Goal: Task Accomplishment & Management: Manage account settings

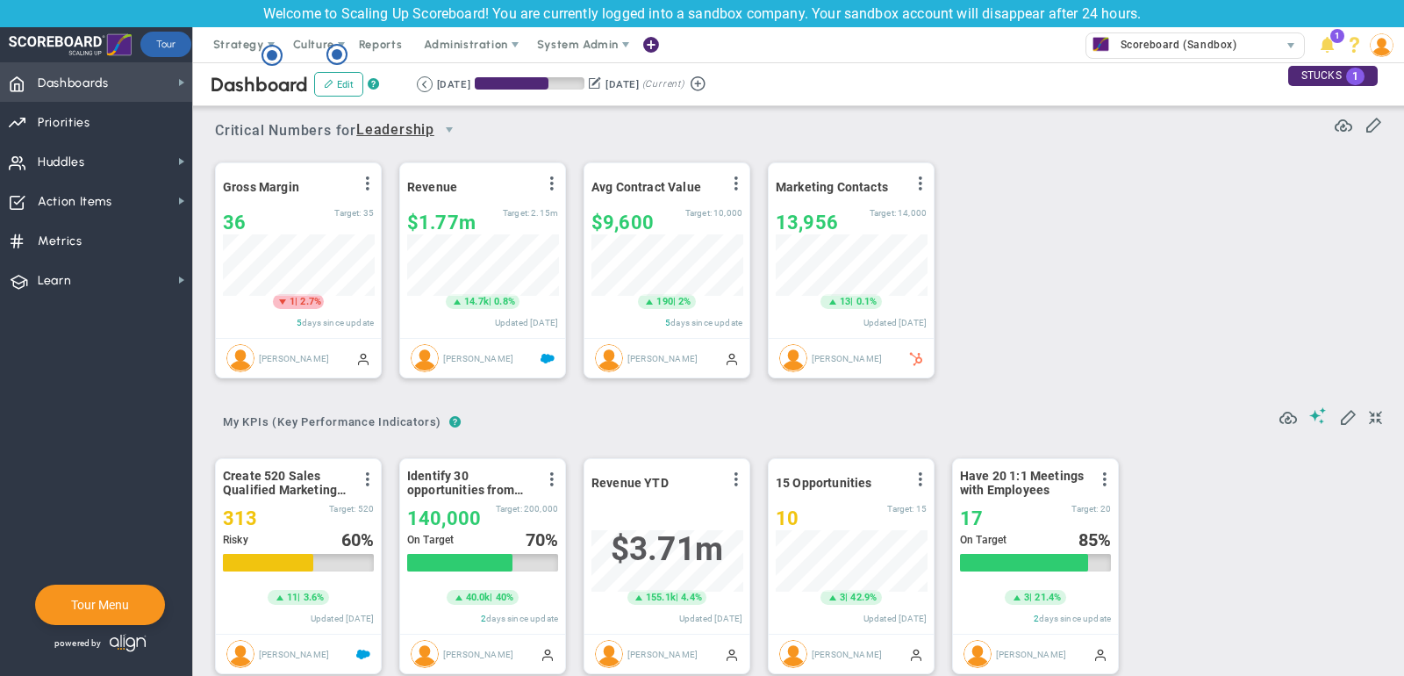
click at [132, 89] on span "Dashboards Dashboards" at bounding box center [96, 81] width 192 height 39
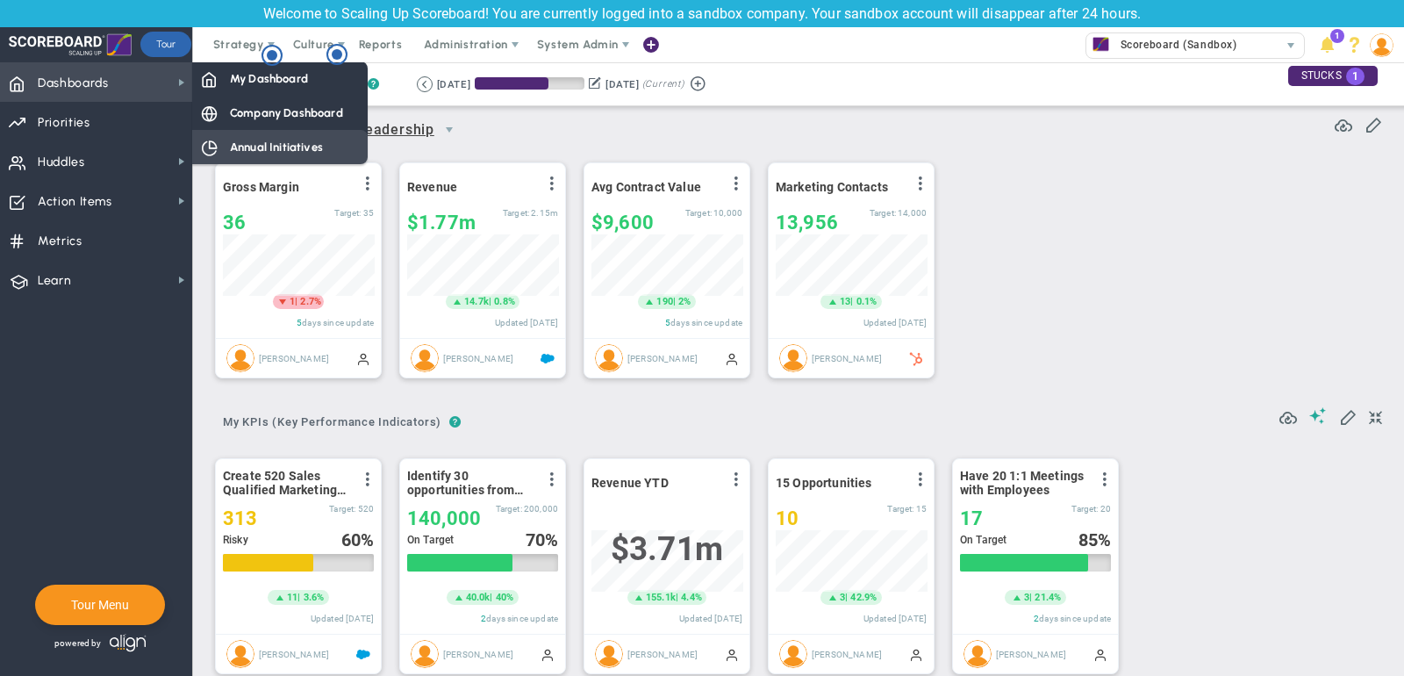
click at [274, 130] on div "Annual Initiatives" at bounding box center [279, 147] width 175 height 34
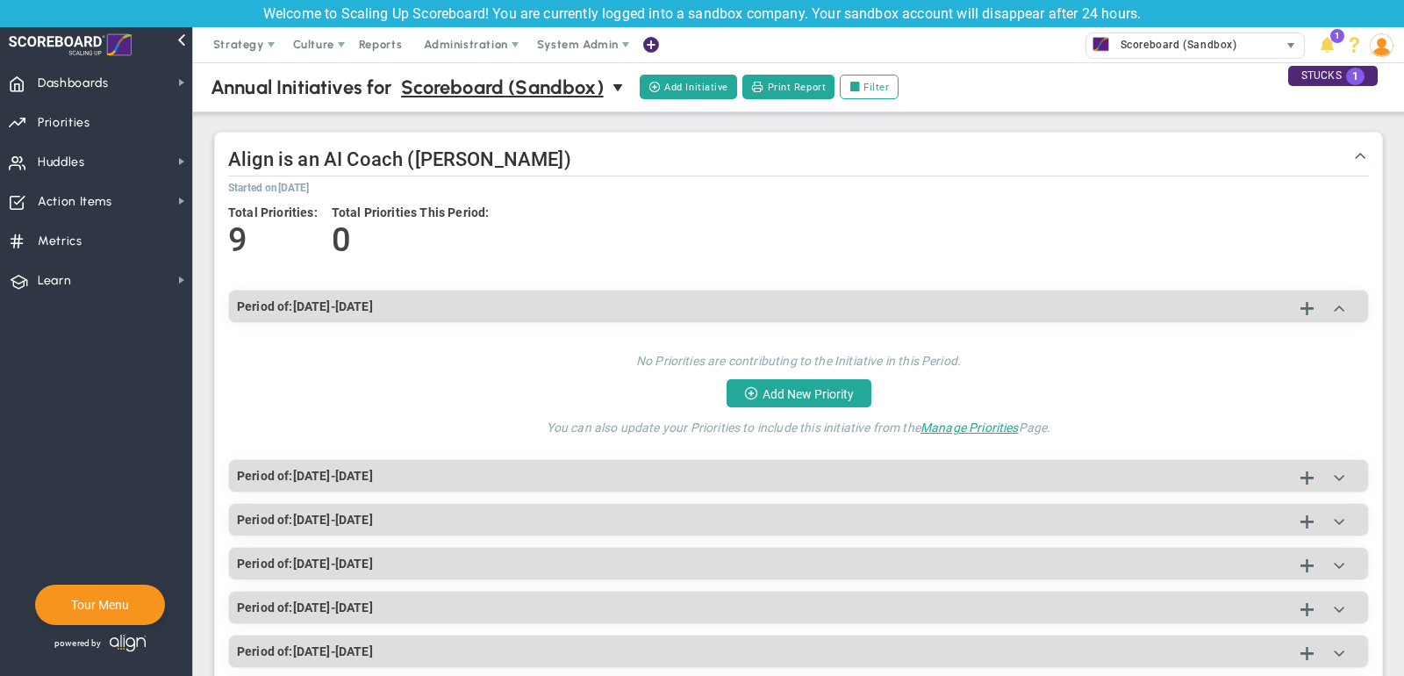
click at [1143, 43] on span "Scoreboard (Sandbox)" at bounding box center [1174, 44] width 125 height 23
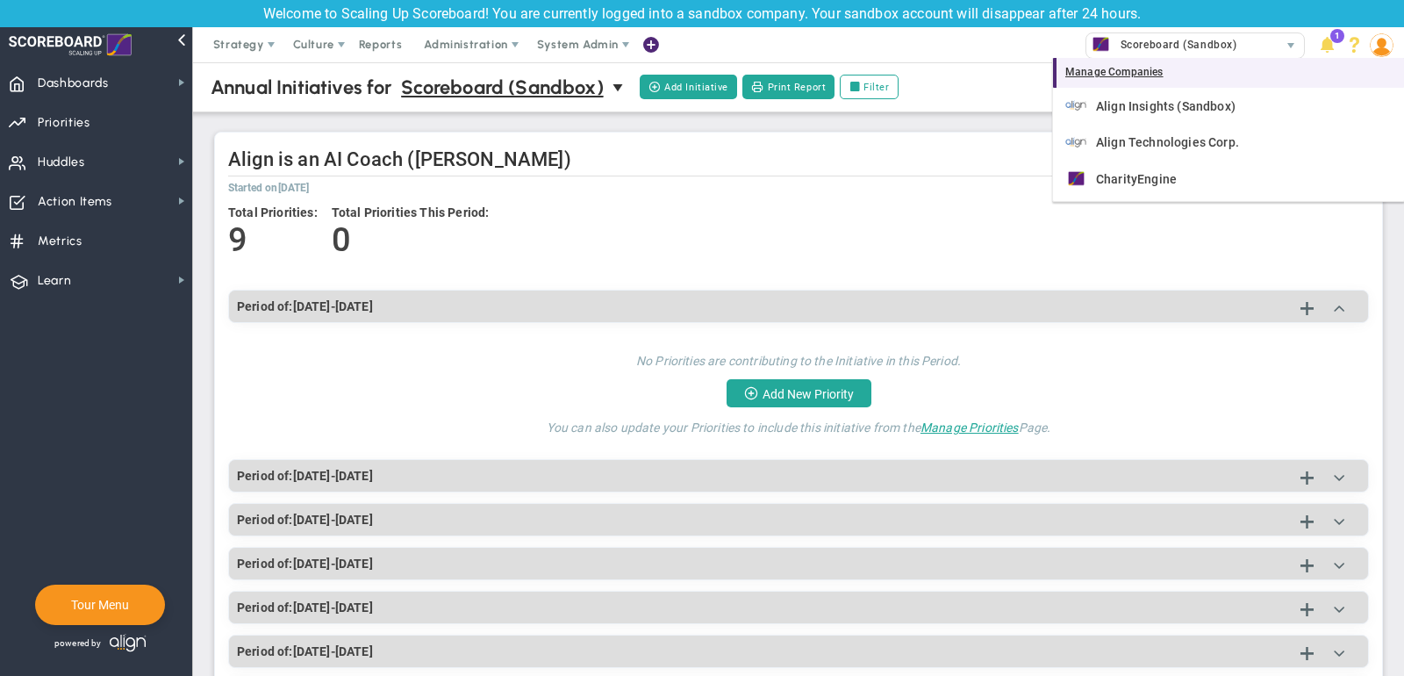
click at [1153, 80] on div "Manage Companies" at bounding box center [1228, 73] width 351 height 30
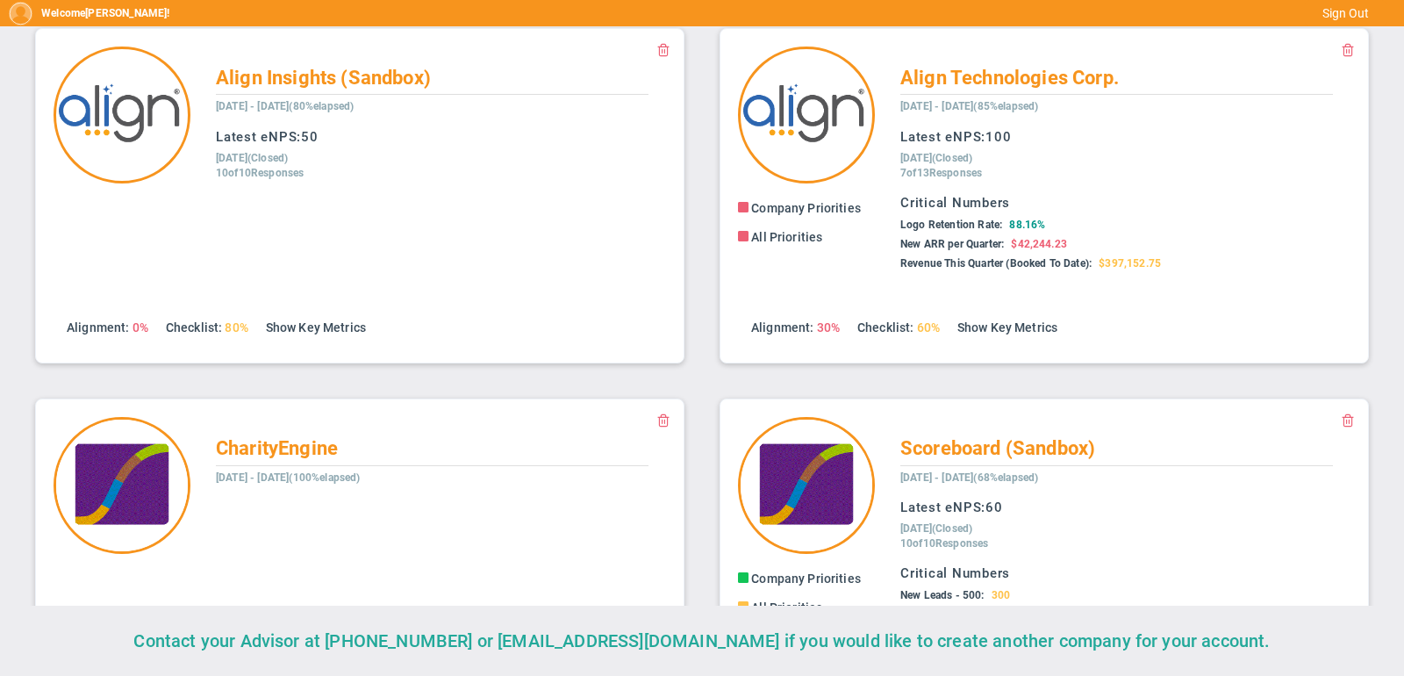
scroll to position [35, 0]
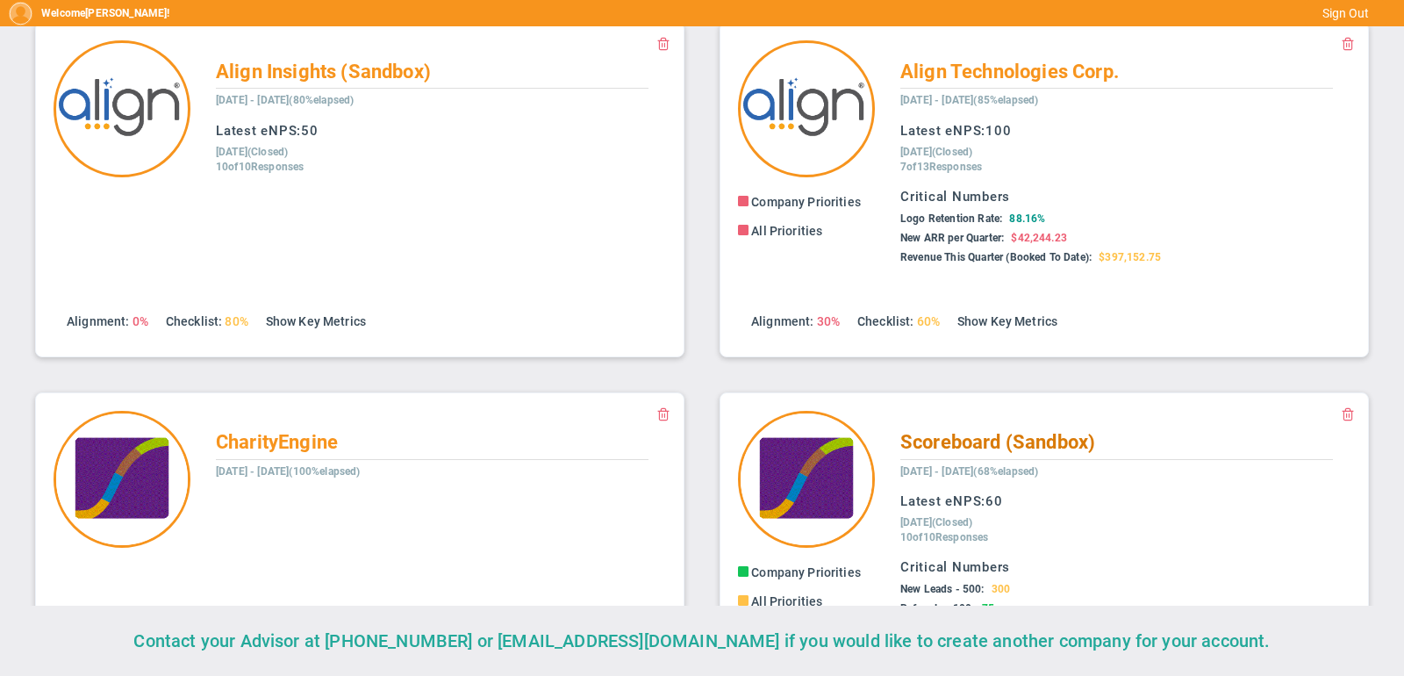
click at [982, 441] on span "Scoreboard (Sandbox)" at bounding box center [997, 442] width 195 height 22
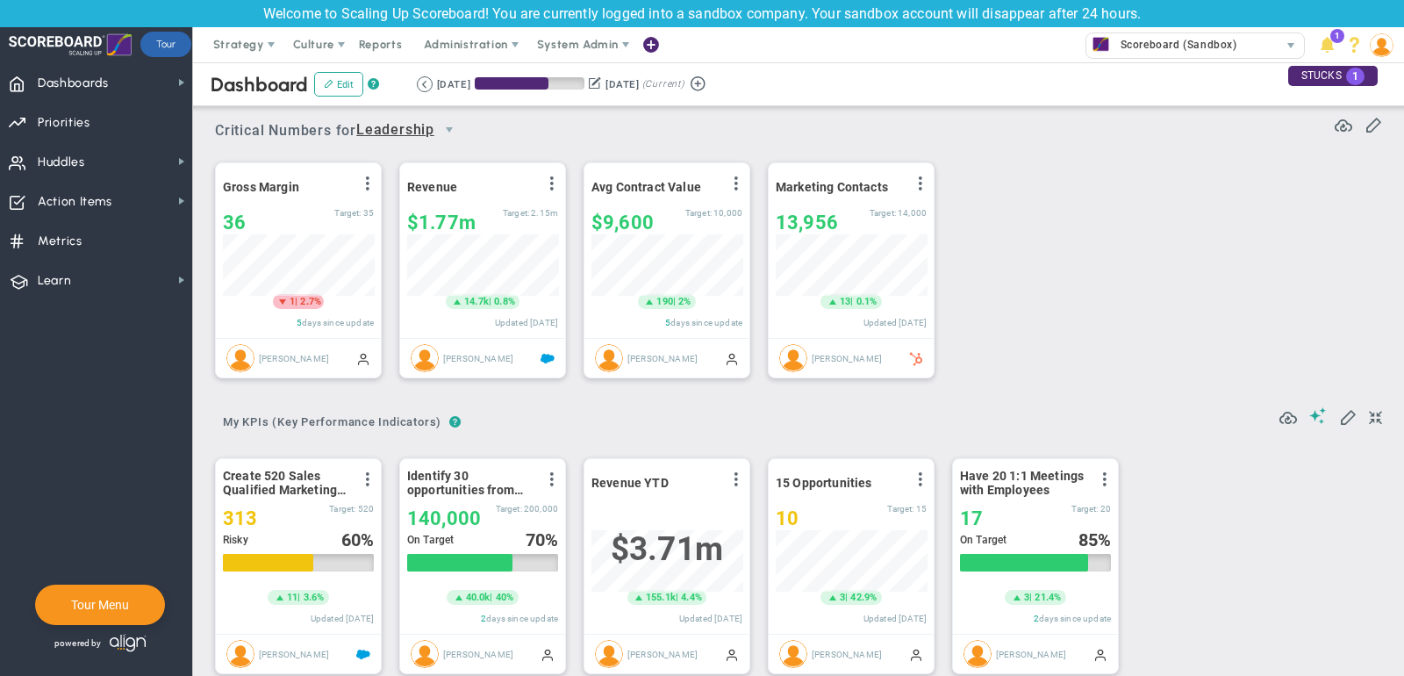
scroll to position [61, 151]
click at [160, 84] on span "Dashboards Dashboards" at bounding box center [96, 81] width 192 height 39
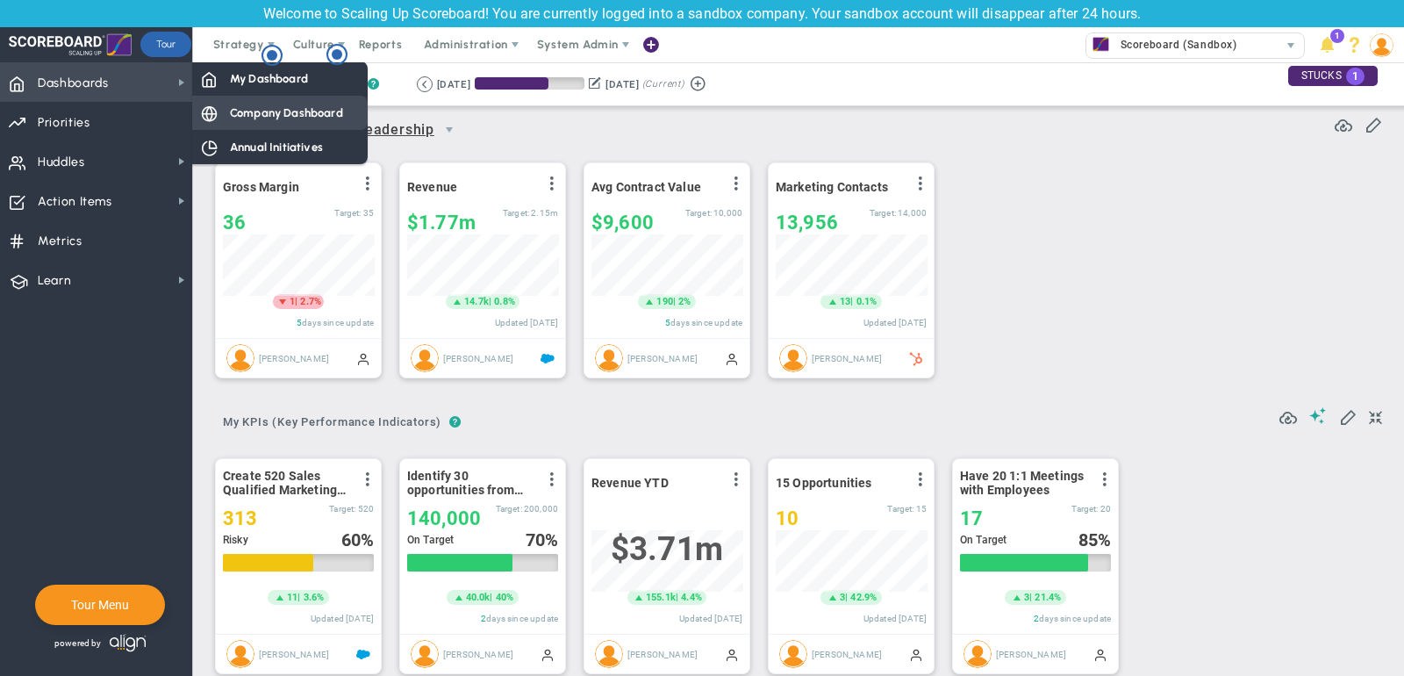
click at [254, 104] on span "Company Dashboard" at bounding box center [286, 112] width 113 height 17
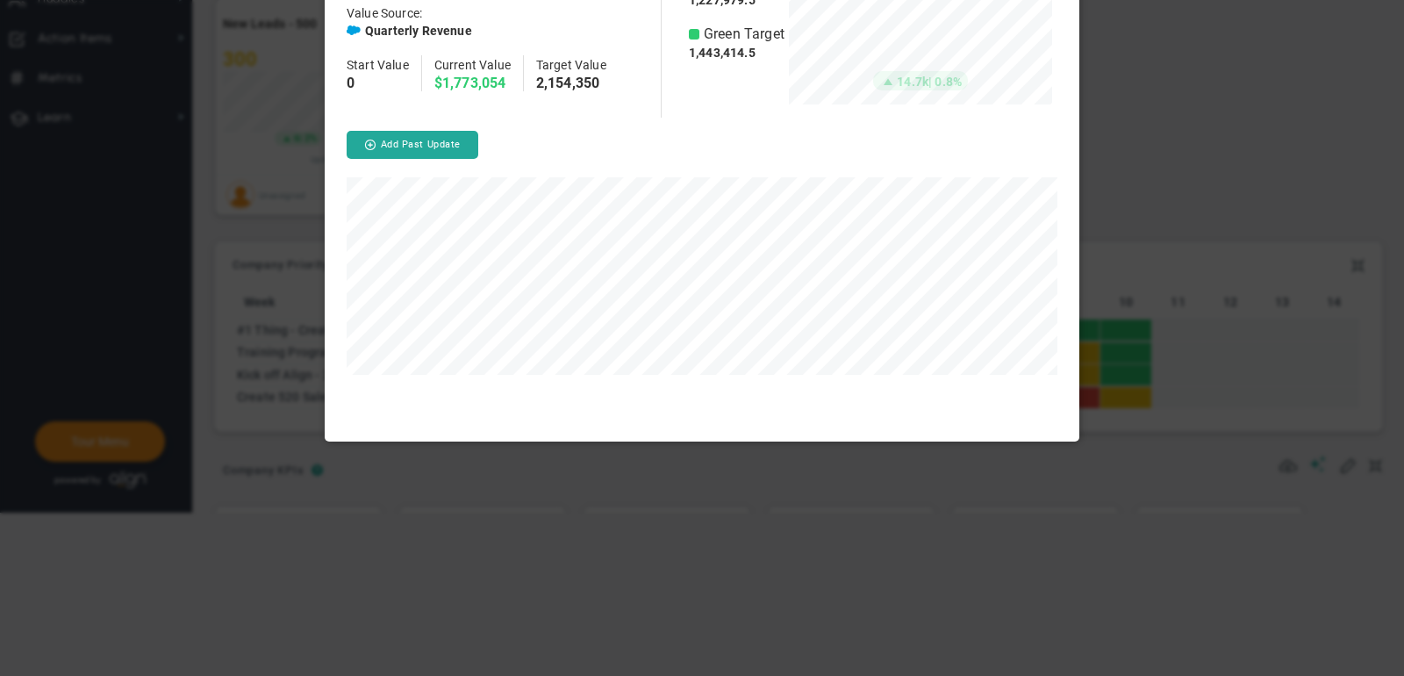
scroll to position [481, 754]
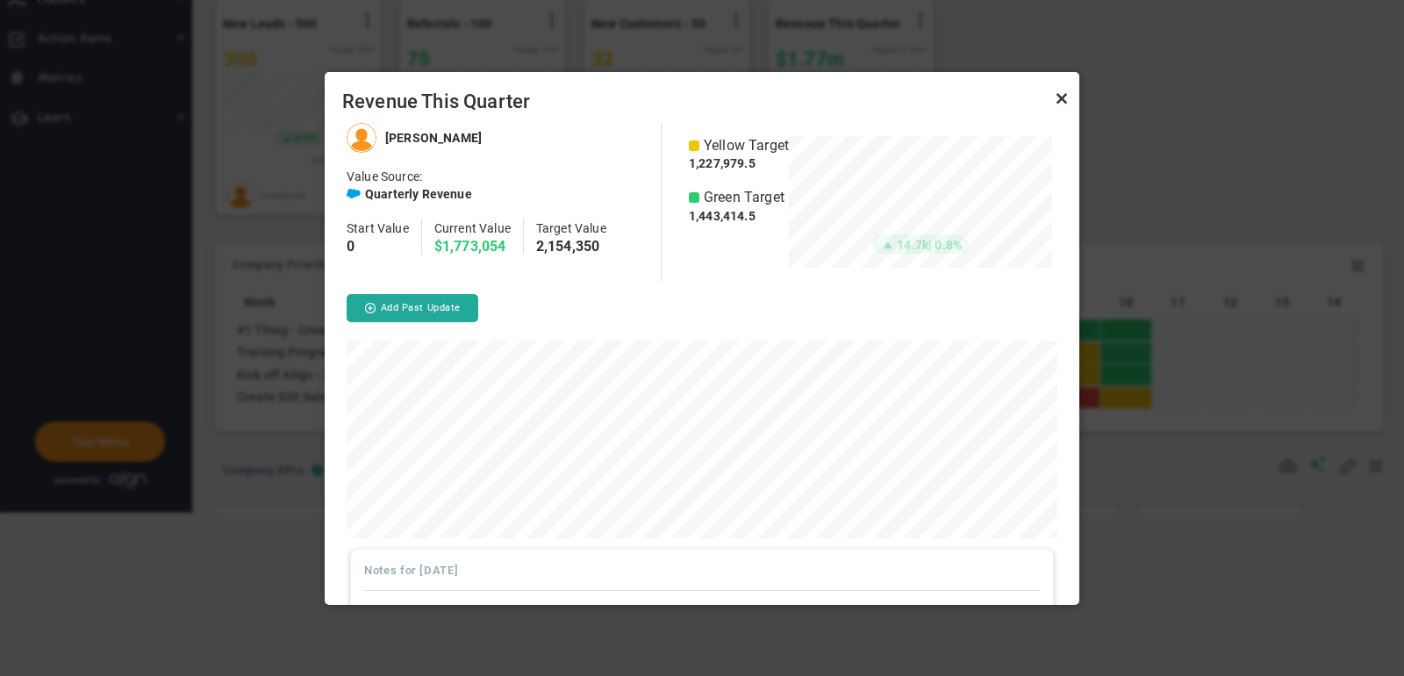
click at [1062, 98] on link "Close" at bounding box center [1061, 98] width 21 height 21
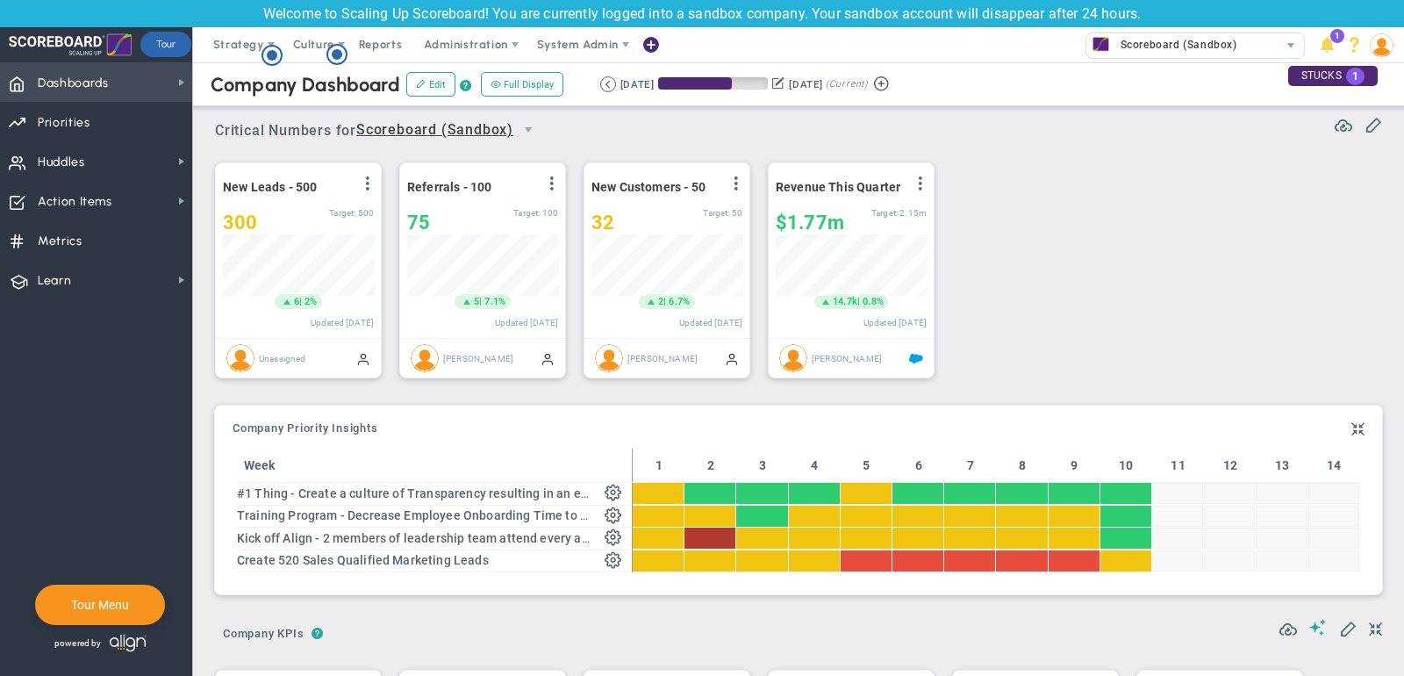
click at [149, 77] on span "Dashboards Dashboards" at bounding box center [96, 81] width 192 height 39
click at [1061, 186] on div "New Leads - 500 View Historical Graph Edit Make "No Change" Update Add Past Upd…" at bounding box center [791, 270] width 1189 height 247
click at [625, 219] on div "32" at bounding box center [646, 222] width 111 height 22
type input "35"
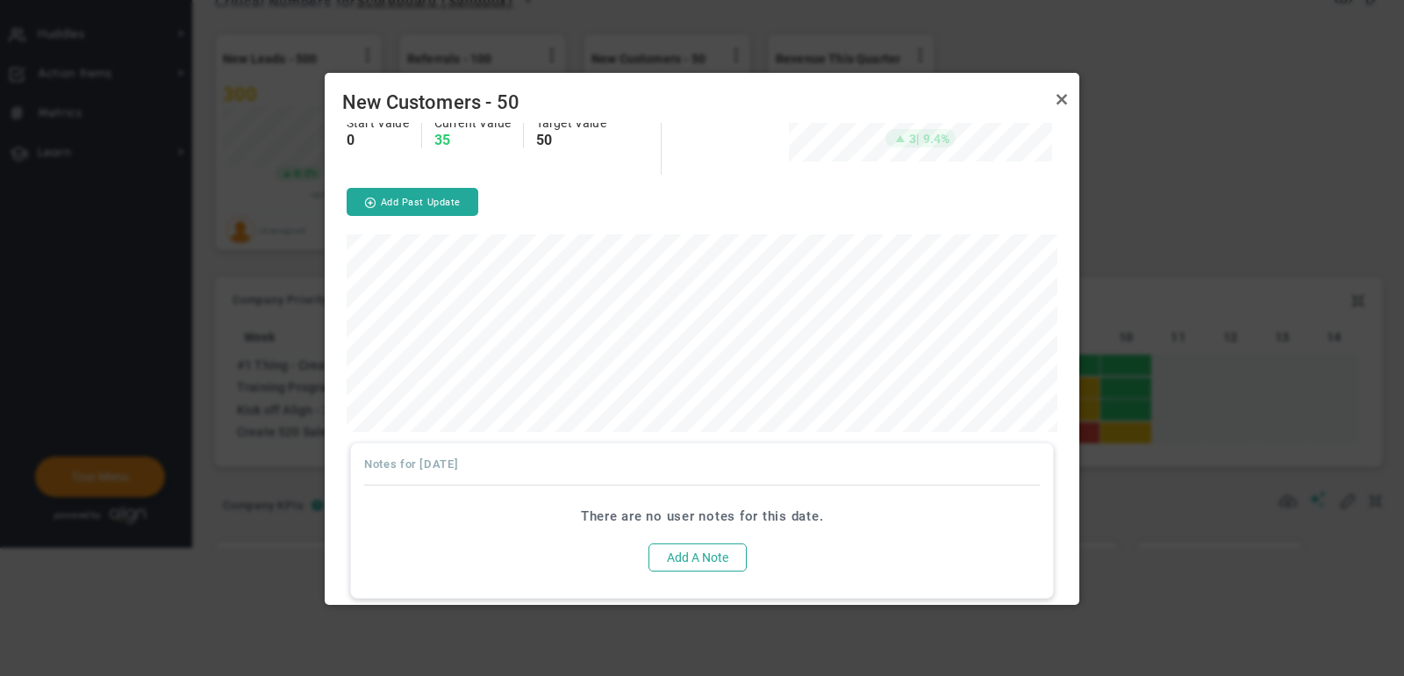
scroll to position [108, 0]
click at [1063, 99] on link "Close" at bounding box center [1061, 99] width 21 height 21
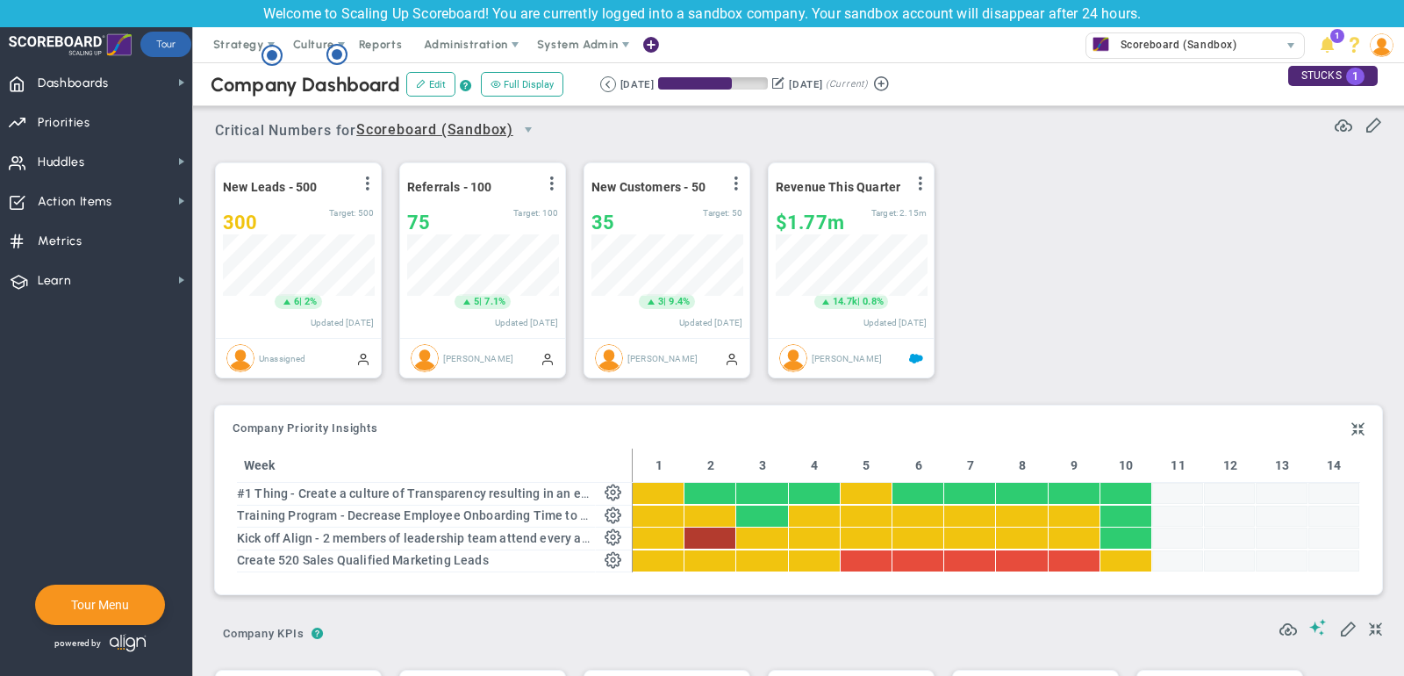
scroll to position [4, 0]
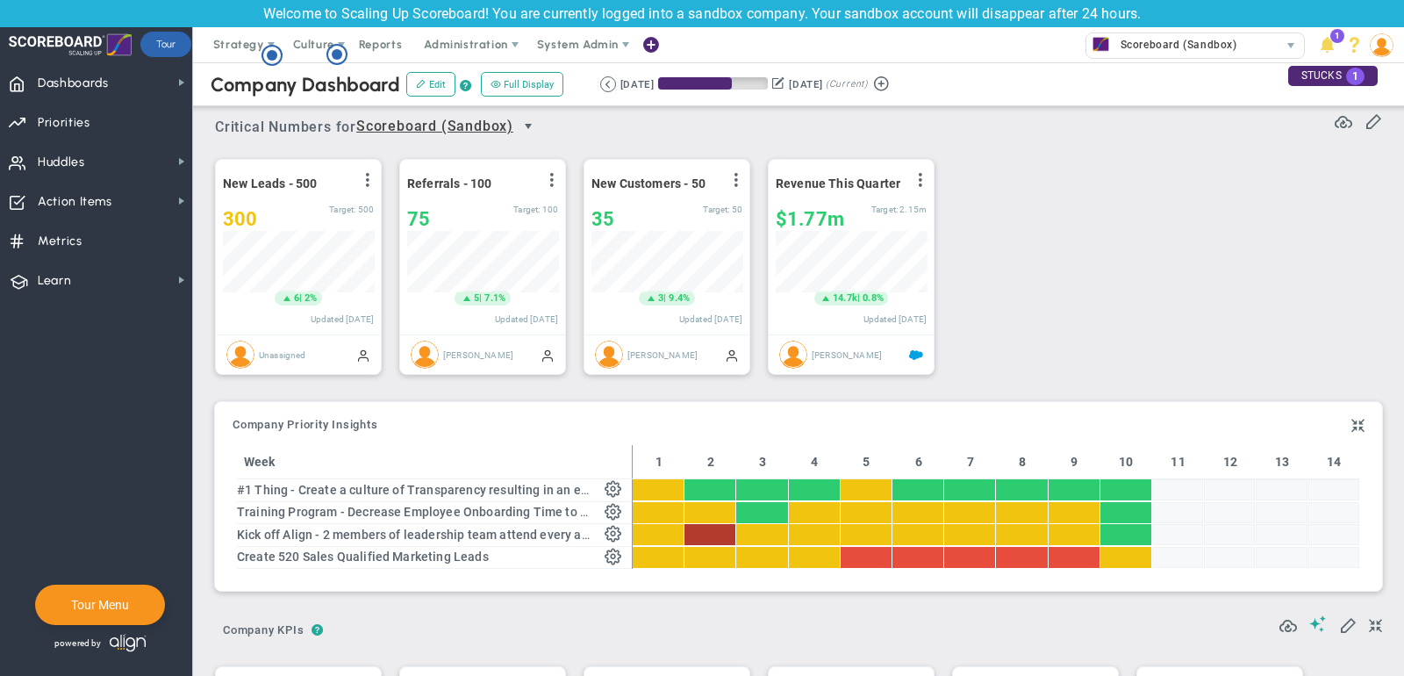
click at [533, 125] on span "select" at bounding box center [528, 126] width 14 height 14
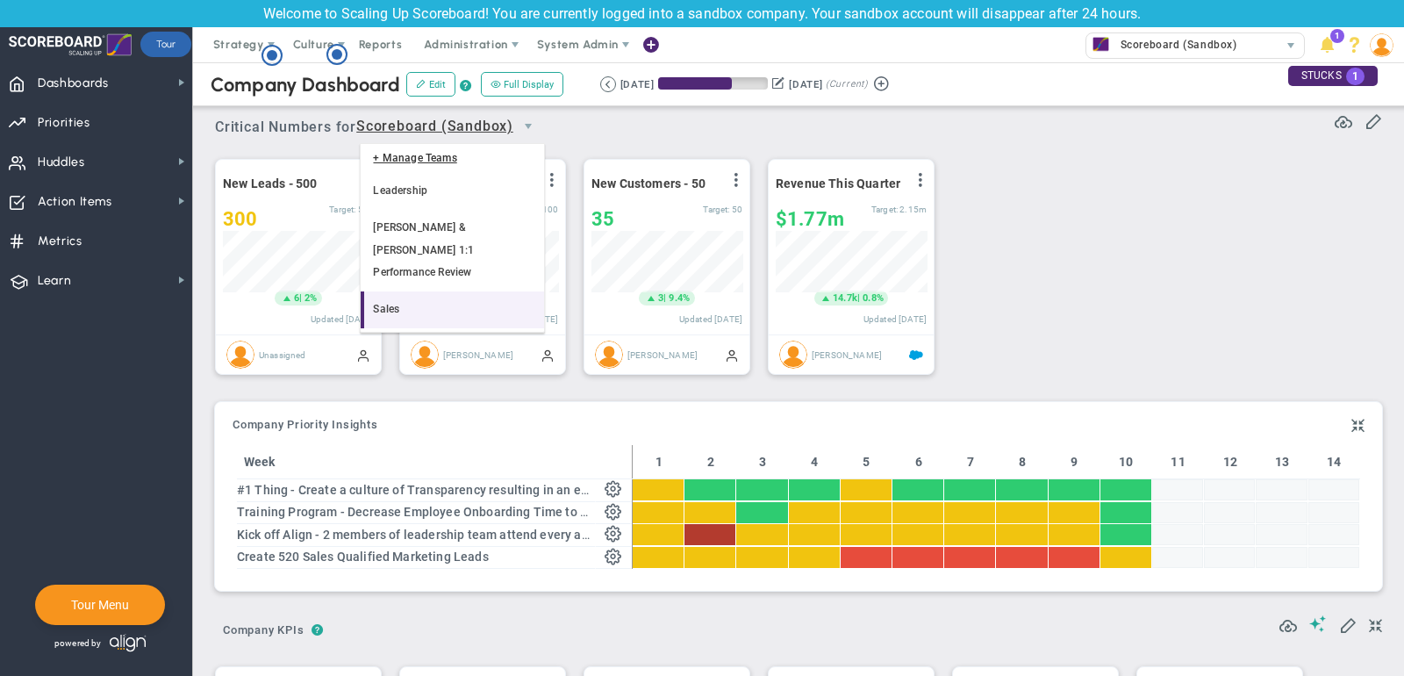
click at [460, 291] on li "Sales" at bounding box center [452, 309] width 183 height 37
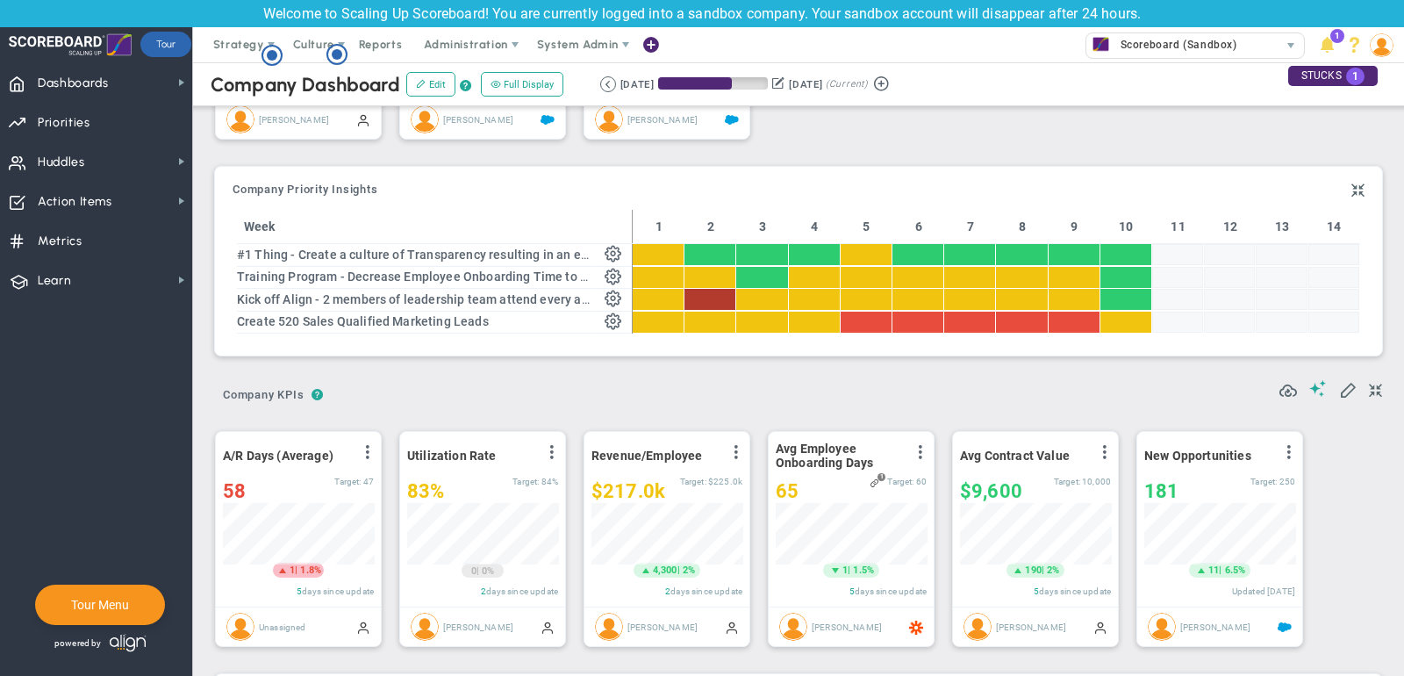
scroll to position [237, 0]
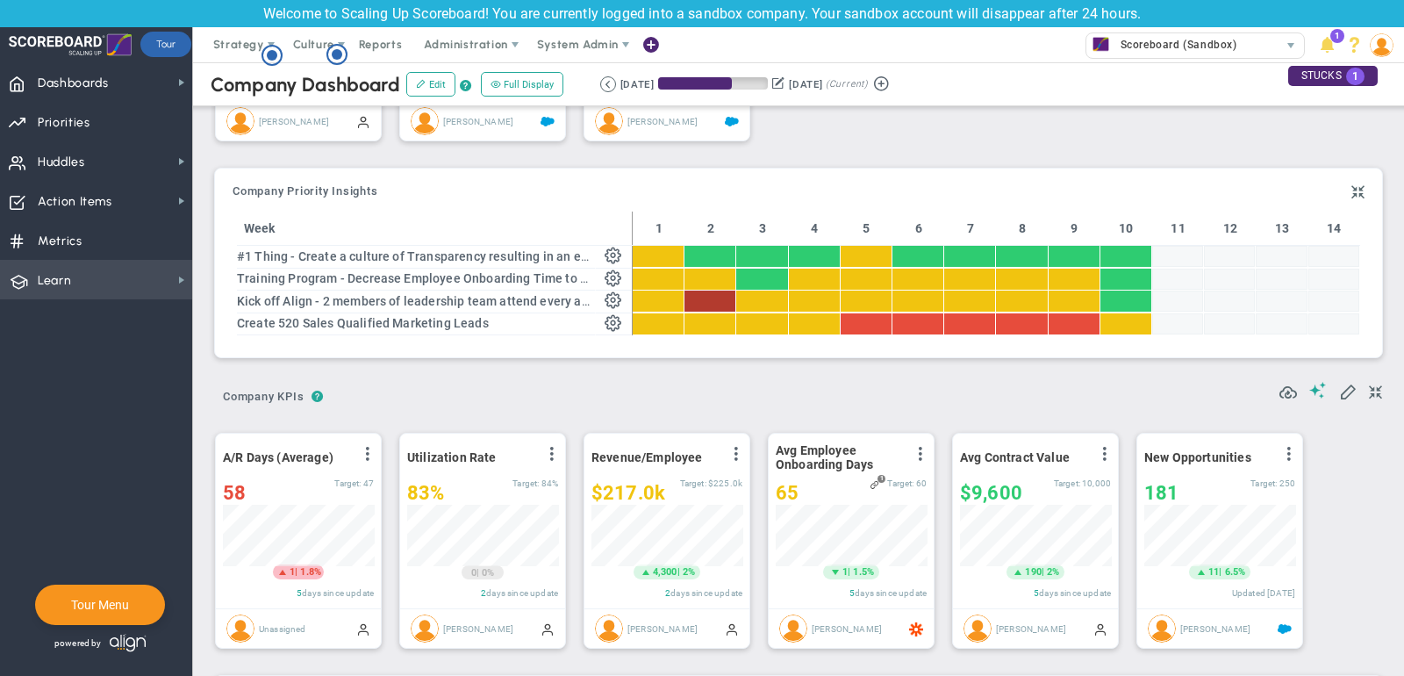
click at [114, 286] on span "Learn Learn" at bounding box center [96, 279] width 192 height 39
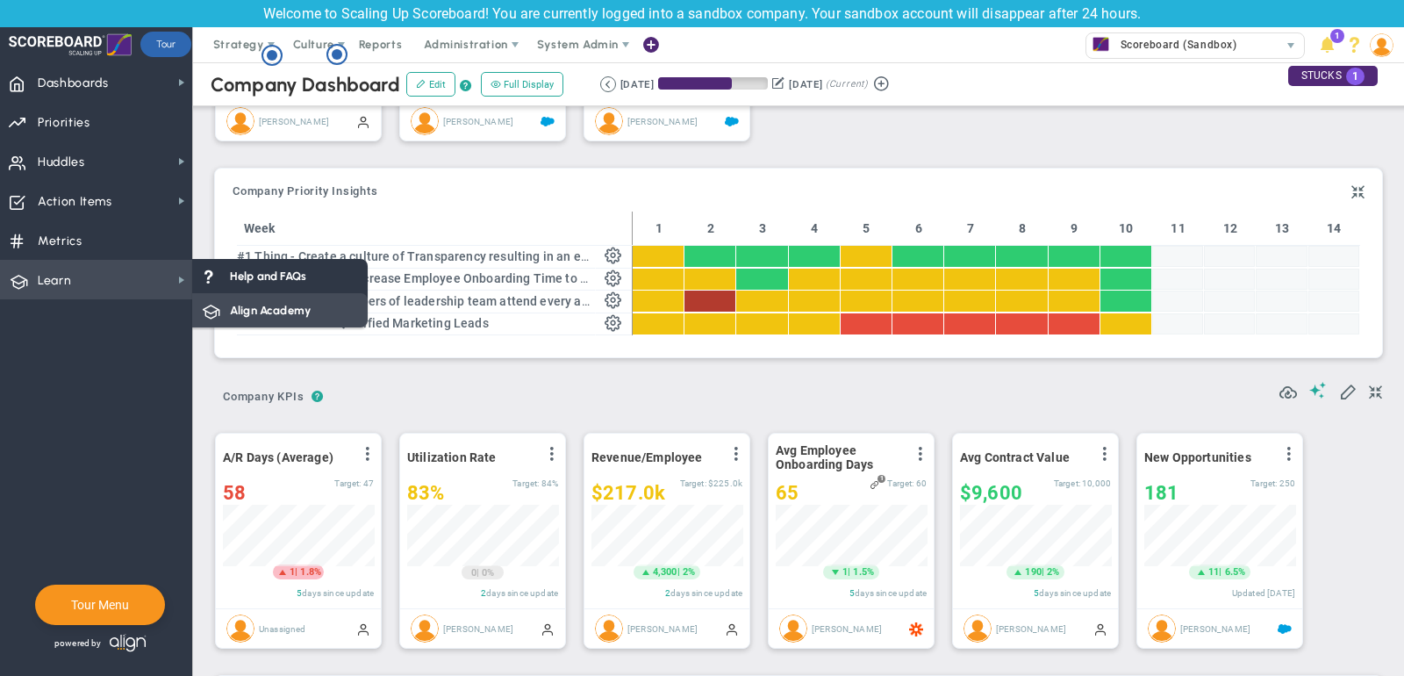
click at [275, 304] on span "Align Academy" at bounding box center [270, 310] width 81 height 17
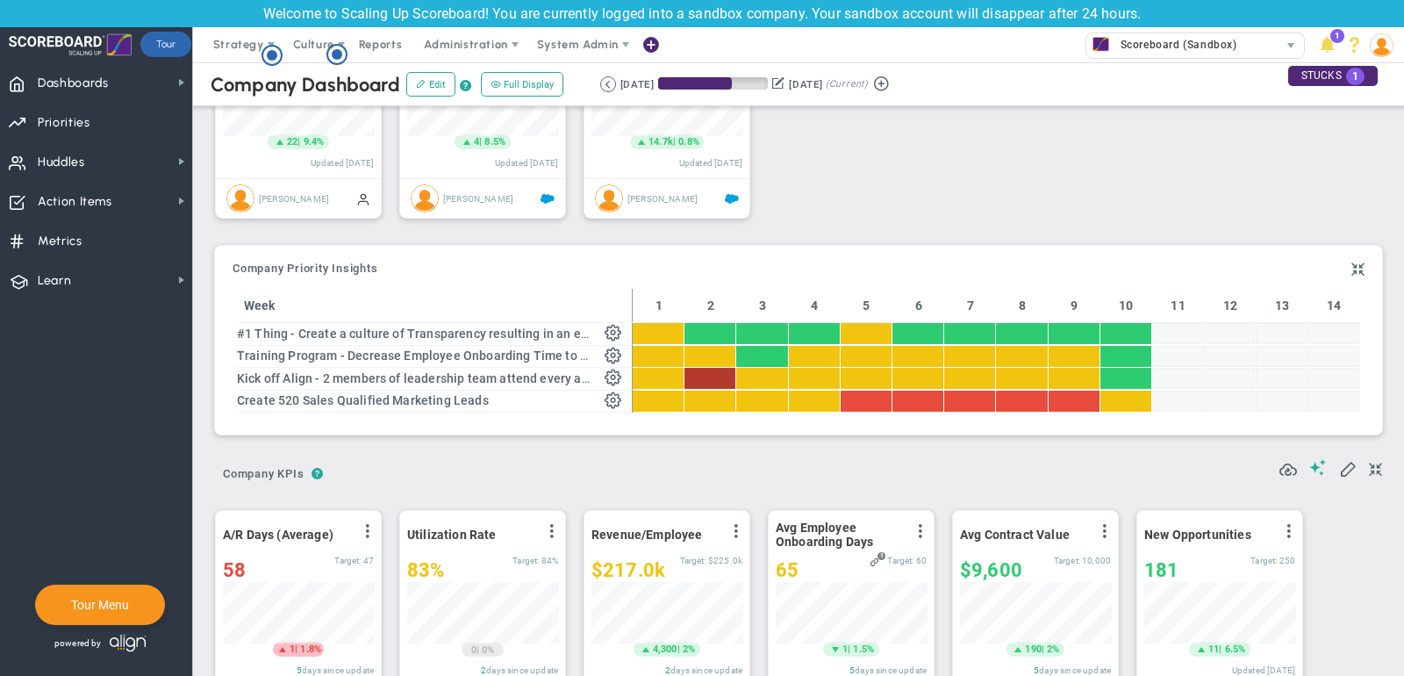
scroll to position [164, 0]
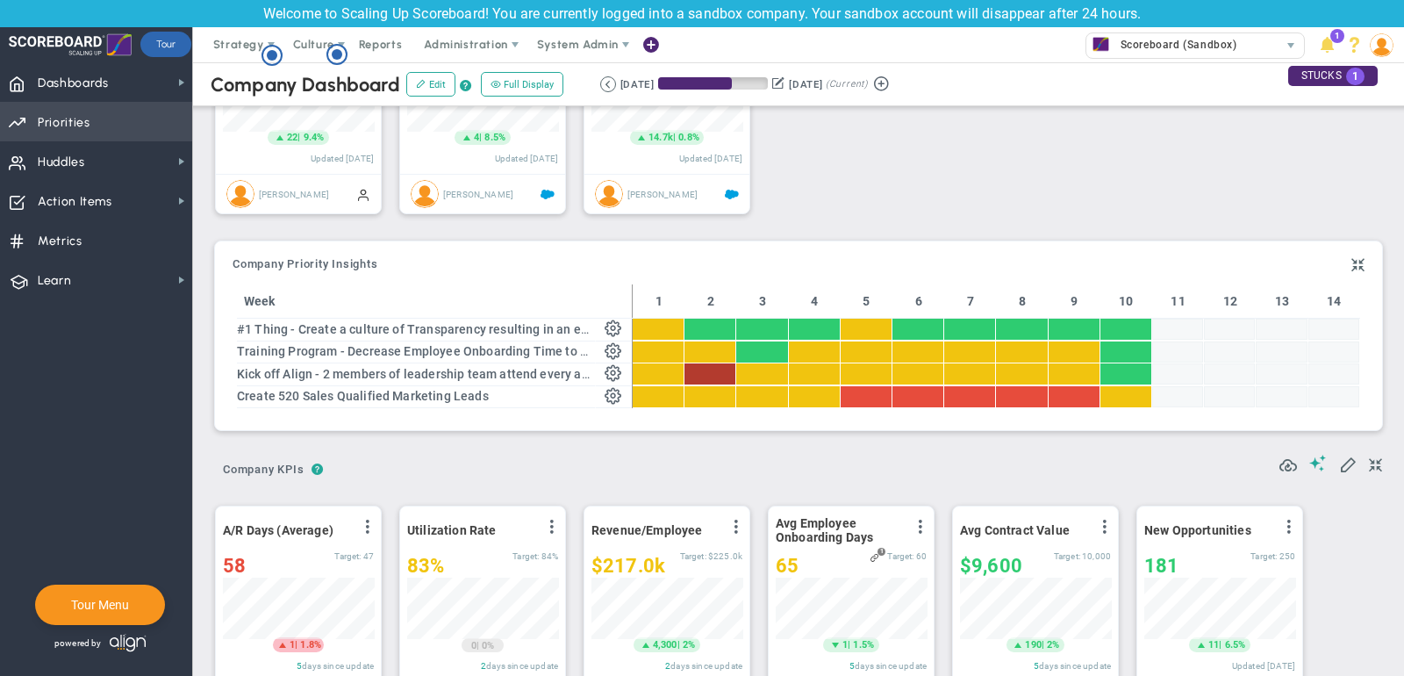
click at [125, 119] on span "Priorities Projects OKR Tree Priorities Projects OKRs" at bounding box center [96, 121] width 192 height 39
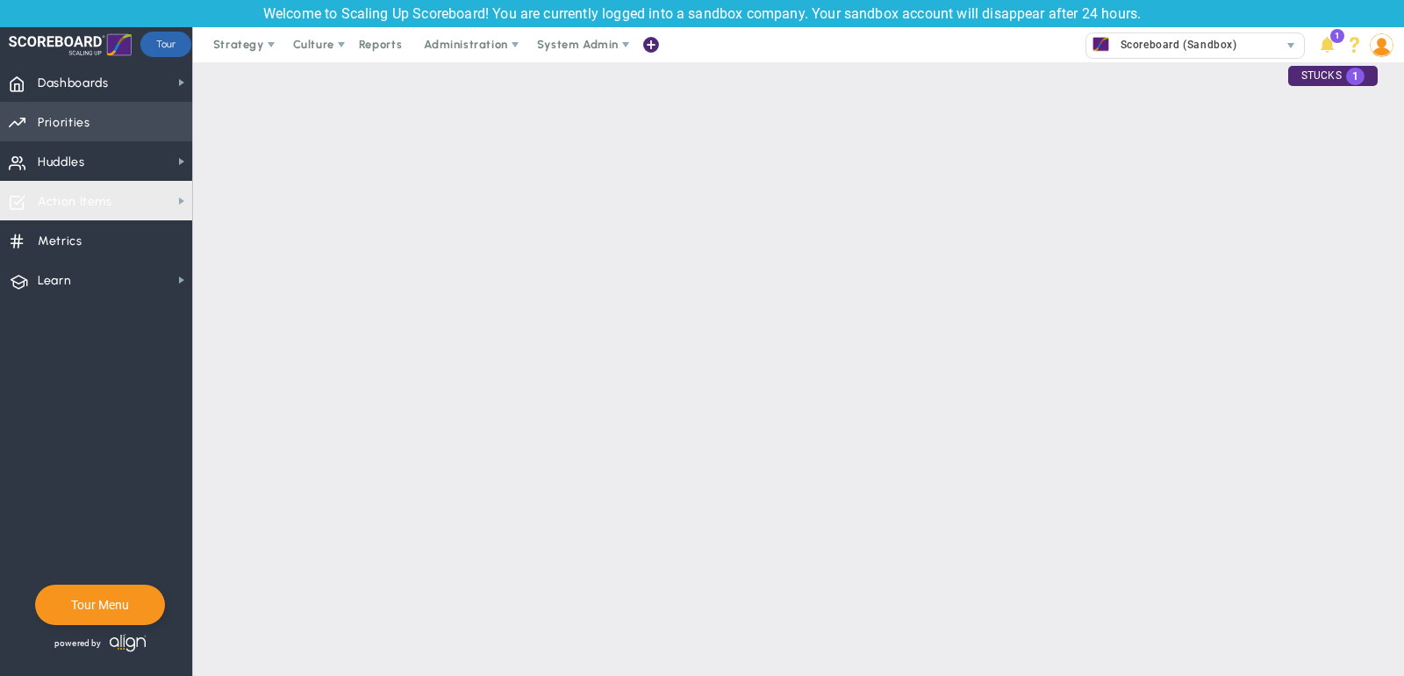
checkbox input "false"
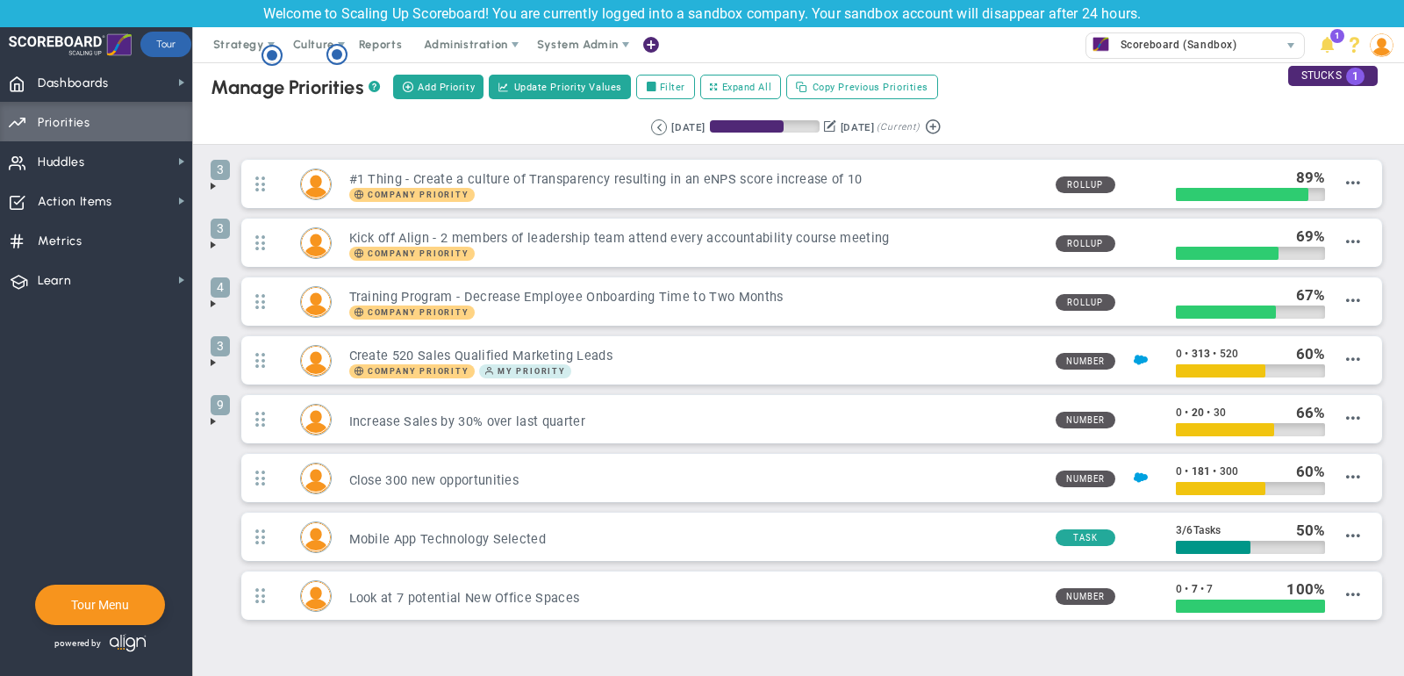
click at [214, 182] on span at bounding box center [213, 186] width 14 height 14
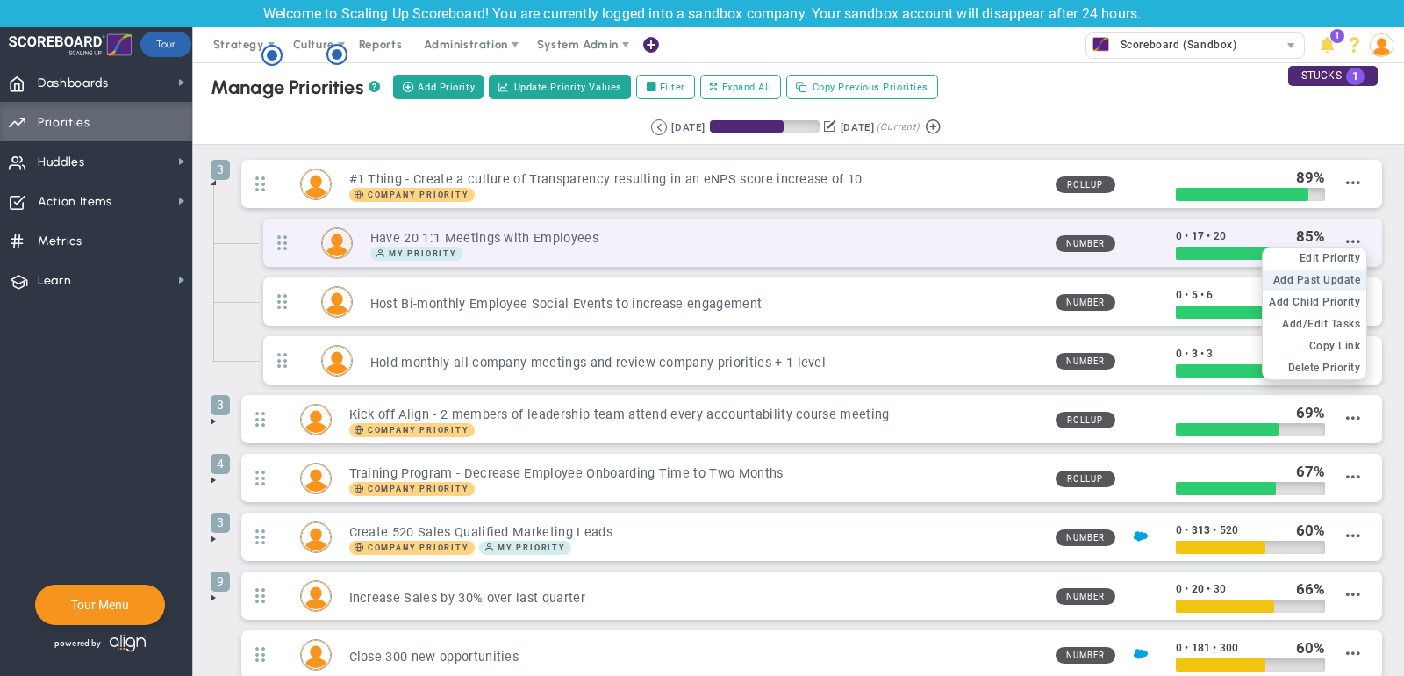
click at [1335, 274] on span "Add Past Update" at bounding box center [1317, 280] width 88 height 12
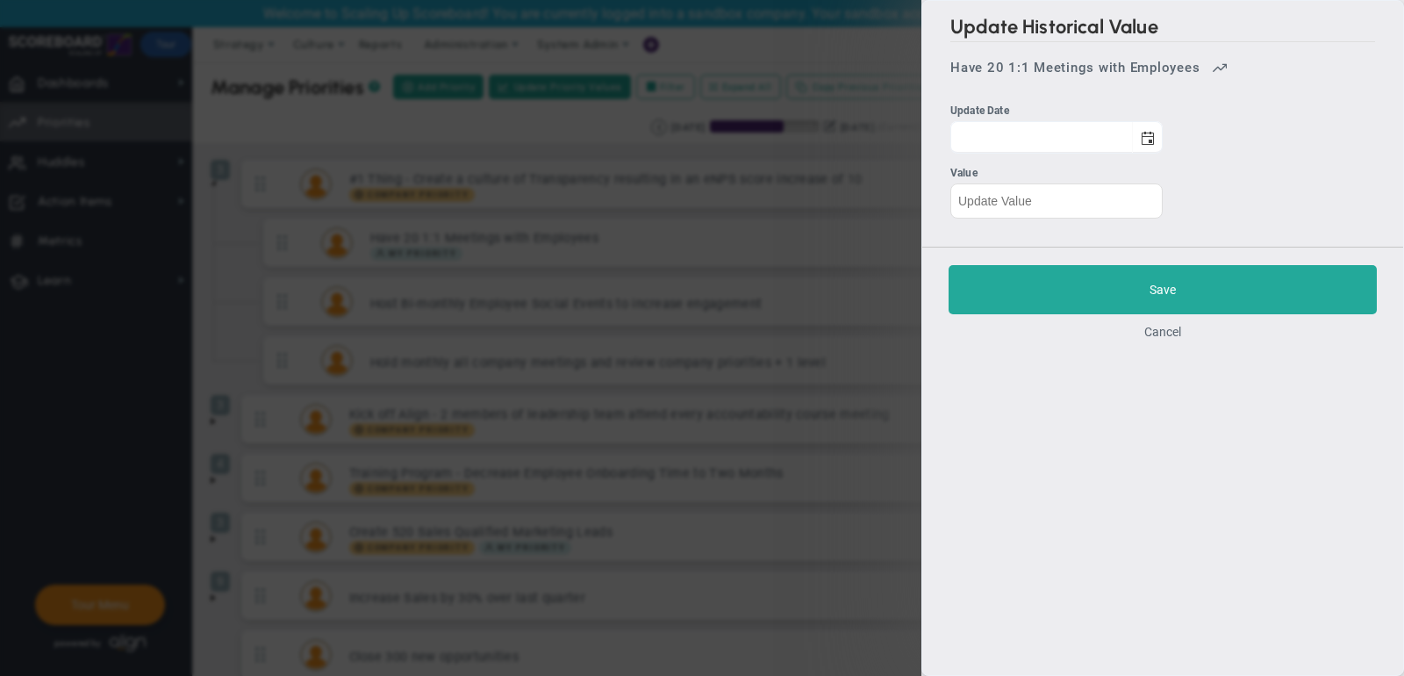
click at [1165, 320] on div "Save Cancel" at bounding box center [1162, 302] width 481 height 111
click at [1164, 329] on button "Cancel" at bounding box center [1162, 332] width 37 height 14
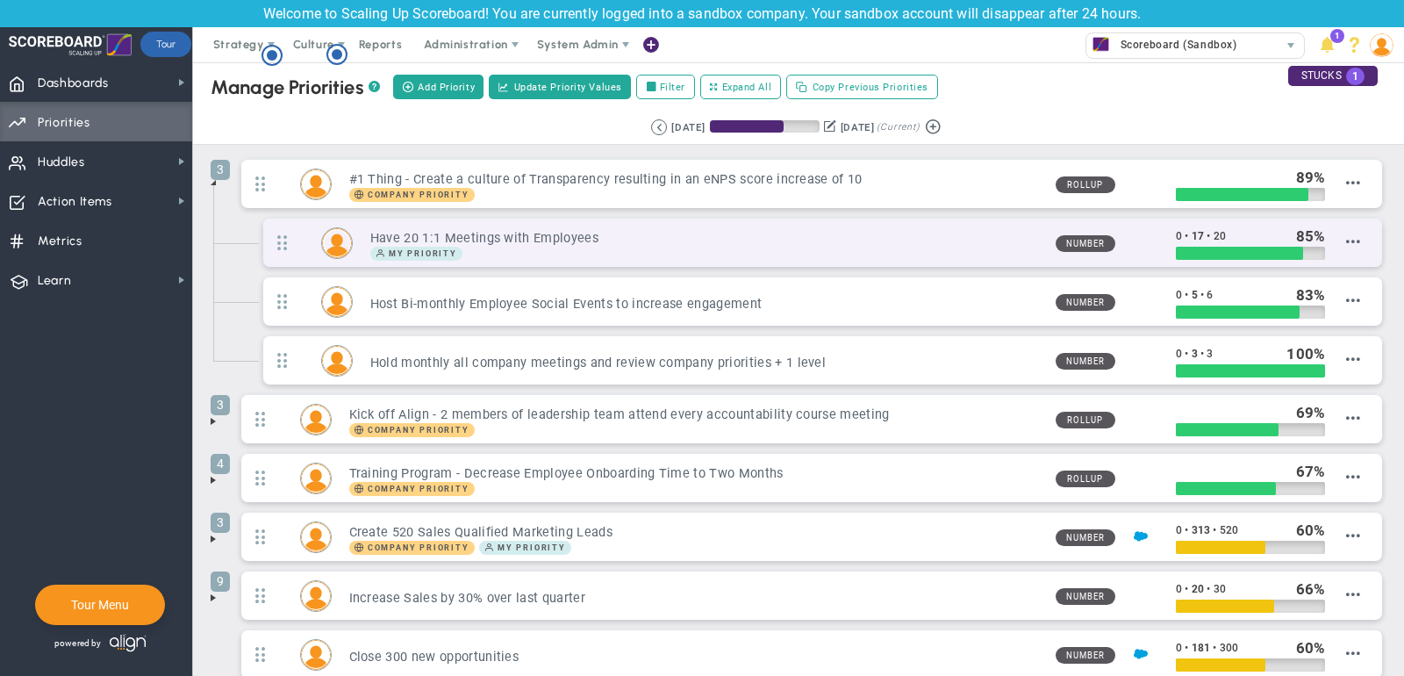
click at [1017, 247] on div "My Priority" at bounding box center [705, 254] width 671 height 14
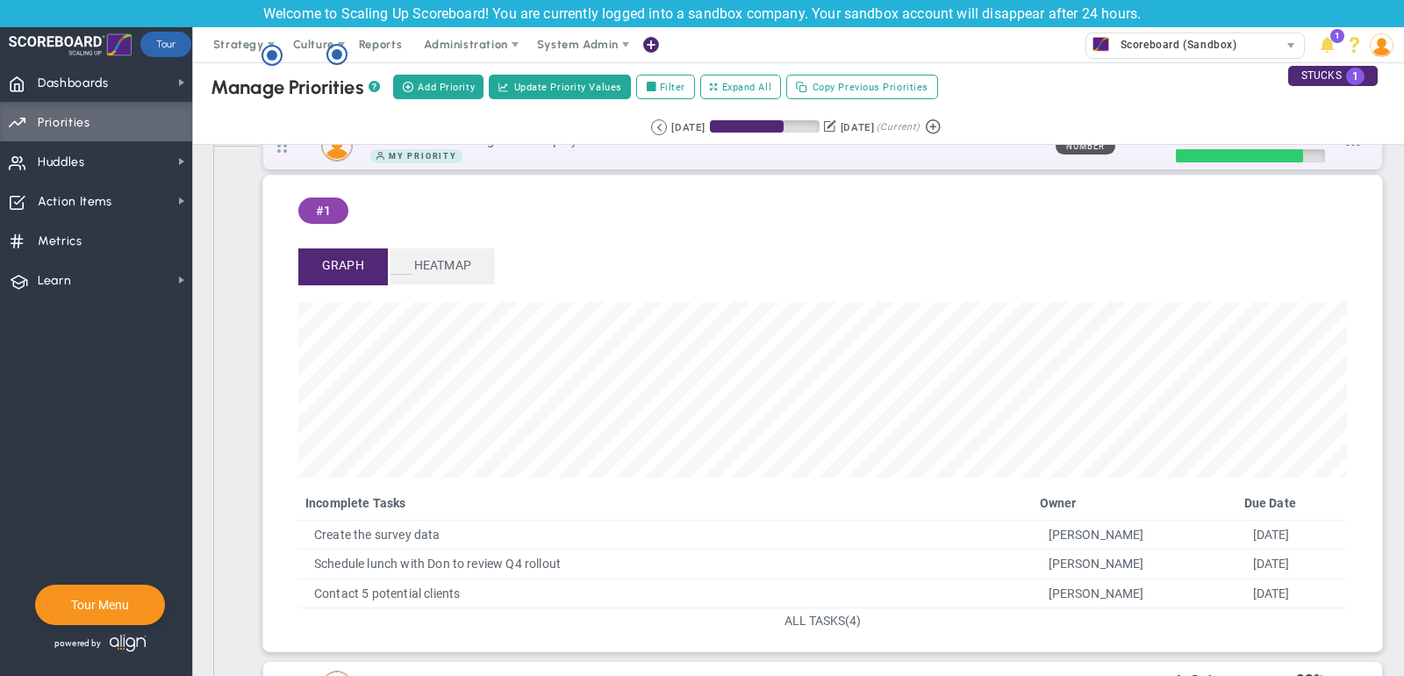
scroll to position [104, 0]
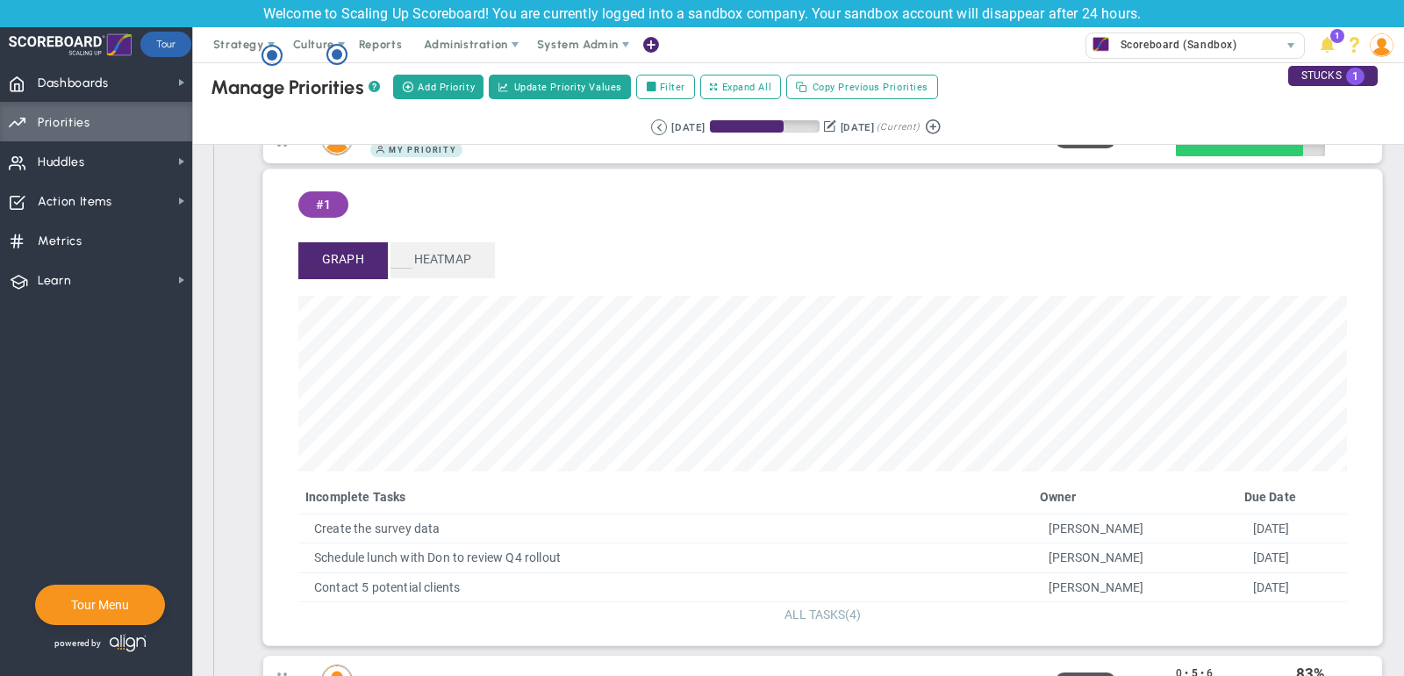
click at [813, 610] on span "ALL TASKS" at bounding box center [814, 614] width 61 height 14
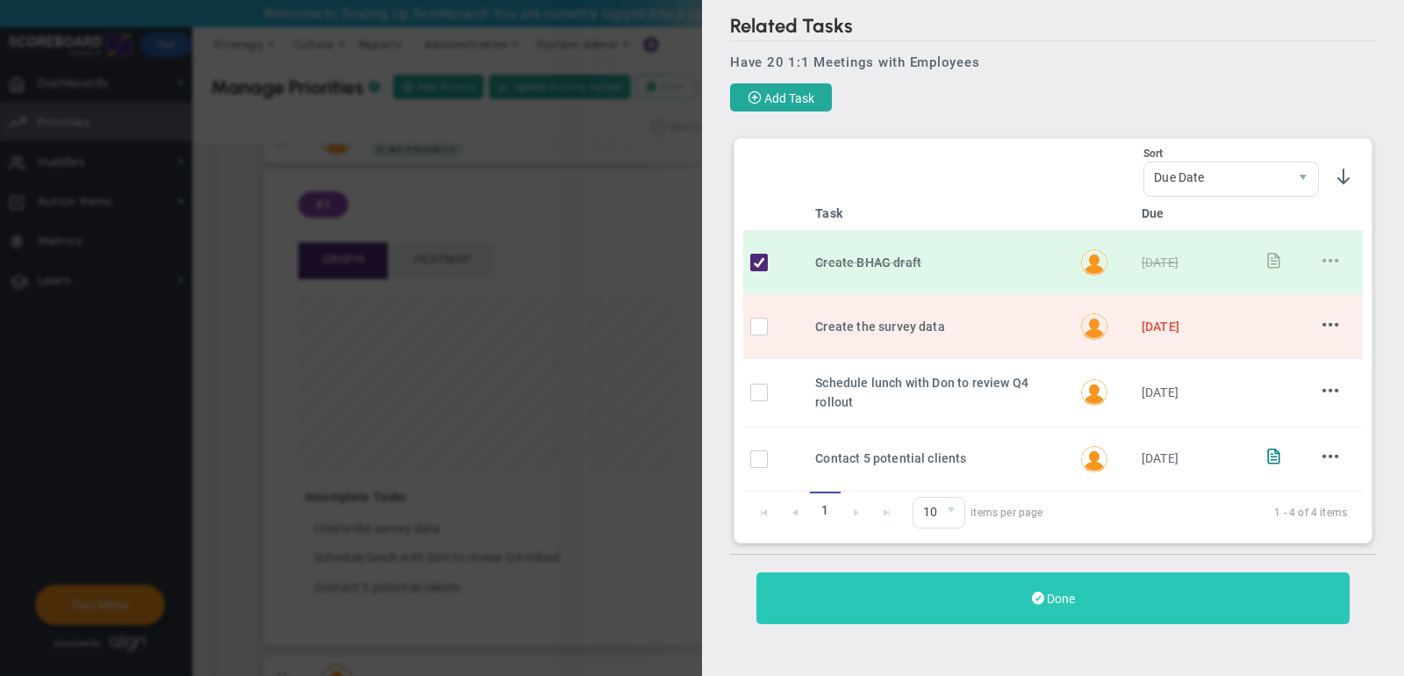
click at [1090, 591] on button "Done" at bounding box center [1052, 598] width 593 height 52
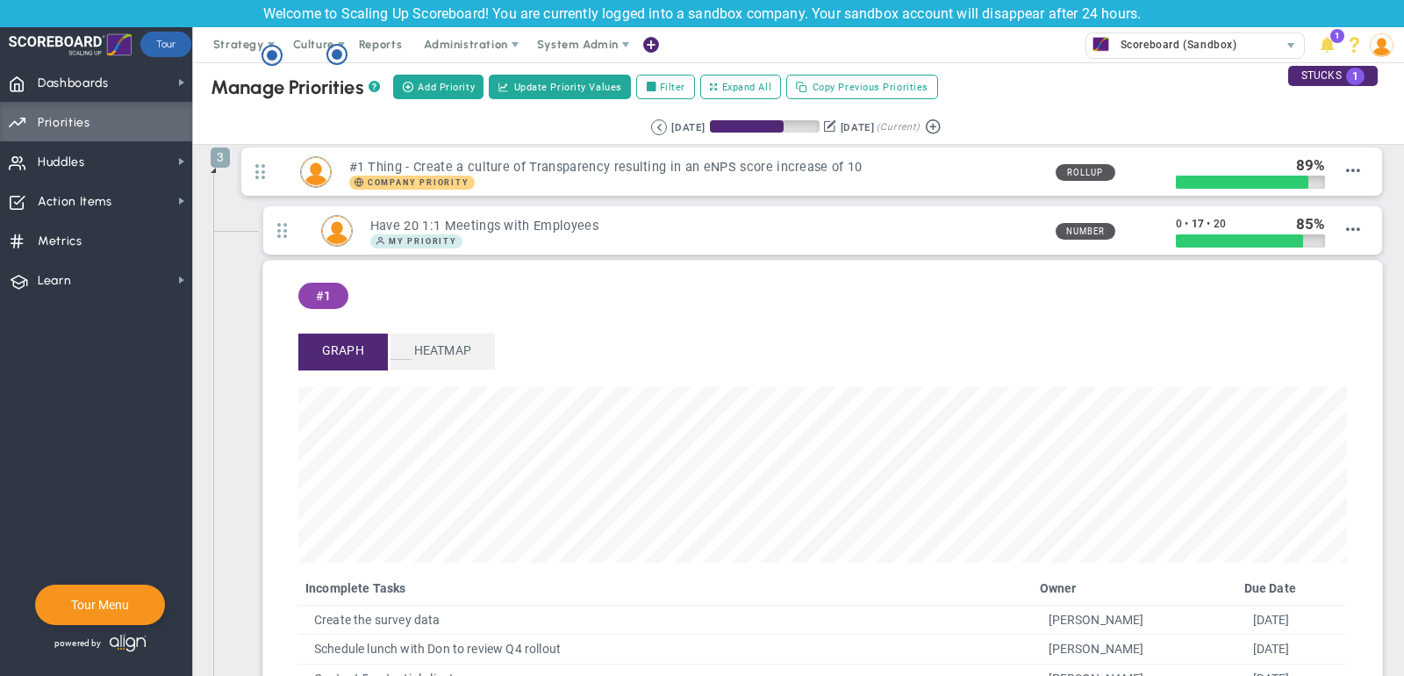
scroll to position [3, 0]
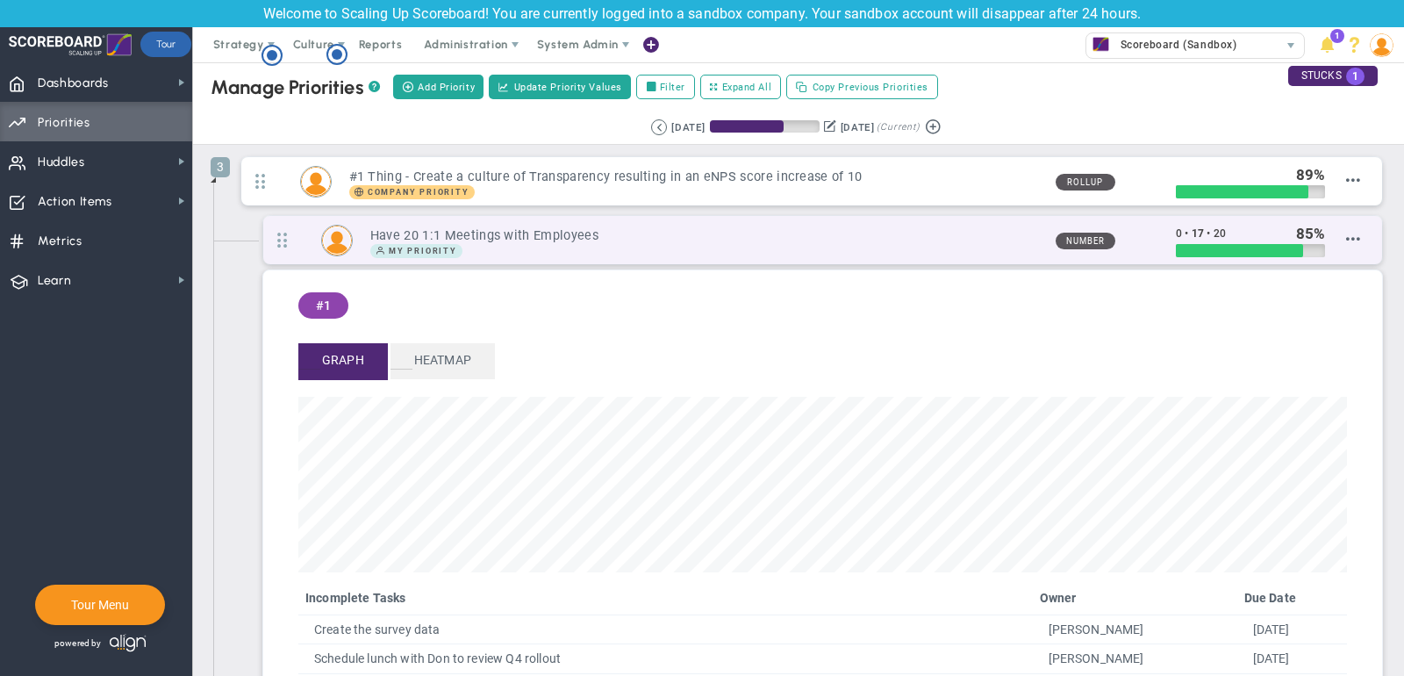
click at [969, 239] on h3 "Have 20 1:1 Meetings with Employees" at bounding box center [705, 235] width 671 height 17
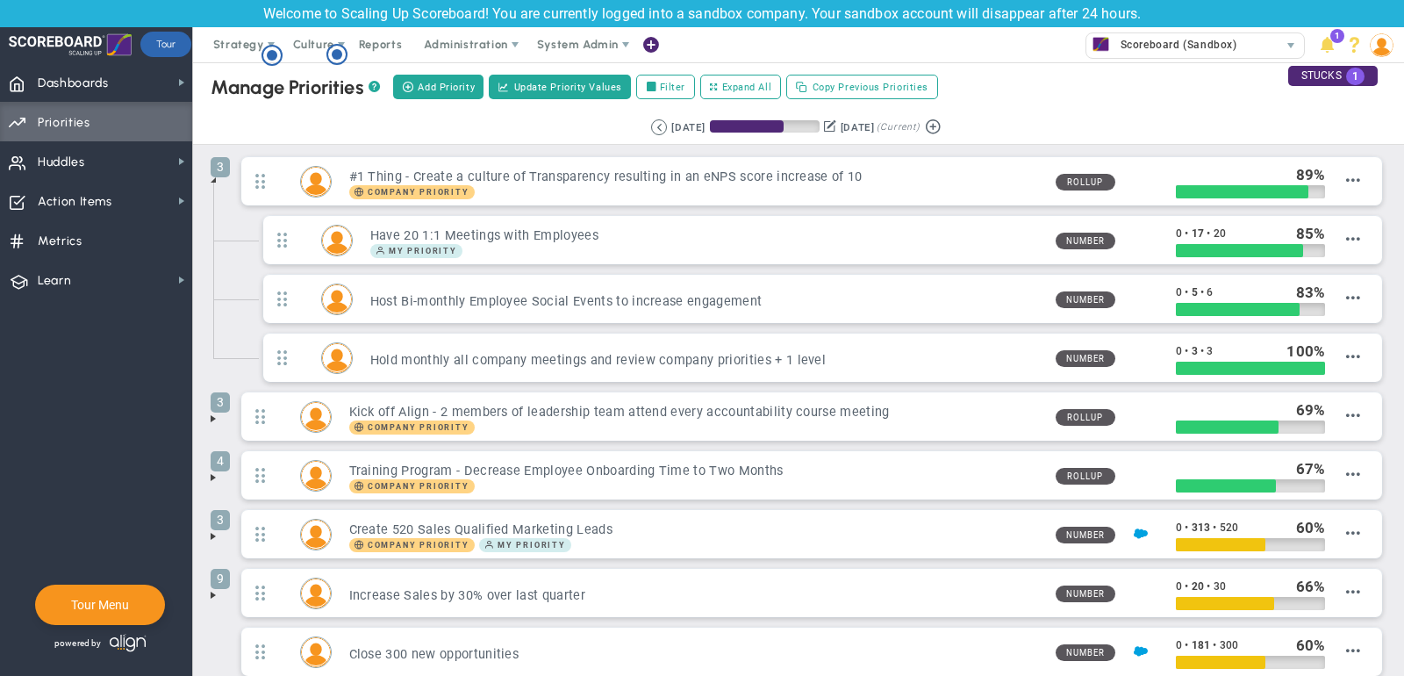
click at [212, 176] on span at bounding box center [213, 180] width 14 height 14
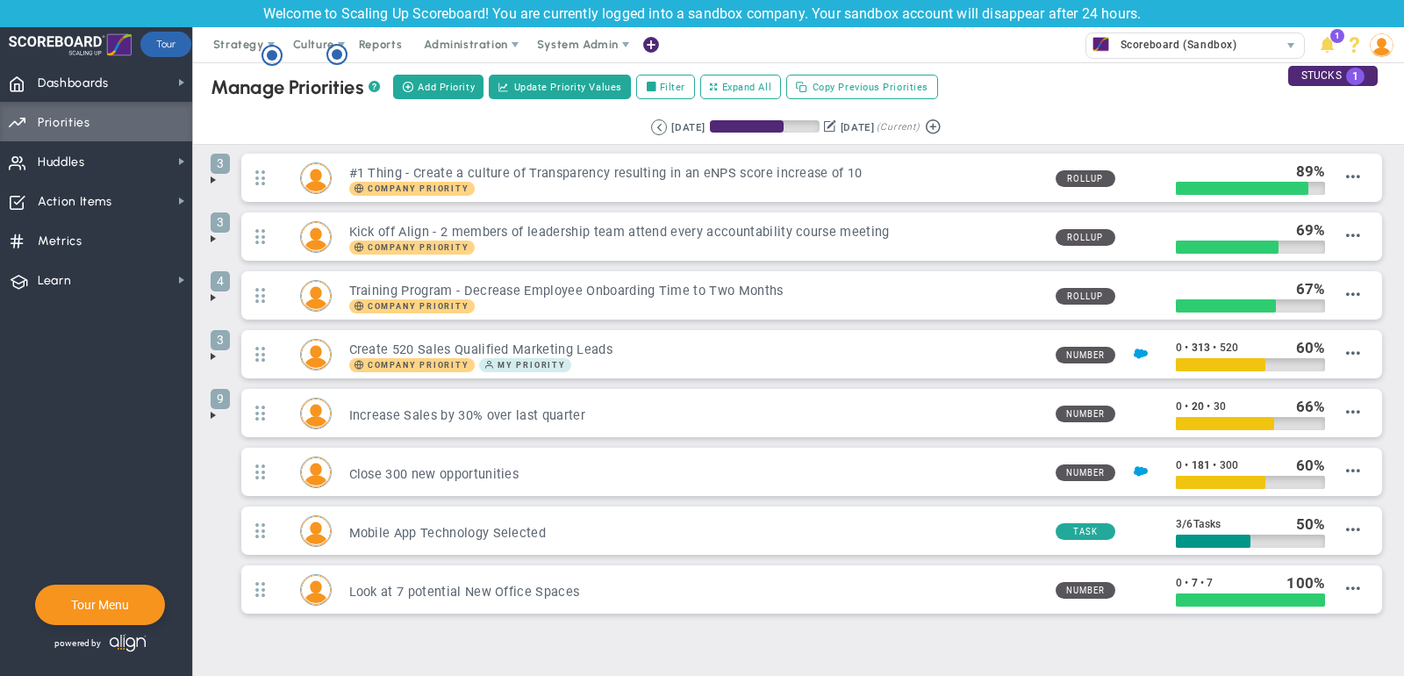
scroll to position [7, 0]
click at [211, 179] on span at bounding box center [213, 179] width 14 height 14
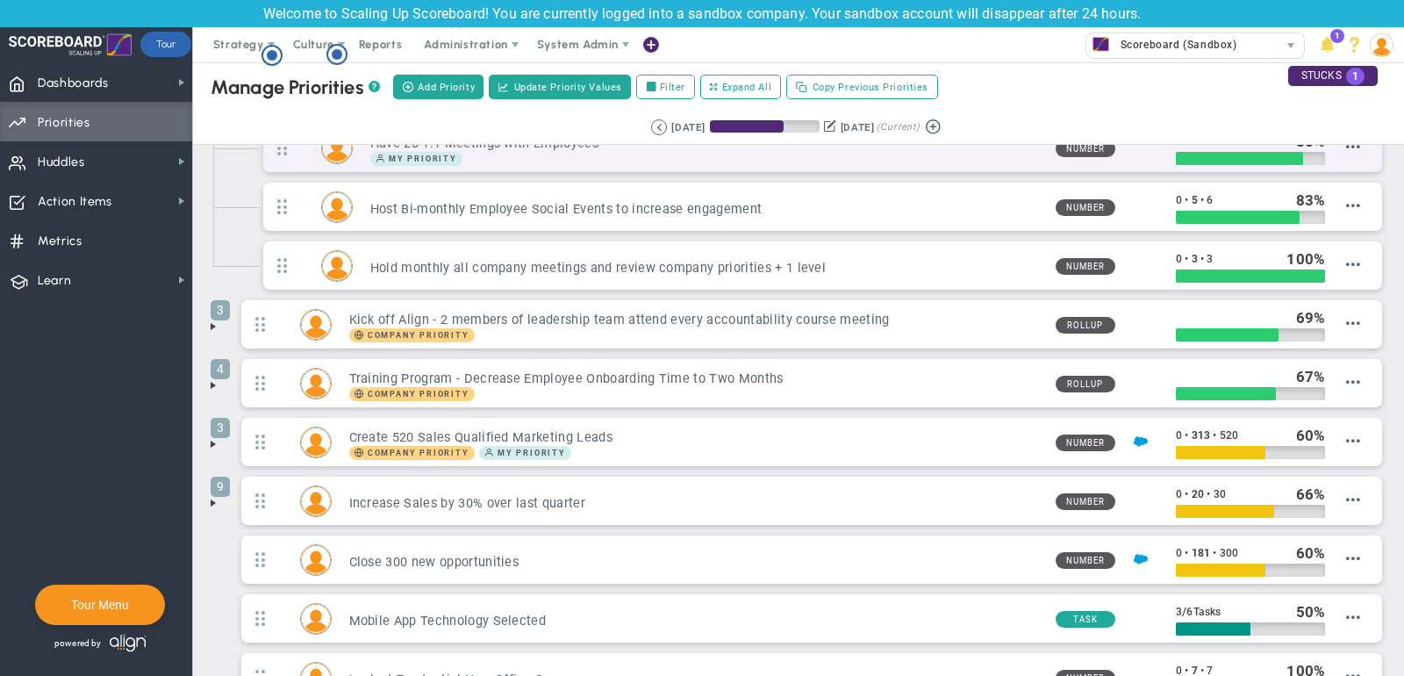
scroll to position [97, 0]
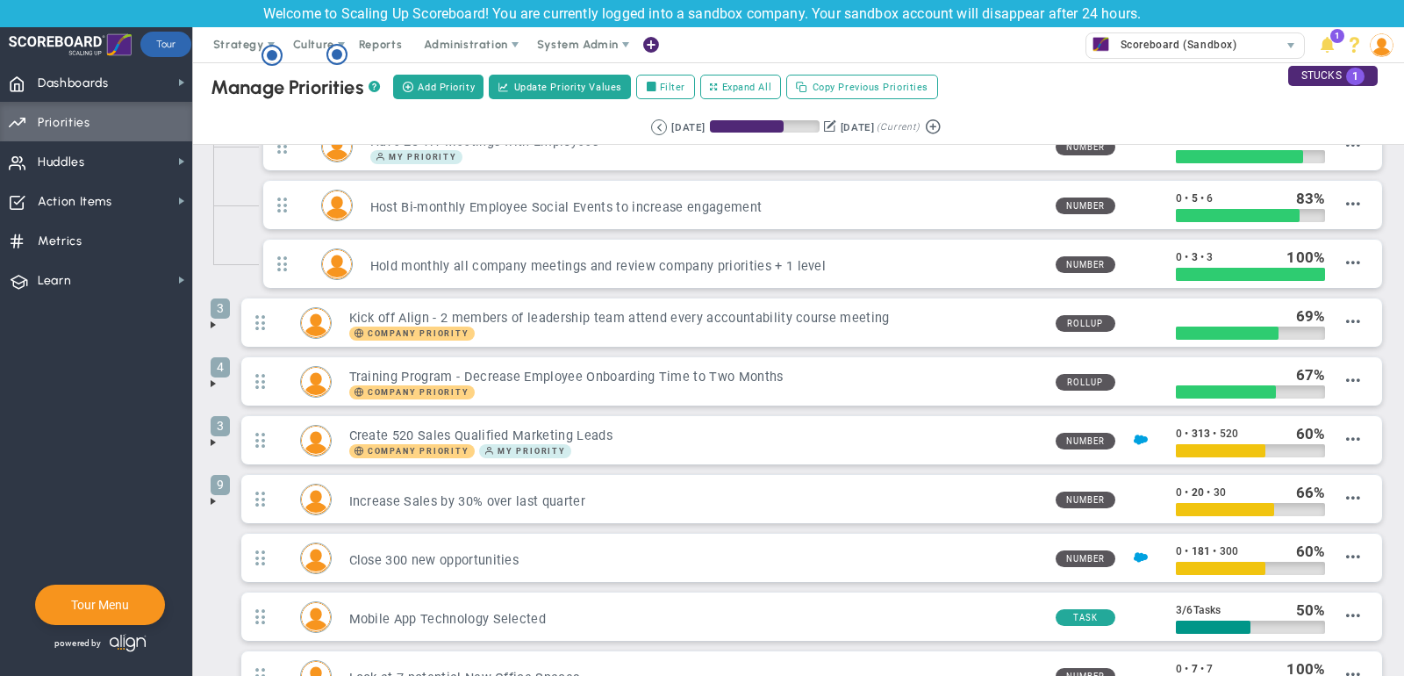
click at [213, 497] on span at bounding box center [213, 501] width 14 height 14
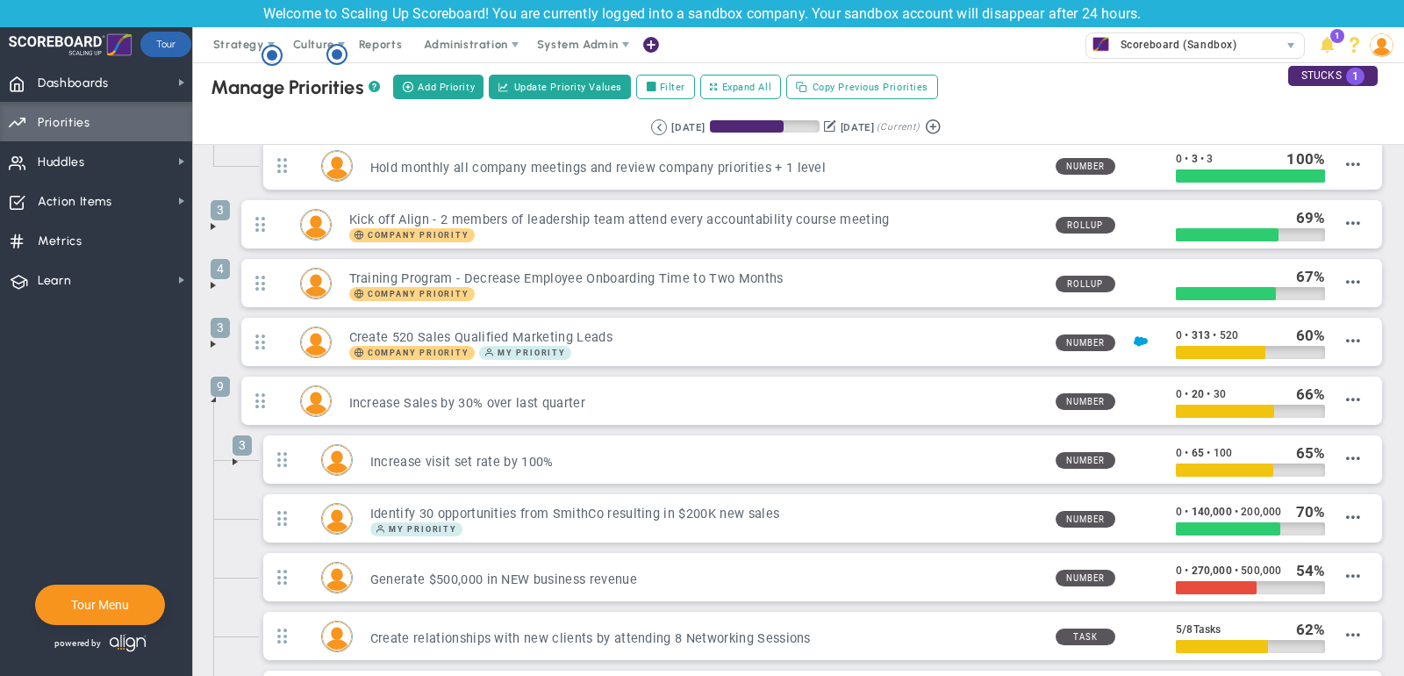
scroll to position [200, 0]
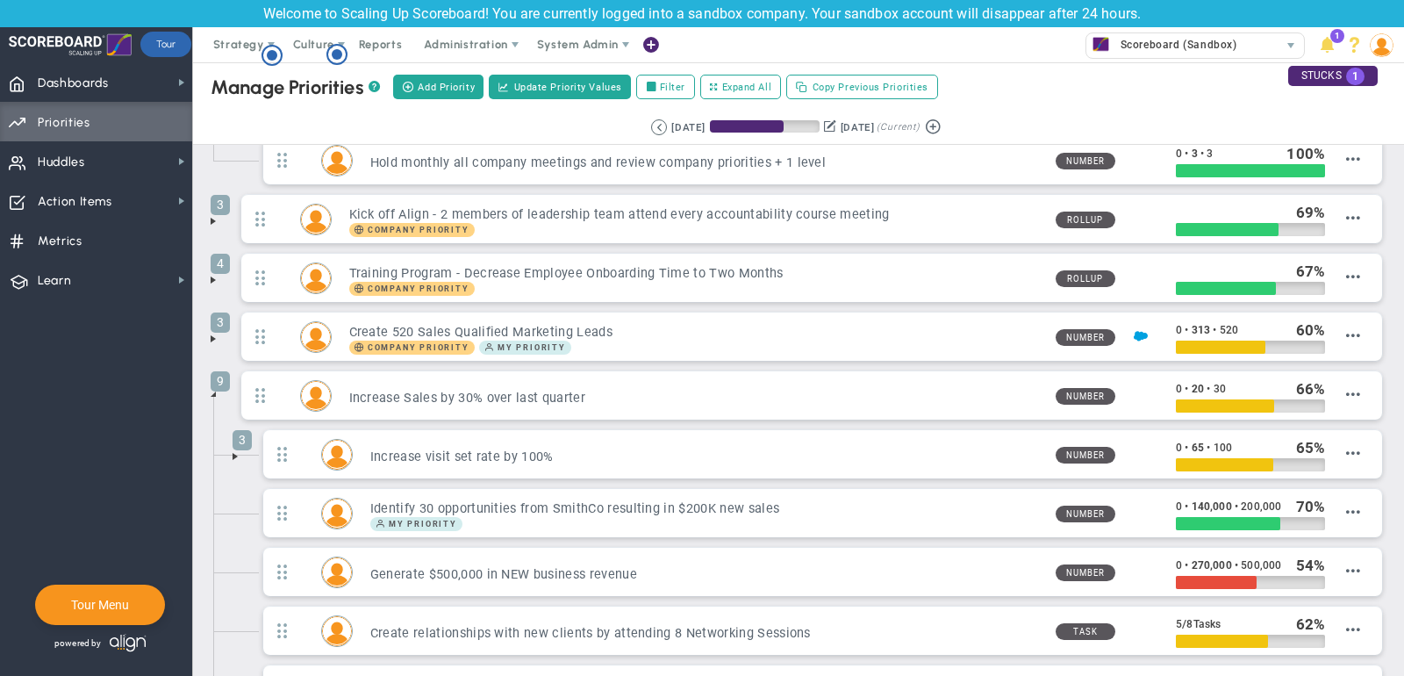
click at [233, 449] on span at bounding box center [235, 456] width 14 height 14
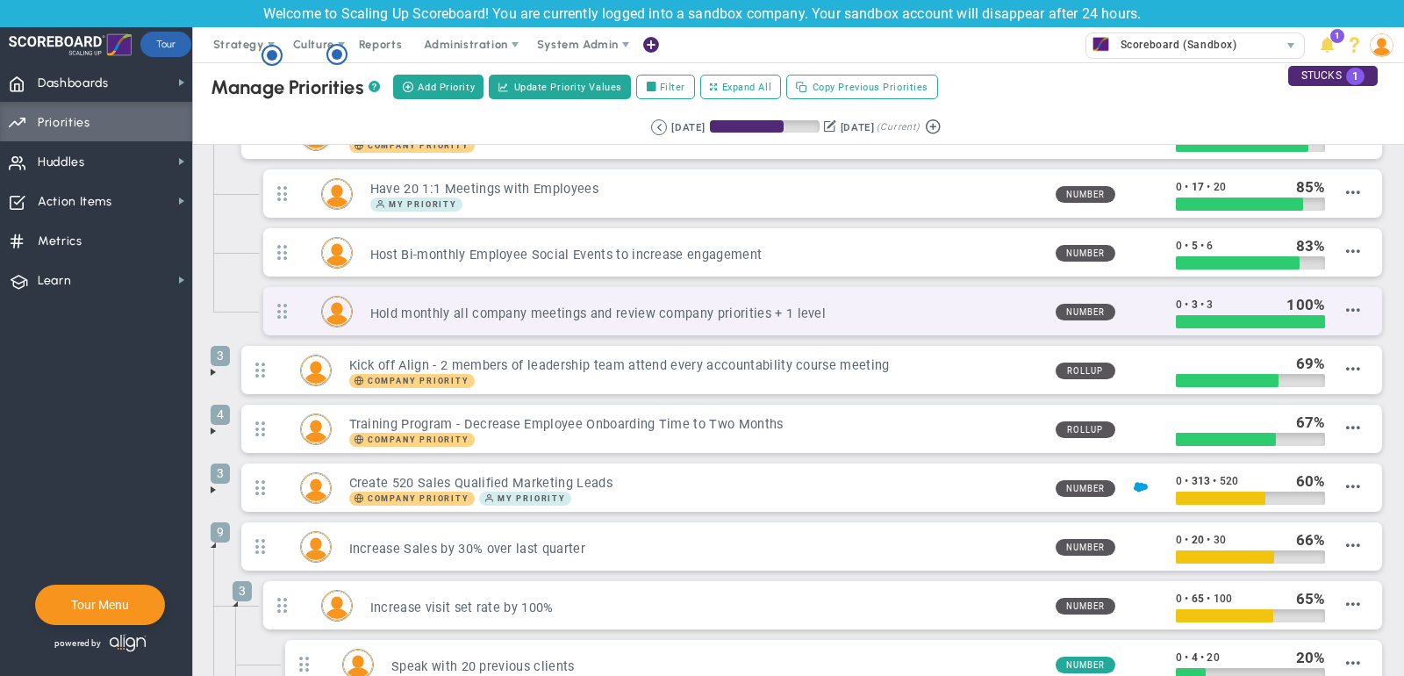
scroll to position [49, 0]
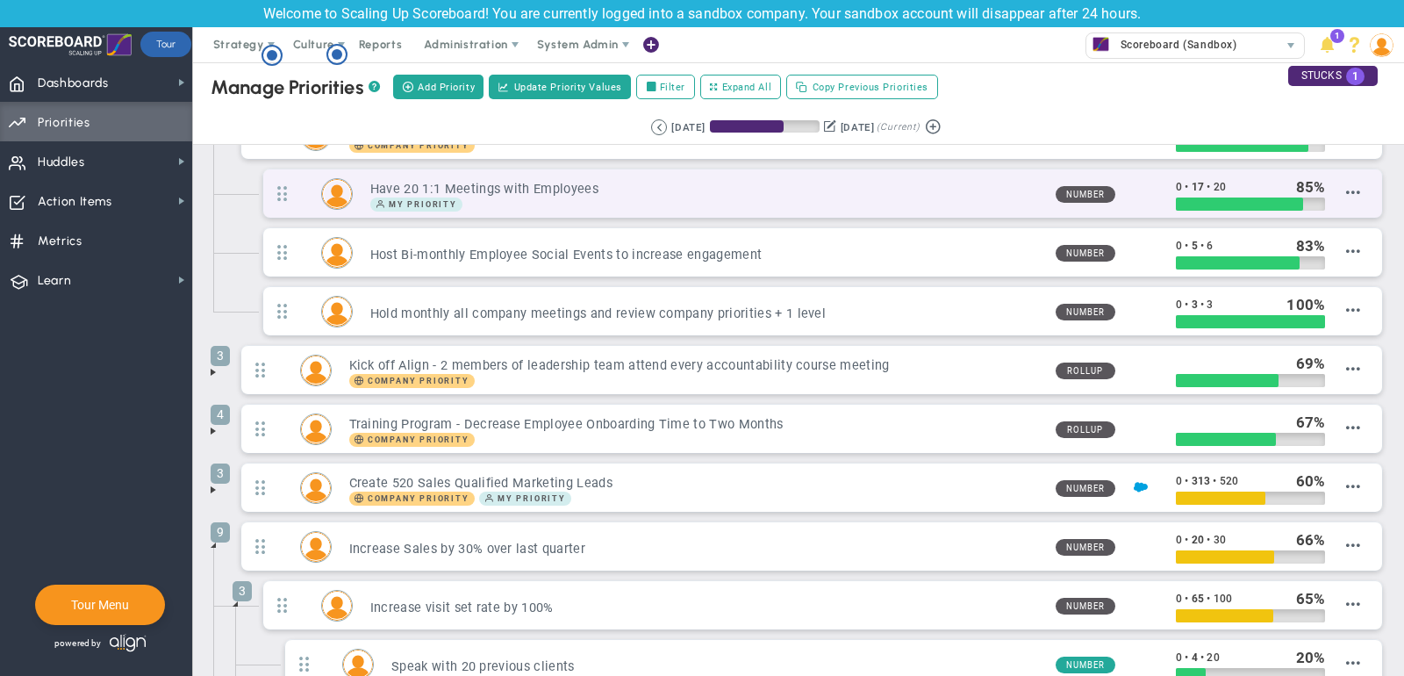
click at [928, 197] on div "My Priority" at bounding box center [705, 204] width 671 height 14
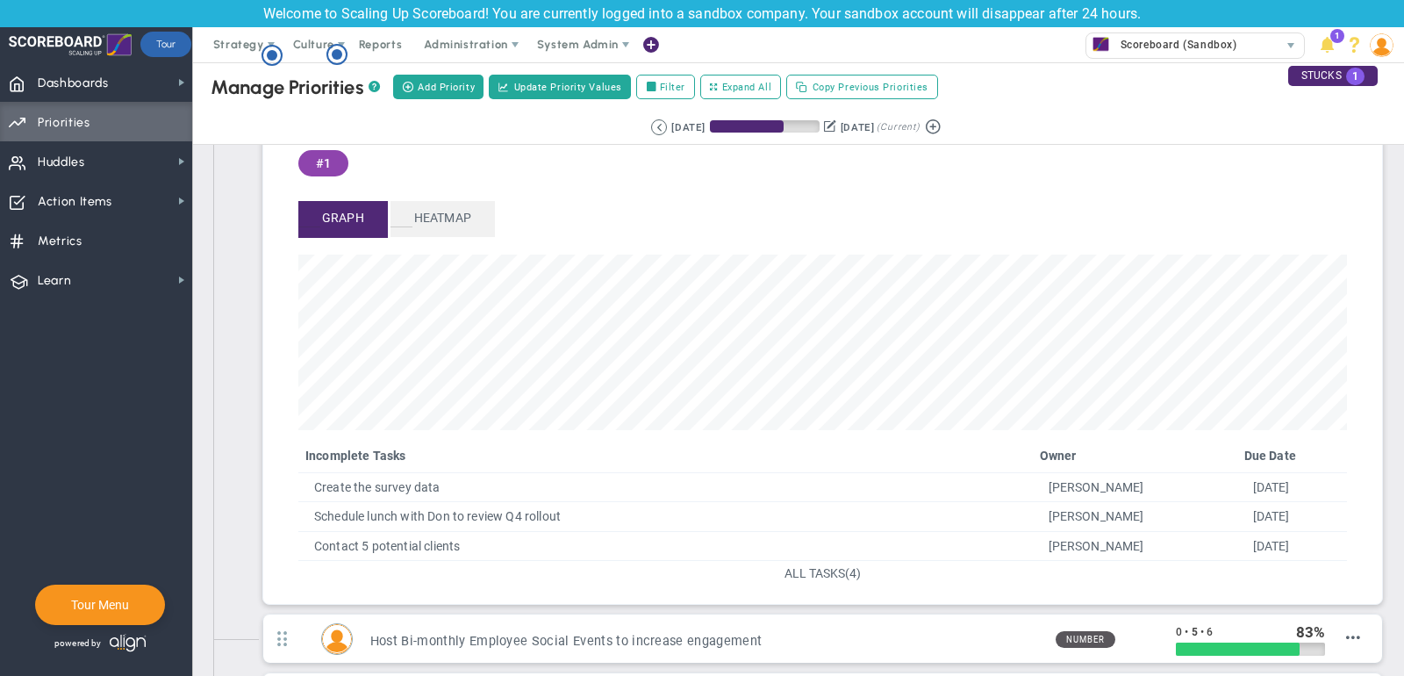
scroll to position [144, 0]
click at [831, 571] on span "ALL TASKS" at bounding box center [814, 574] width 61 height 14
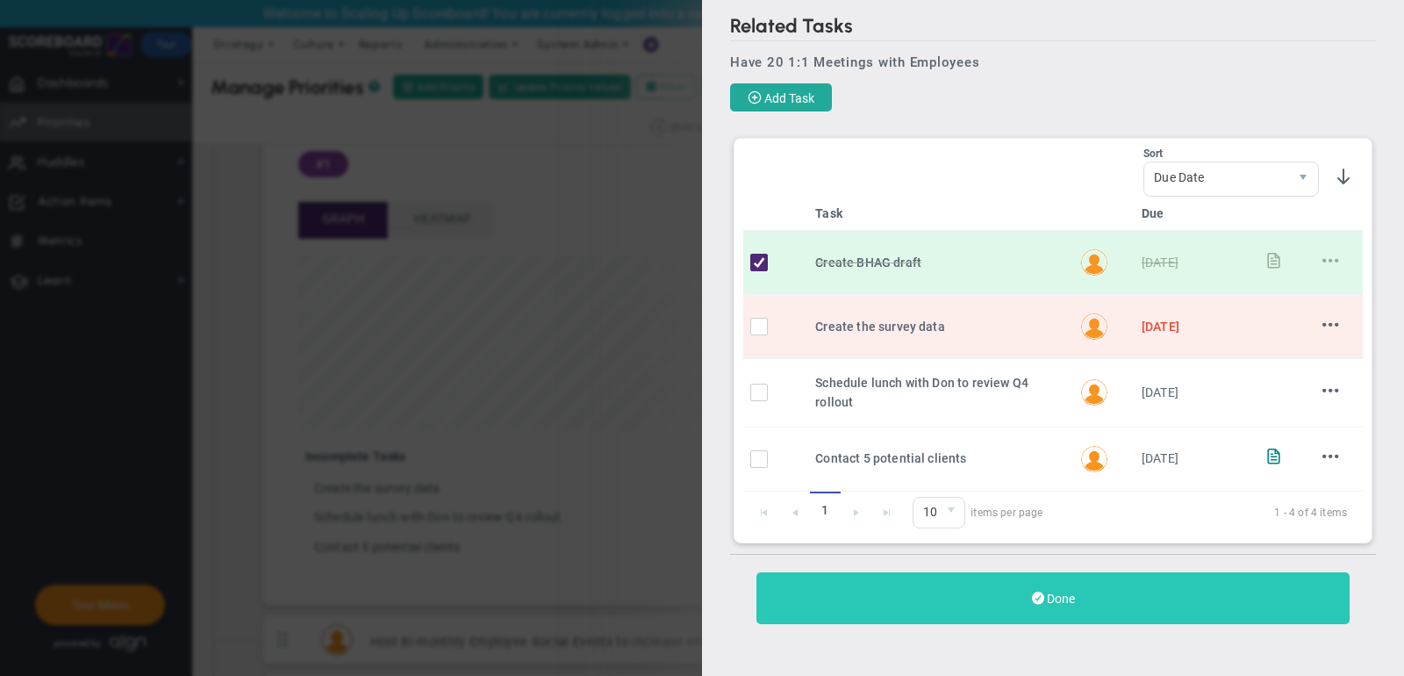
click at [1060, 583] on button "Done" at bounding box center [1052, 598] width 593 height 52
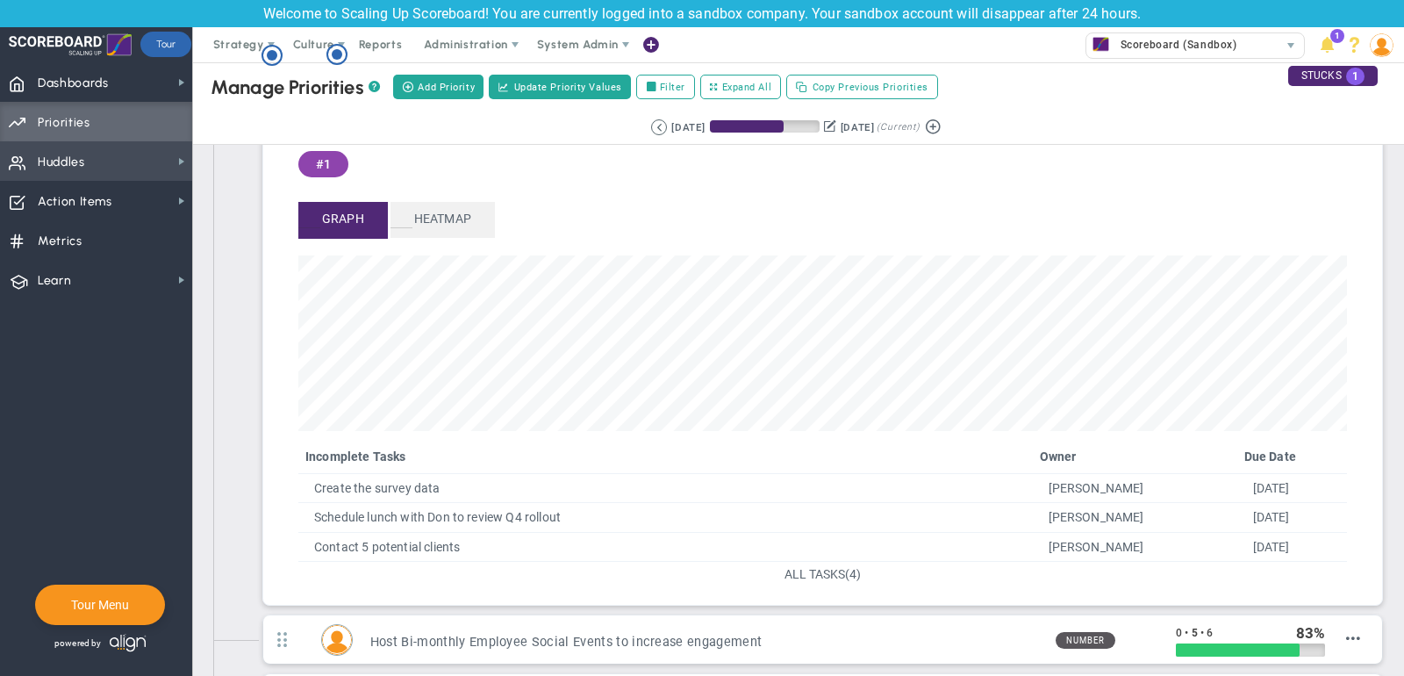
click at [136, 169] on span "Huddles Huddles" at bounding box center [96, 160] width 192 height 39
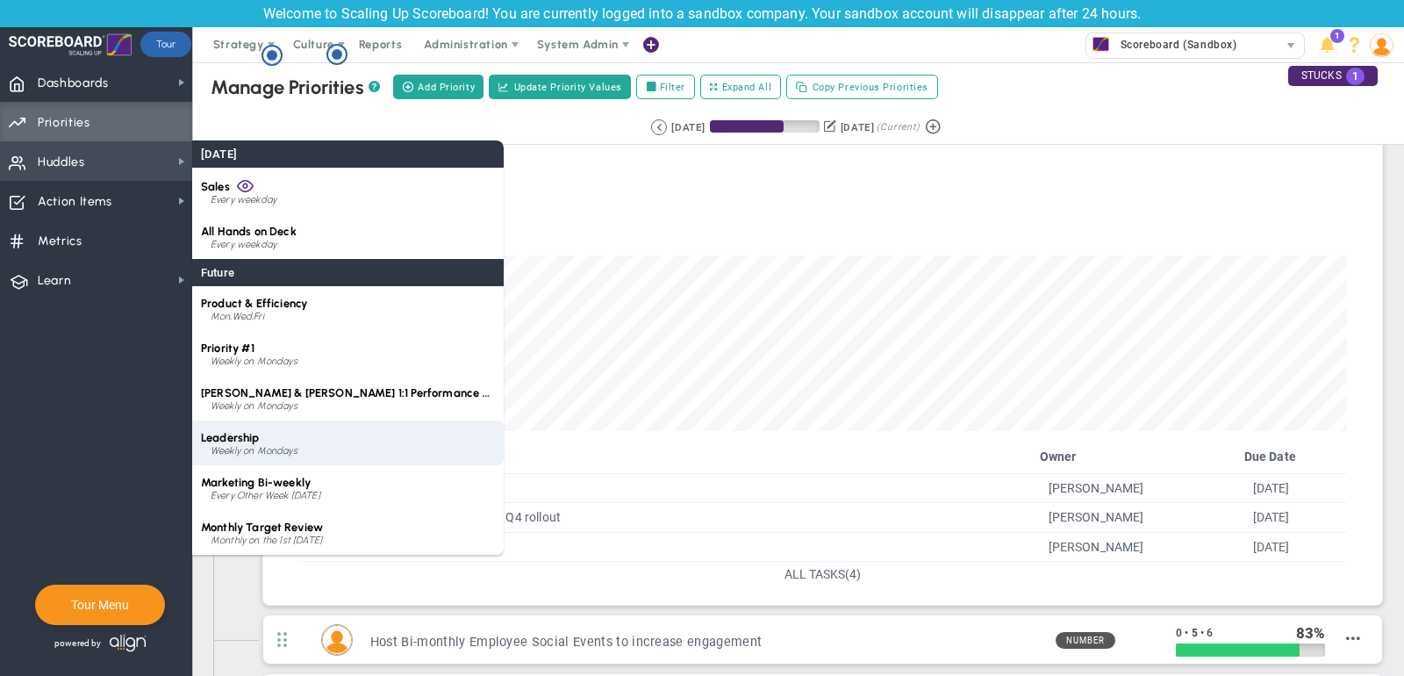
click at [277, 440] on div "Leadership Weekly on Mondays" at bounding box center [347, 442] width 311 height 45
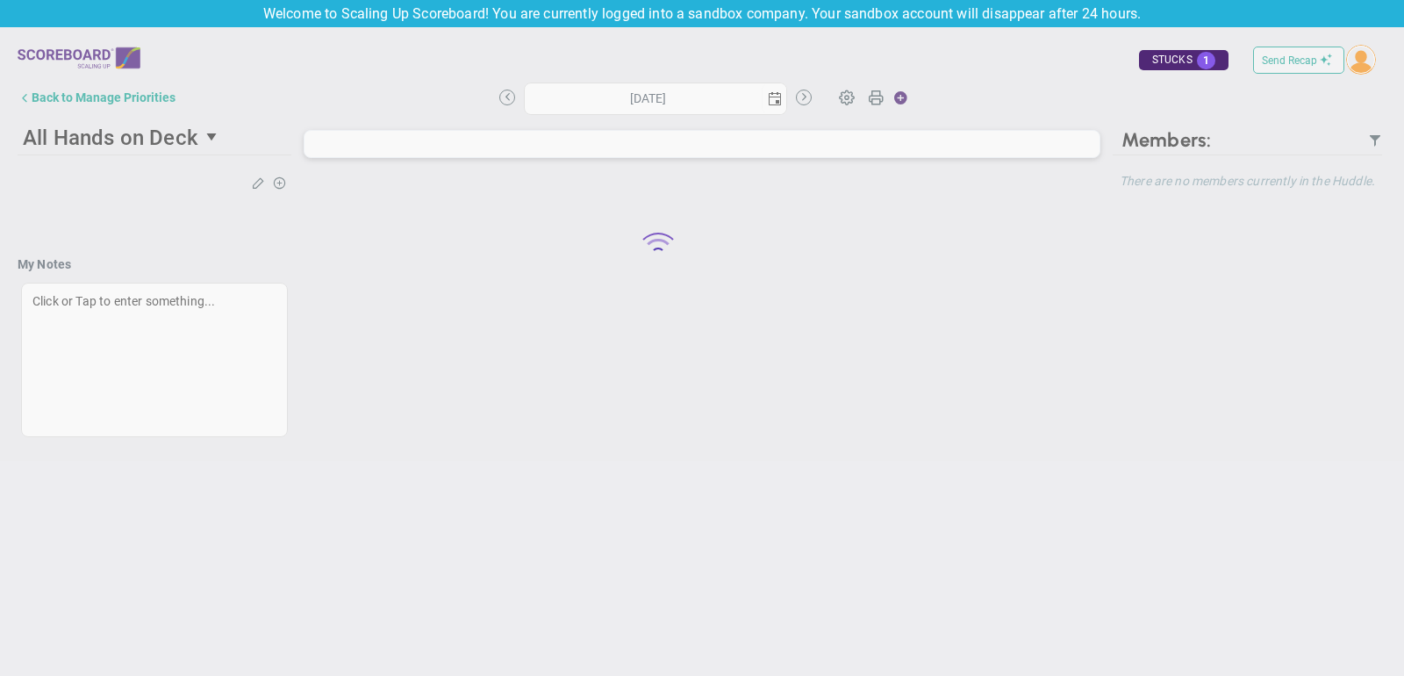
type input "[DATE]"
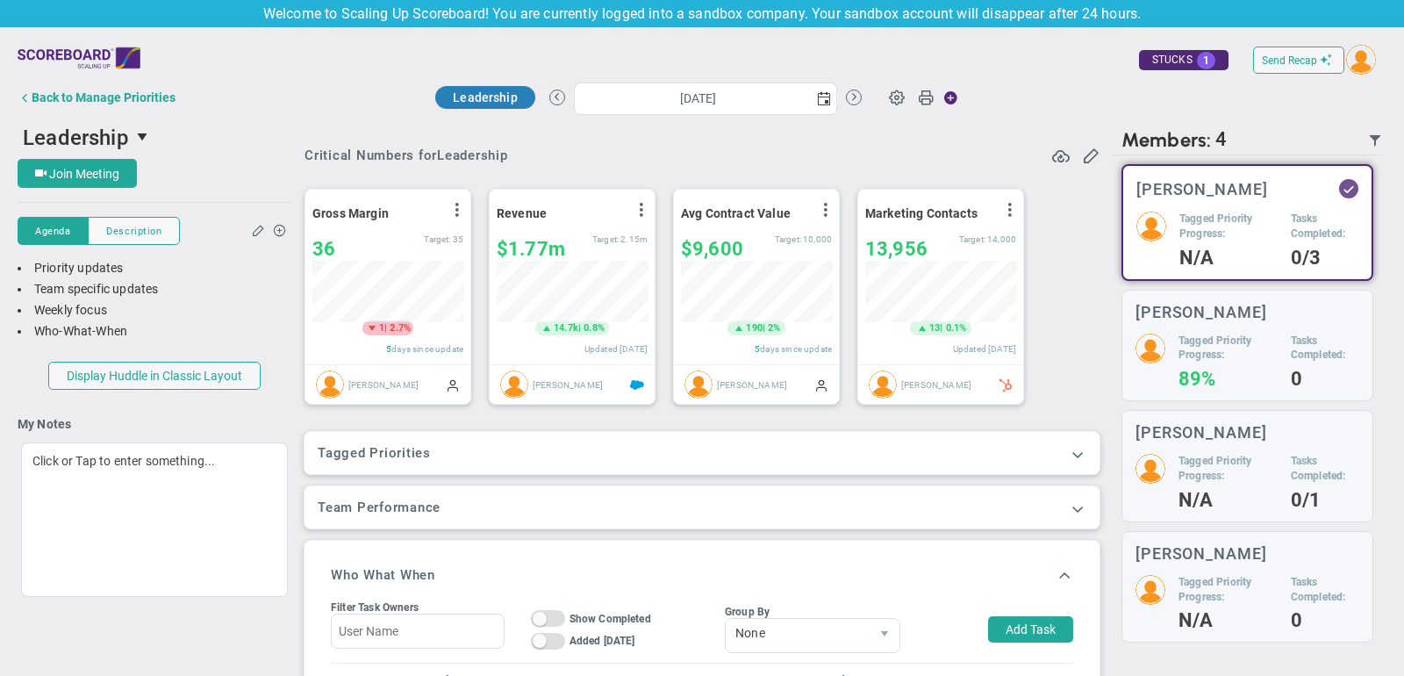
scroll to position [61, 151]
click at [111, 104] on button "Back to Manage Priorities" at bounding box center [97, 97] width 158 height 35
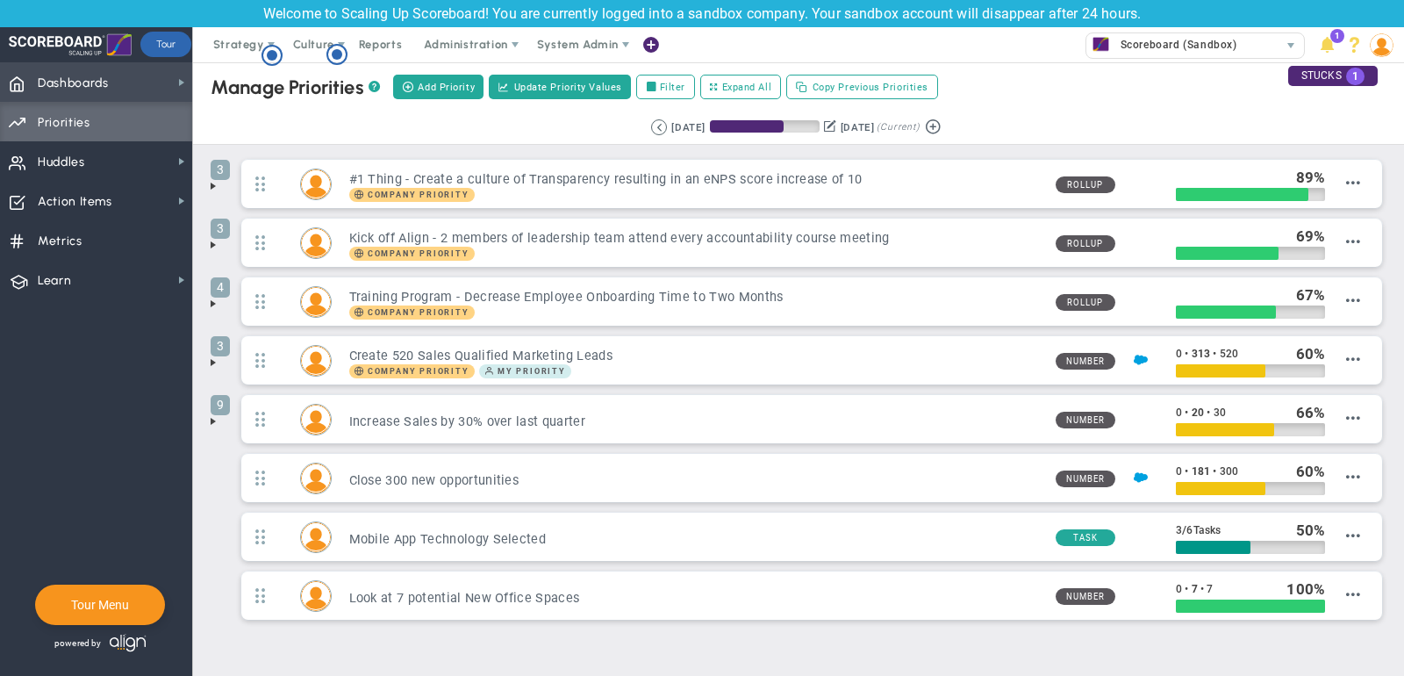
click at [36, 80] on span "Dashboards Dashboards" at bounding box center [96, 81] width 192 height 39
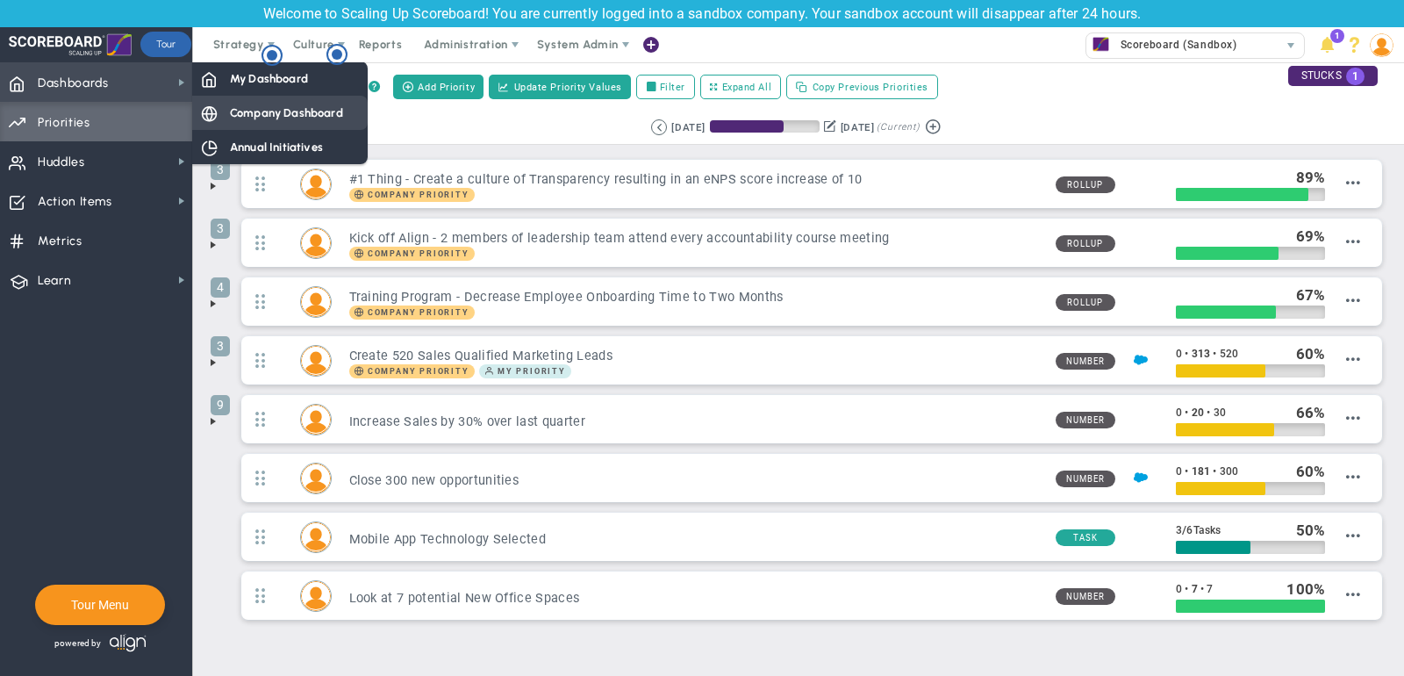
click at [268, 117] on span "Company Dashboard" at bounding box center [286, 112] width 113 height 17
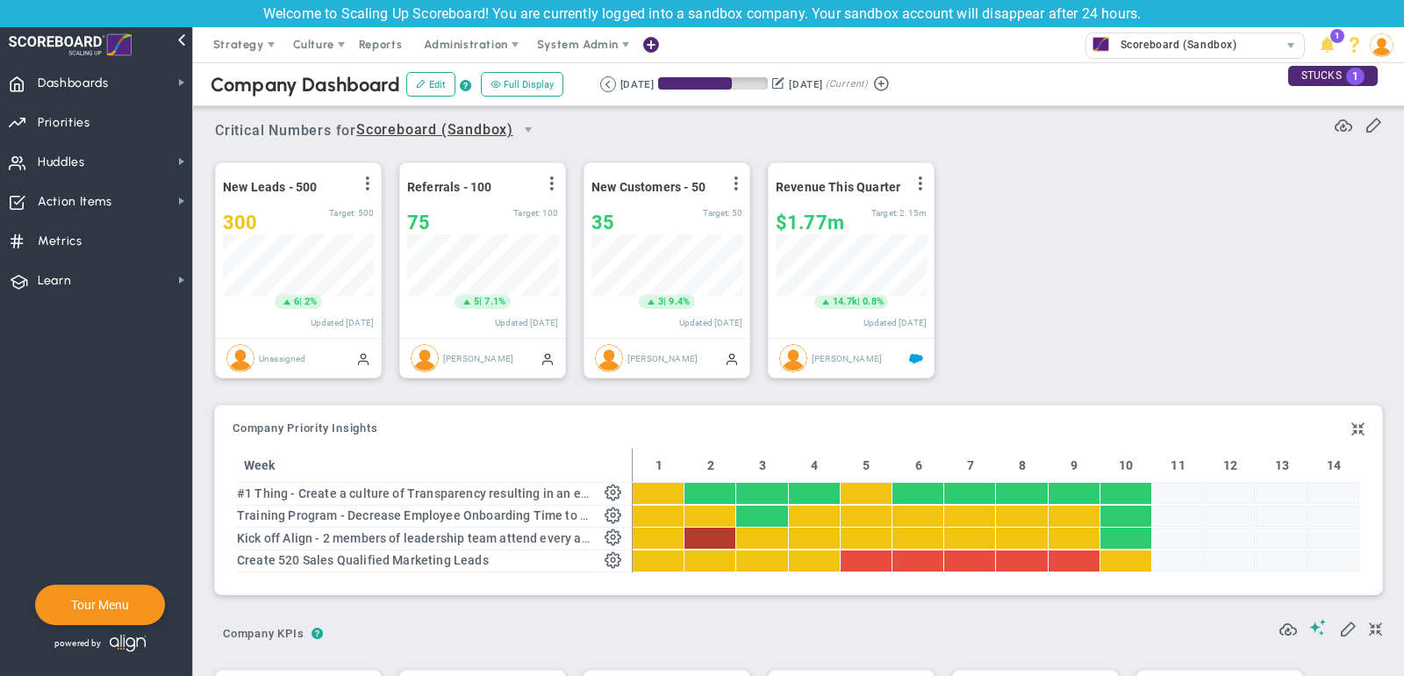
scroll to position [61, 151]
click at [221, 54] on span "Strategy" at bounding box center [240, 44] width 80 height 35
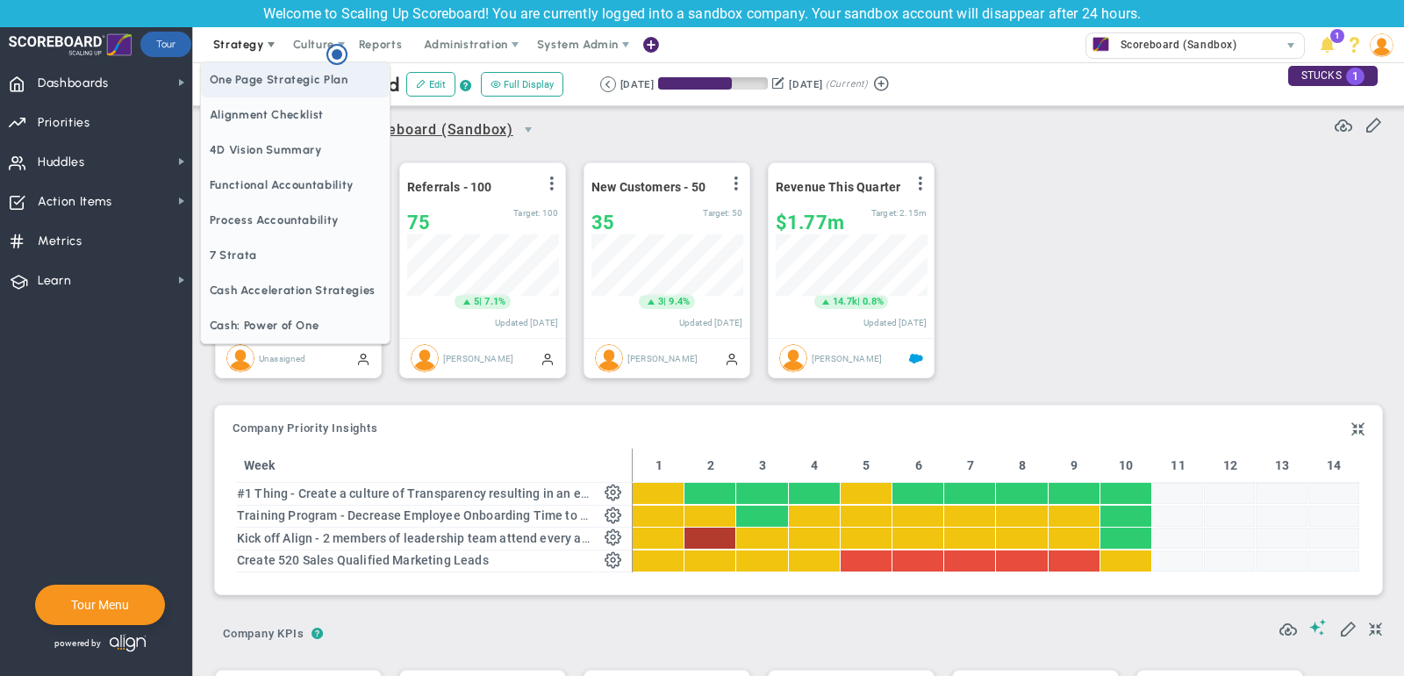
click at [243, 83] on span "One Page Strategic Plan" at bounding box center [295, 79] width 189 height 35
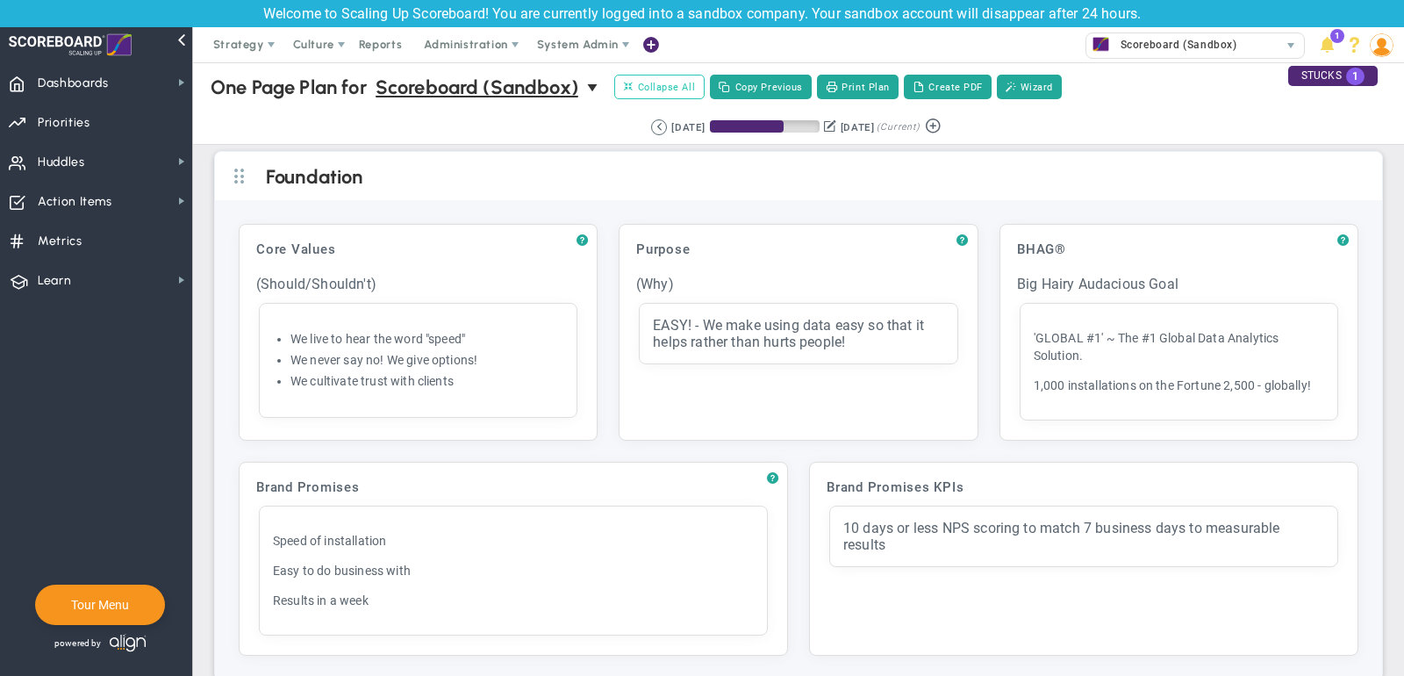
click at [688, 82] on span "Collapse All" at bounding box center [659, 87] width 71 height 16
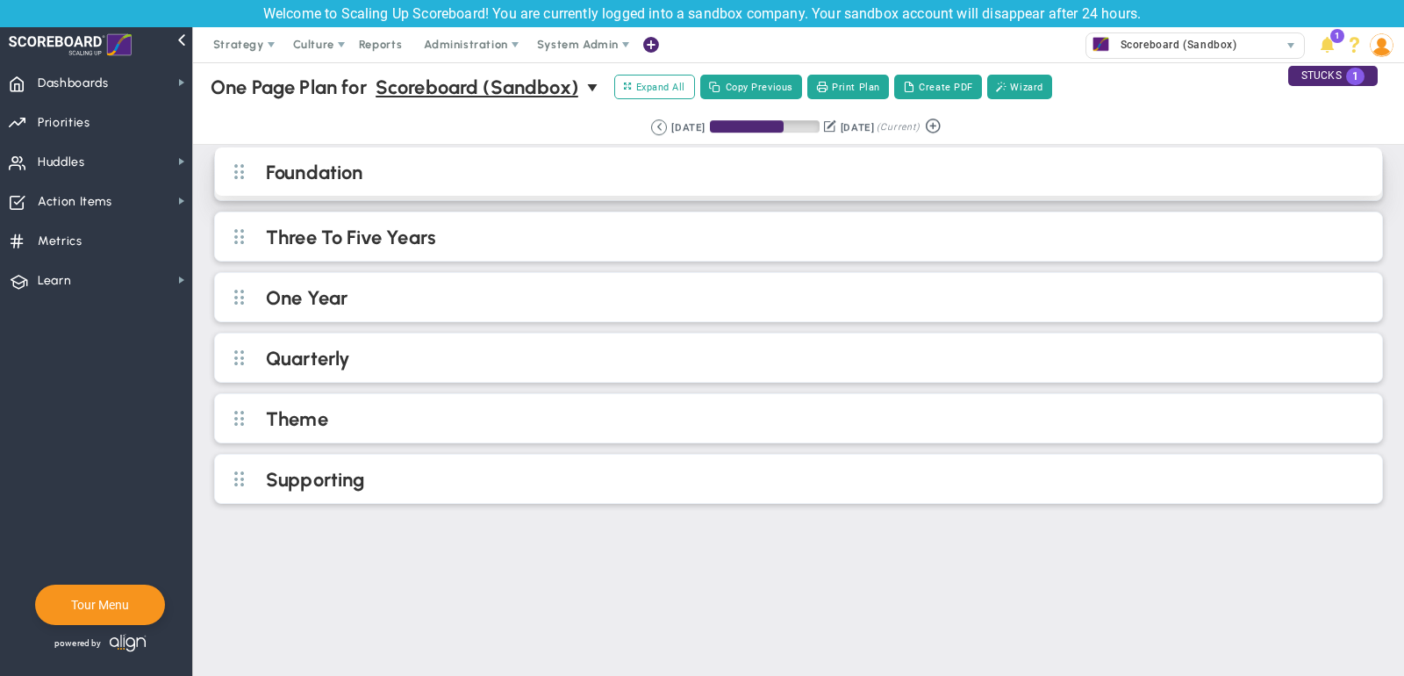
click at [523, 170] on h2 "Foundation" at bounding box center [813, 174] width 1094 height 26
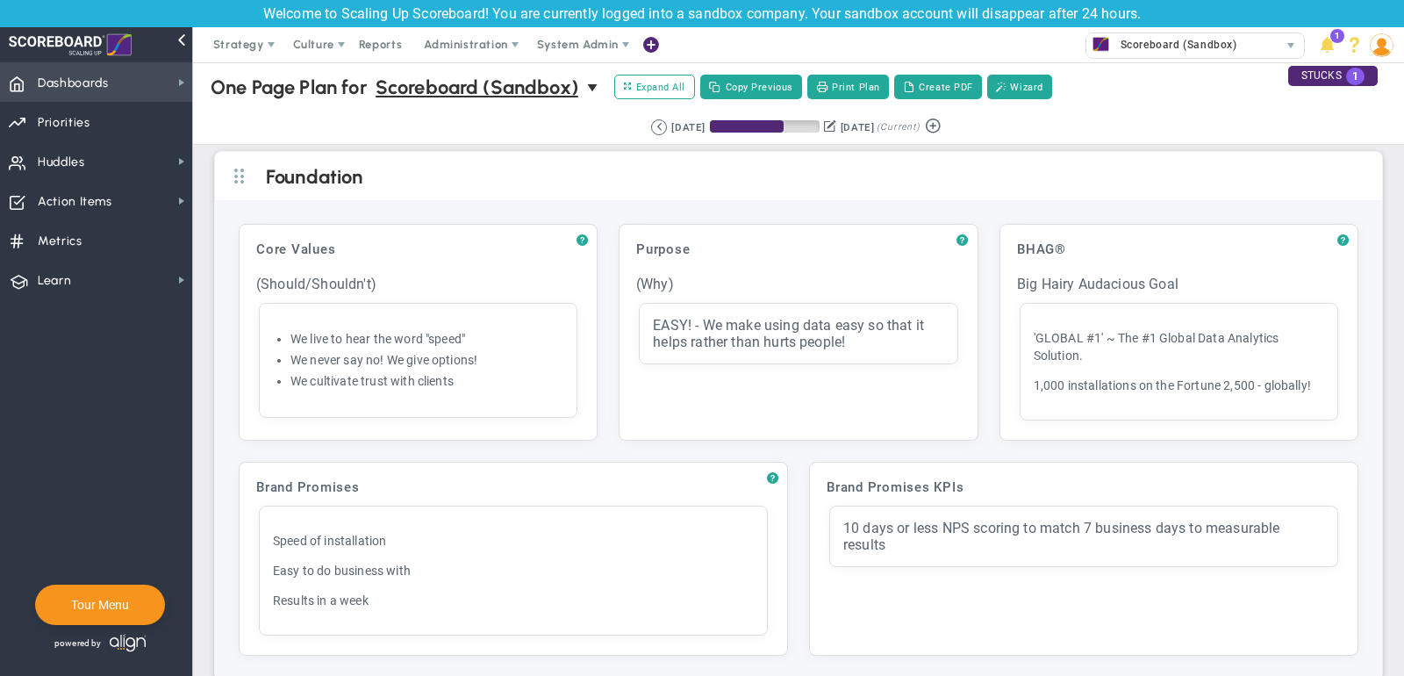
click at [87, 89] on span "Dashboards" at bounding box center [73, 83] width 71 height 37
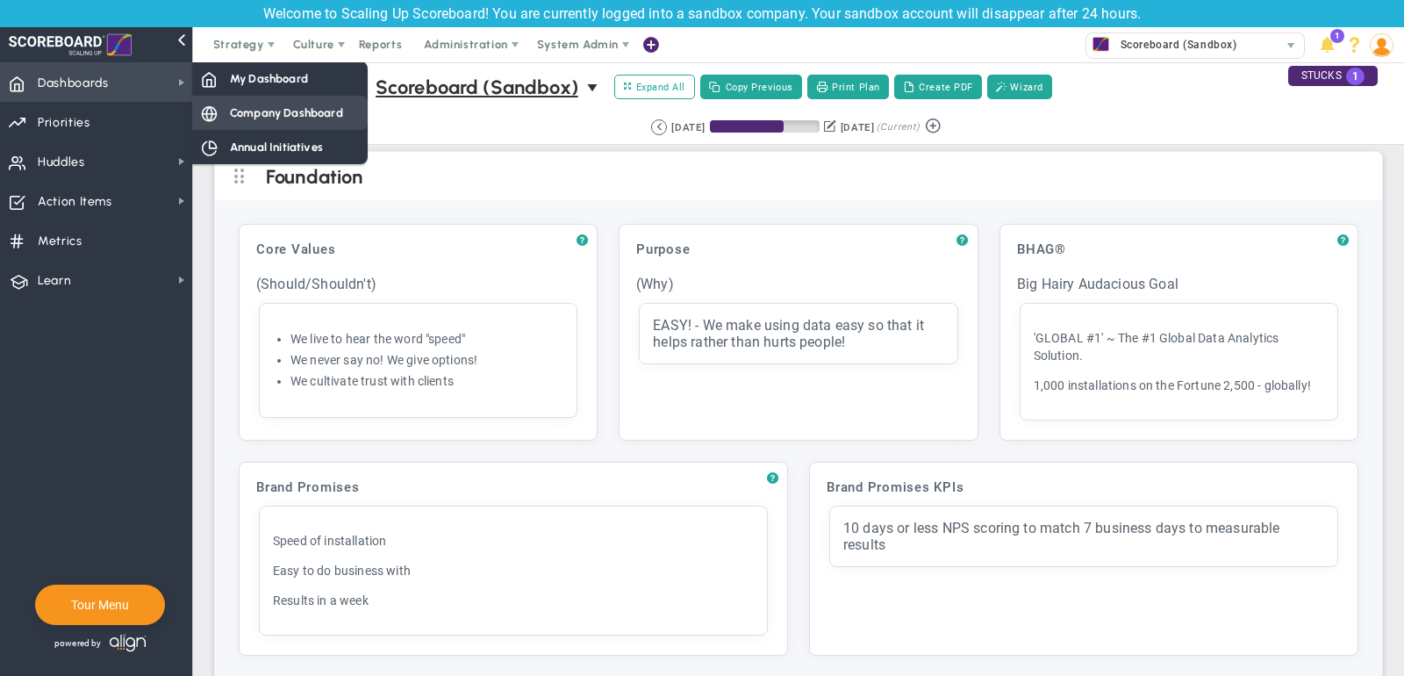
click at [261, 106] on span "Company Dashboard" at bounding box center [286, 112] width 113 height 17
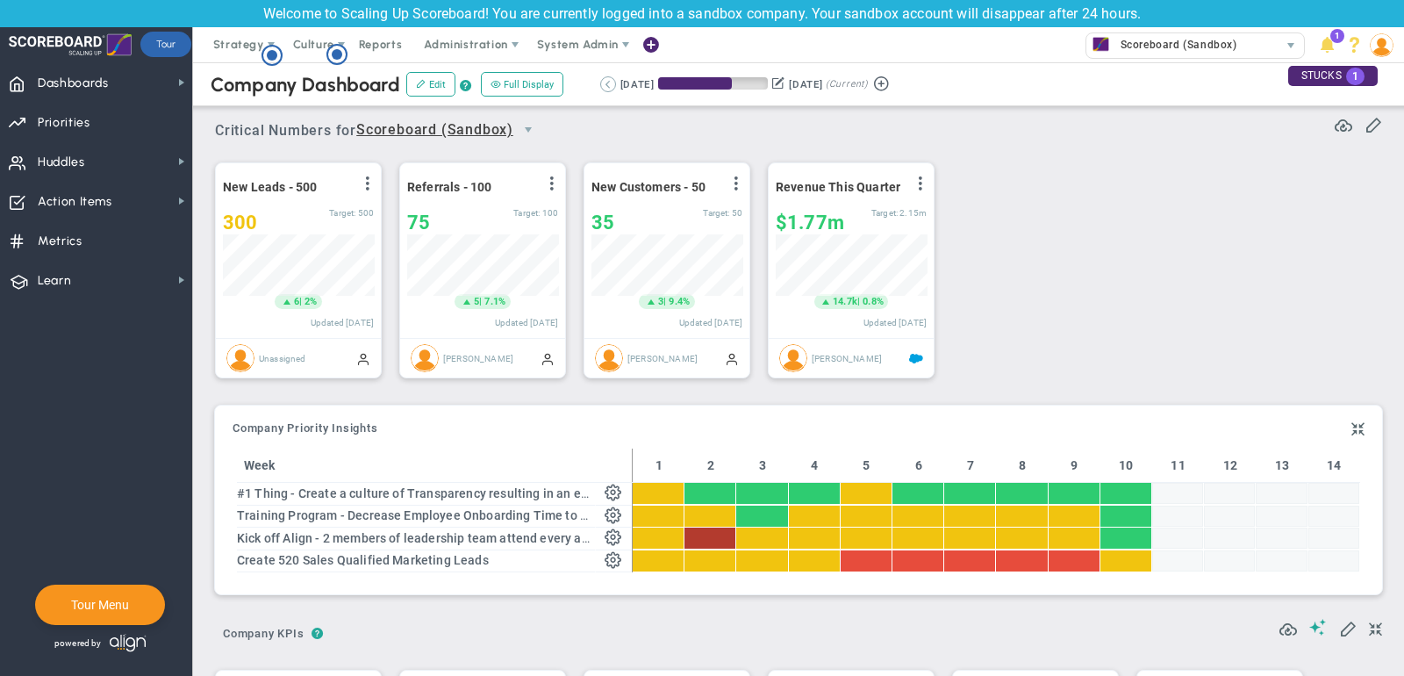
click at [602, 81] on button at bounding box center [608, 84] width 16 height 16
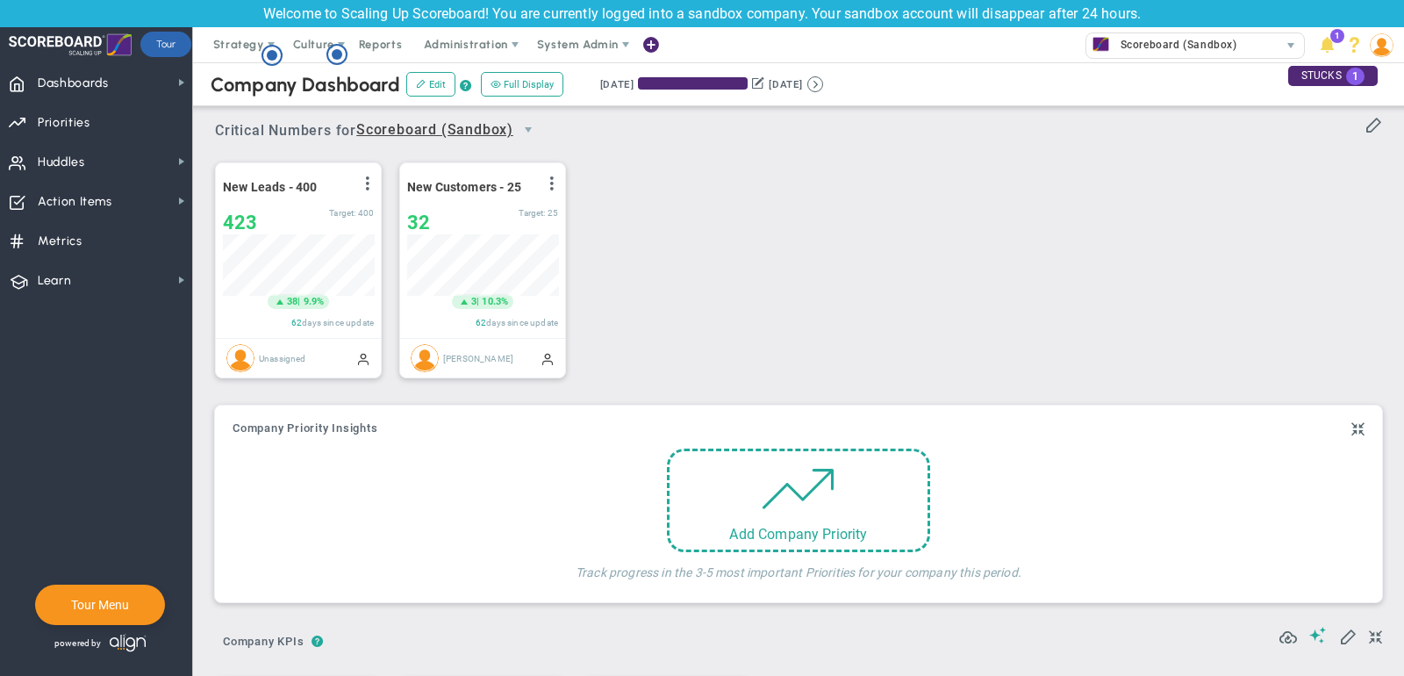
scroll to position [877212, 877122]
click at [823, 88] on button at bounding box center [815, 84] width 16 height 16
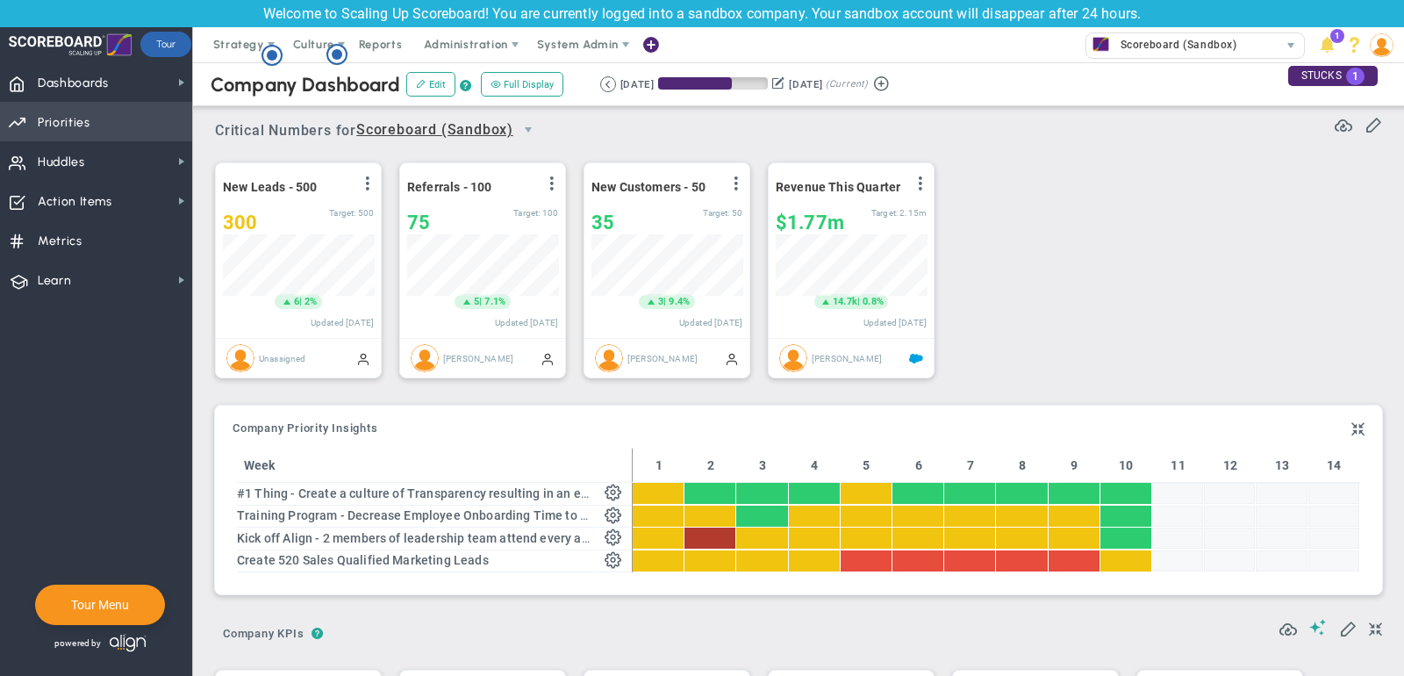
click at [63, 124] on span "Priorities" at bounding box center [64, 122] width 53 height 37
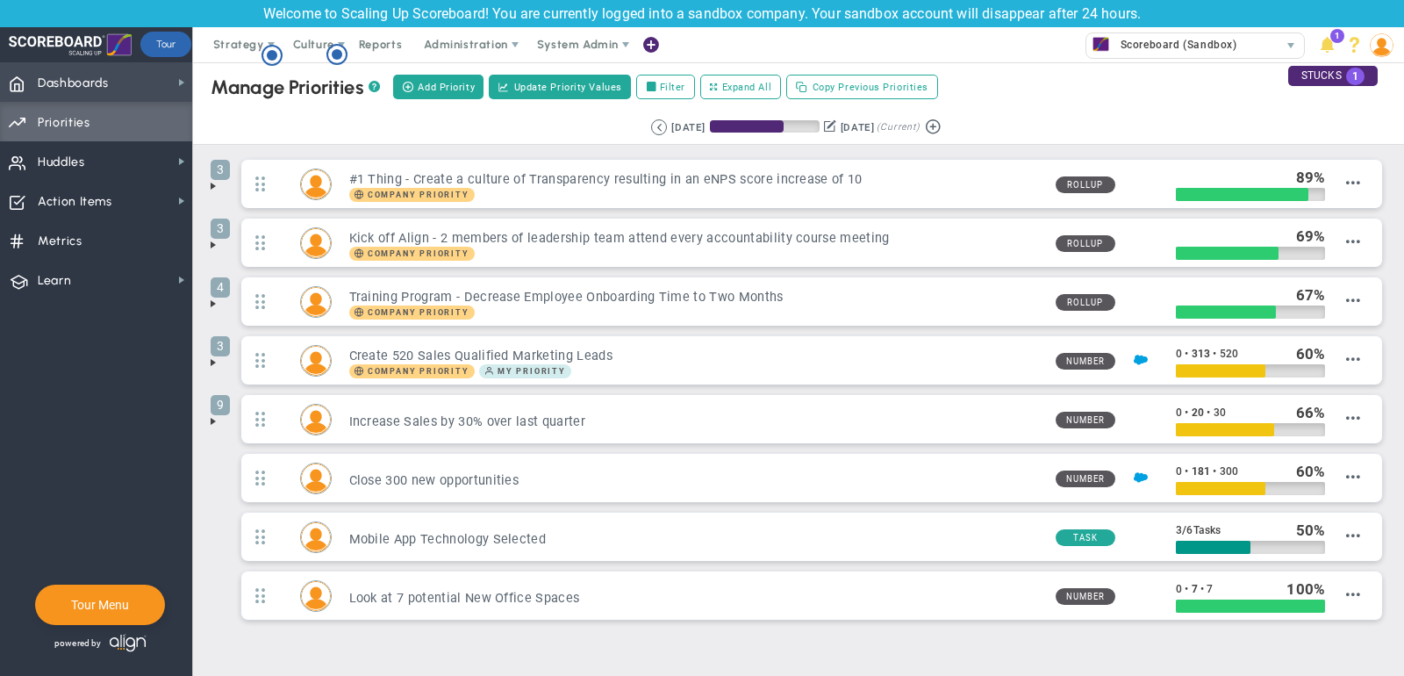
click at [191, 82] on span "Dashboards Dashboards" at bounding box center [96, 81] width 192 height 39
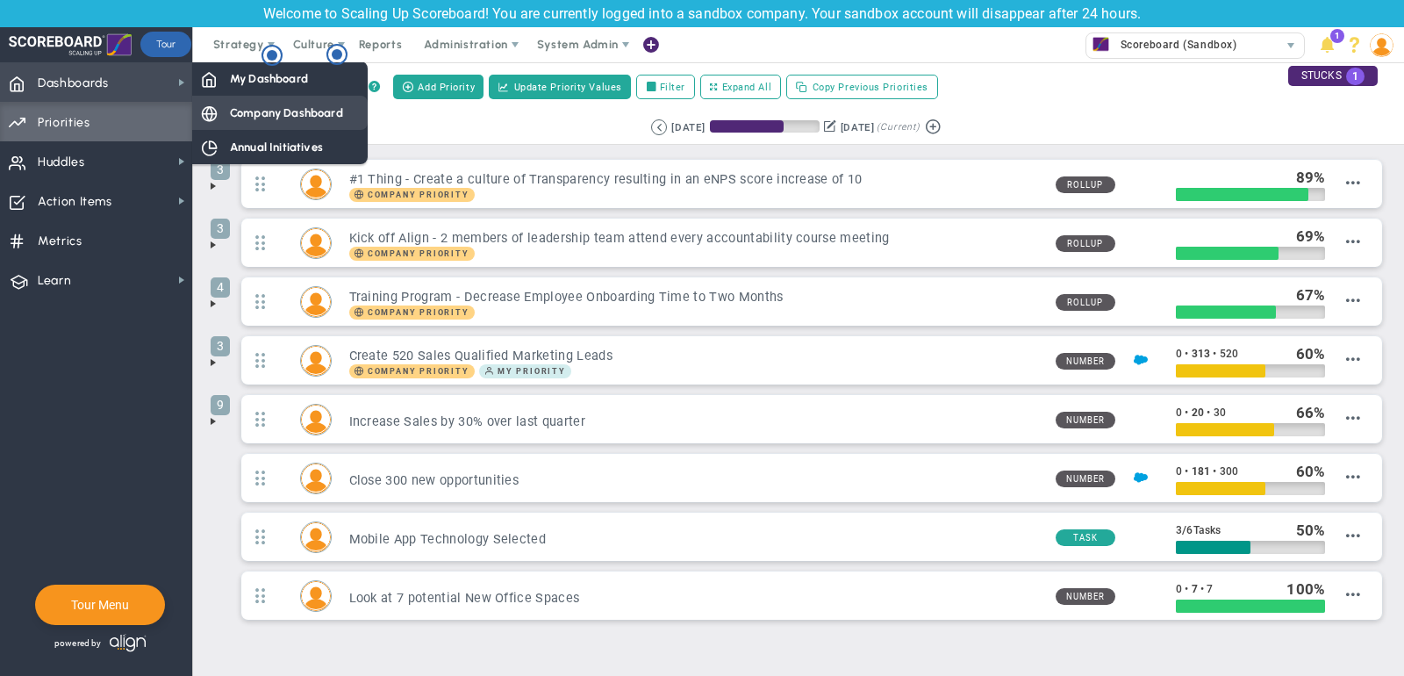
click at [252, 105] on span "Company Dashboard" at bounding box center [286, 112] width 113 height 17
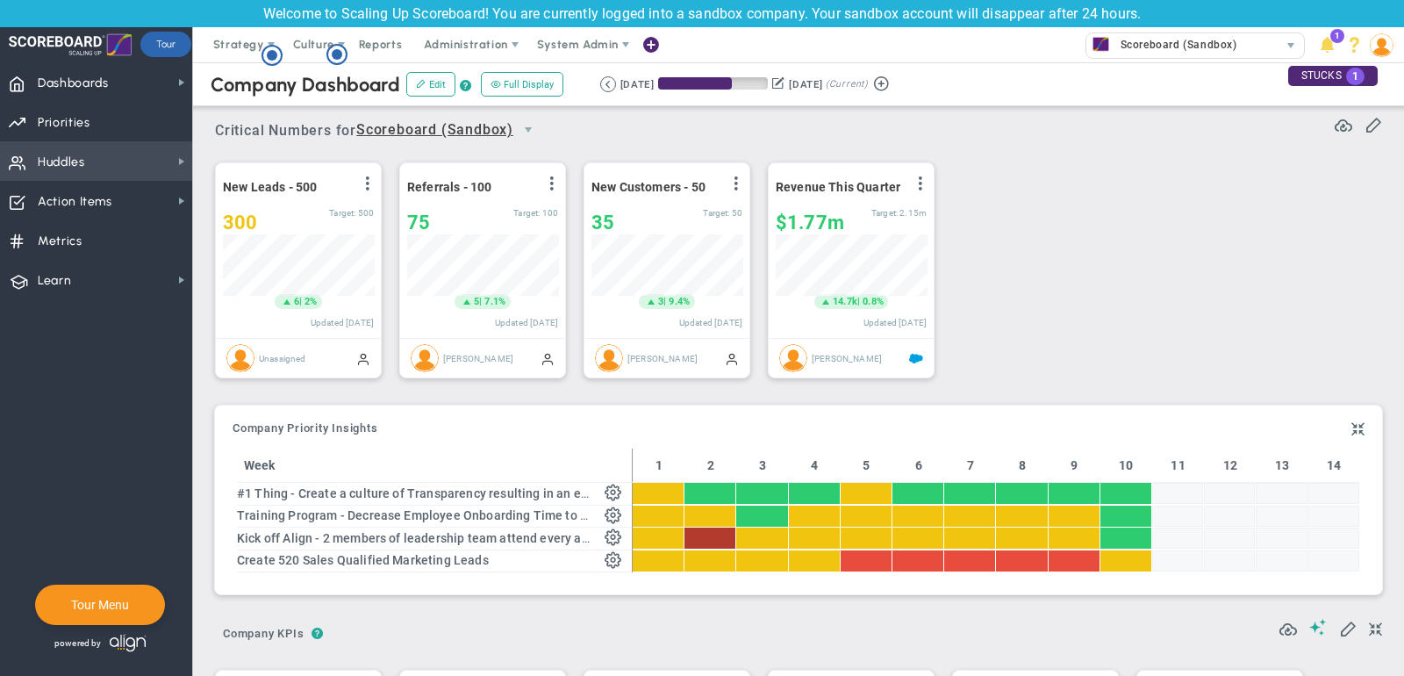
click at [114, 157] on span "Huddles Huddles" at bounding box center [96, 160] width 192 height 39
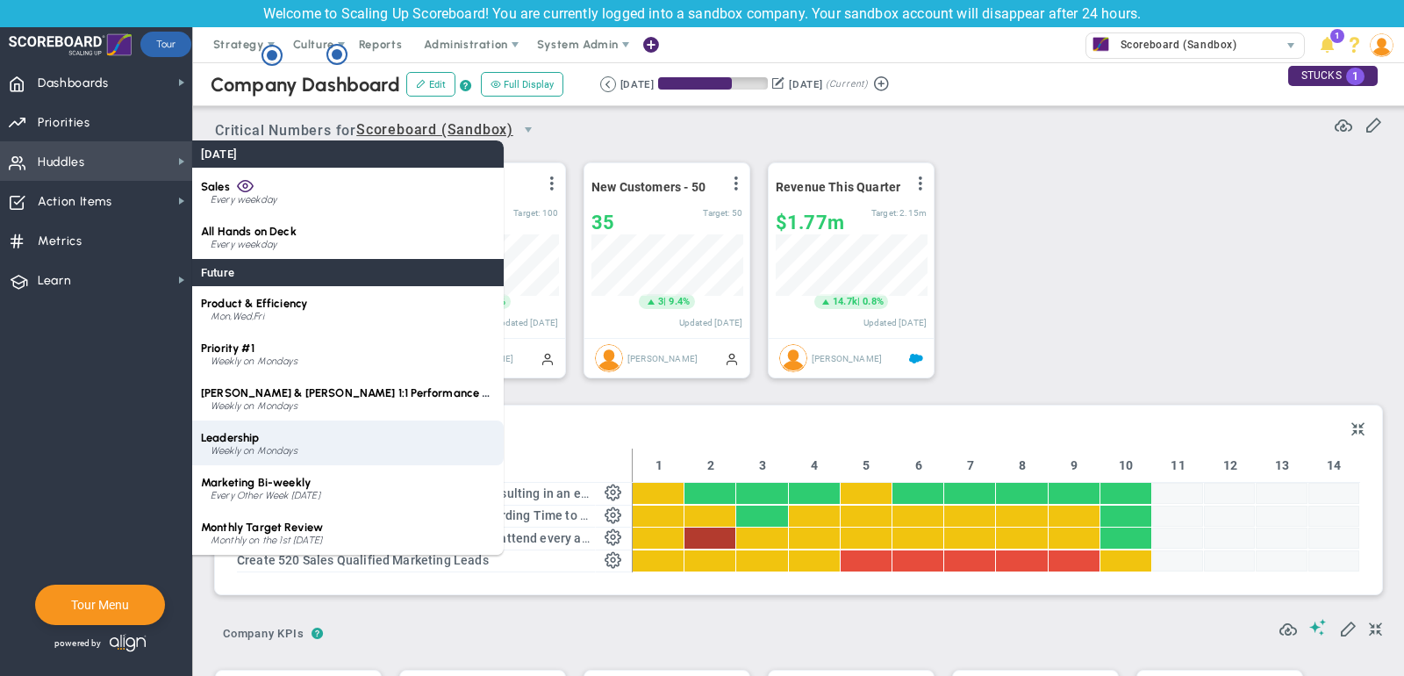
click at [329, 451] on div "Weekly on Mondays" at bounding box center [353, 451] width 284 height 11
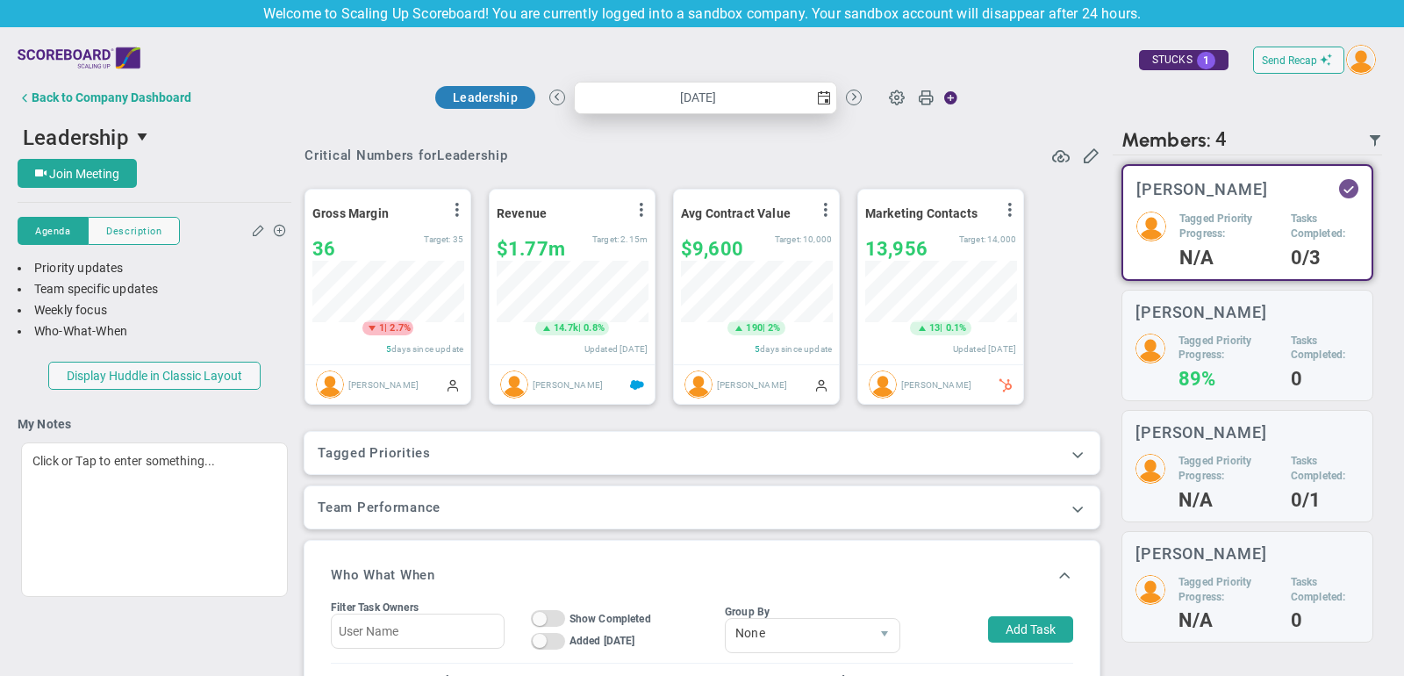
click at [825, 98] on span "select" at bounding box center [824, 98] width 14 height 14
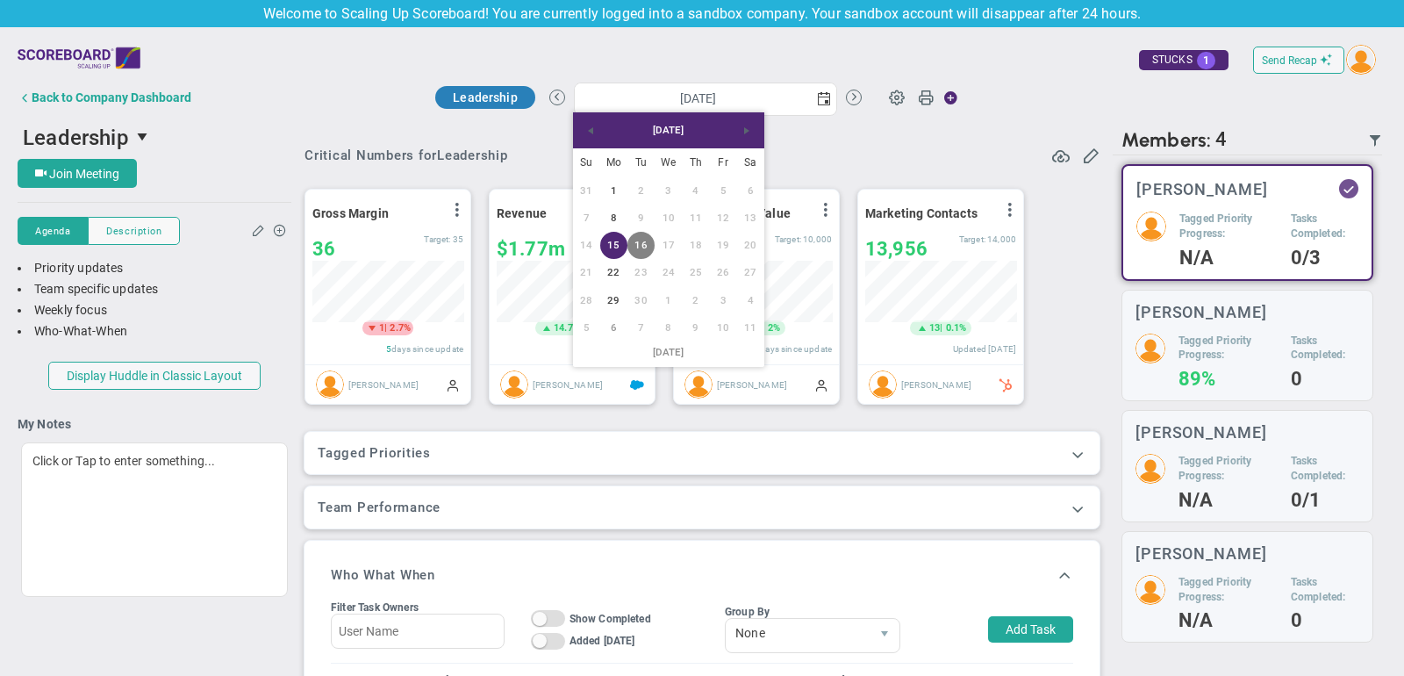
click at [964, 147] on div "Critical Numbers for Leadership" at bounding box center [701, 155] width 795 height 19
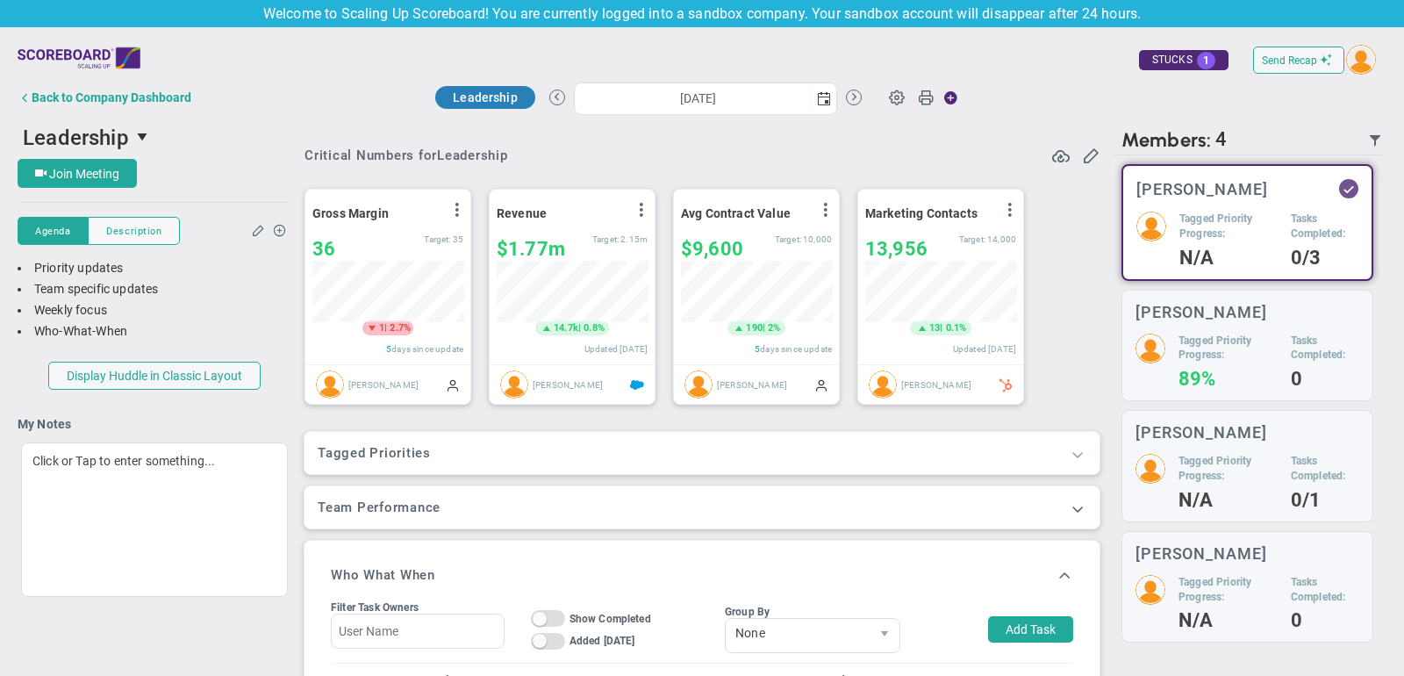
click at [1072, 451] on span at bounding box center [1078, 454] width 18 height 18
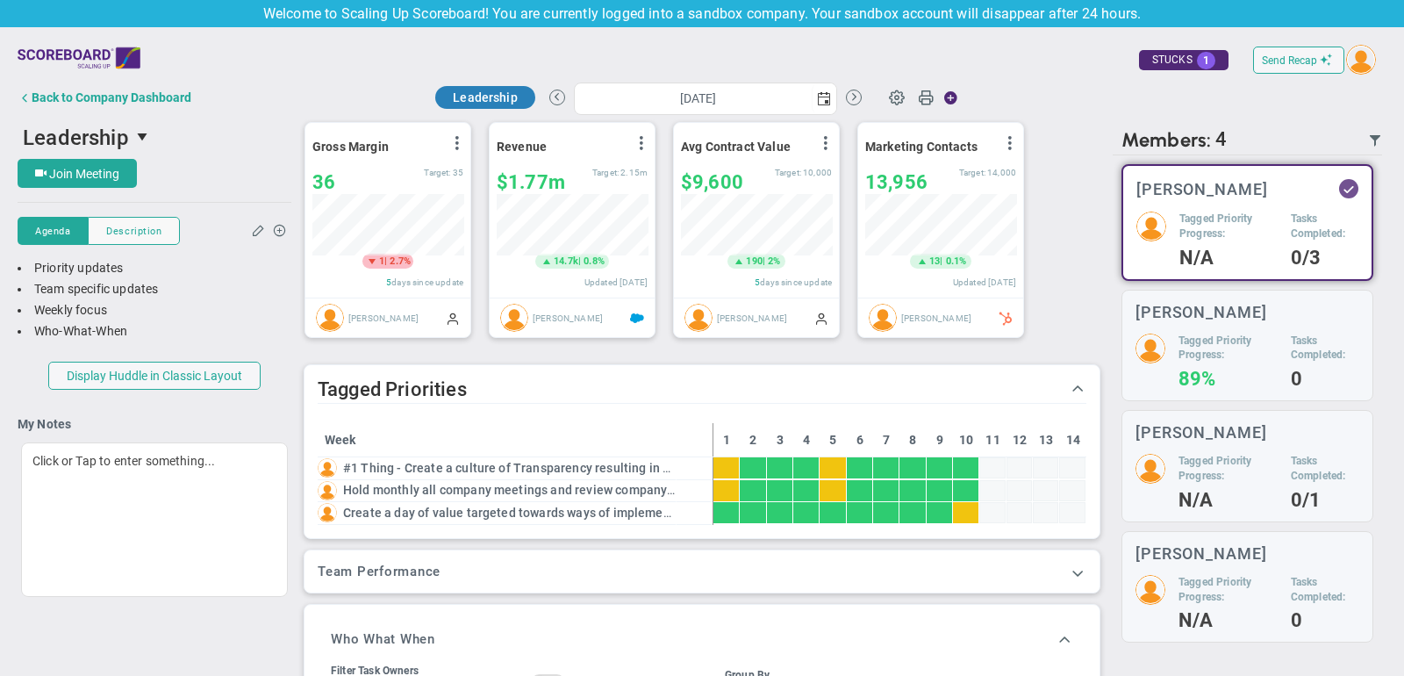
scroll to position [74, 0]
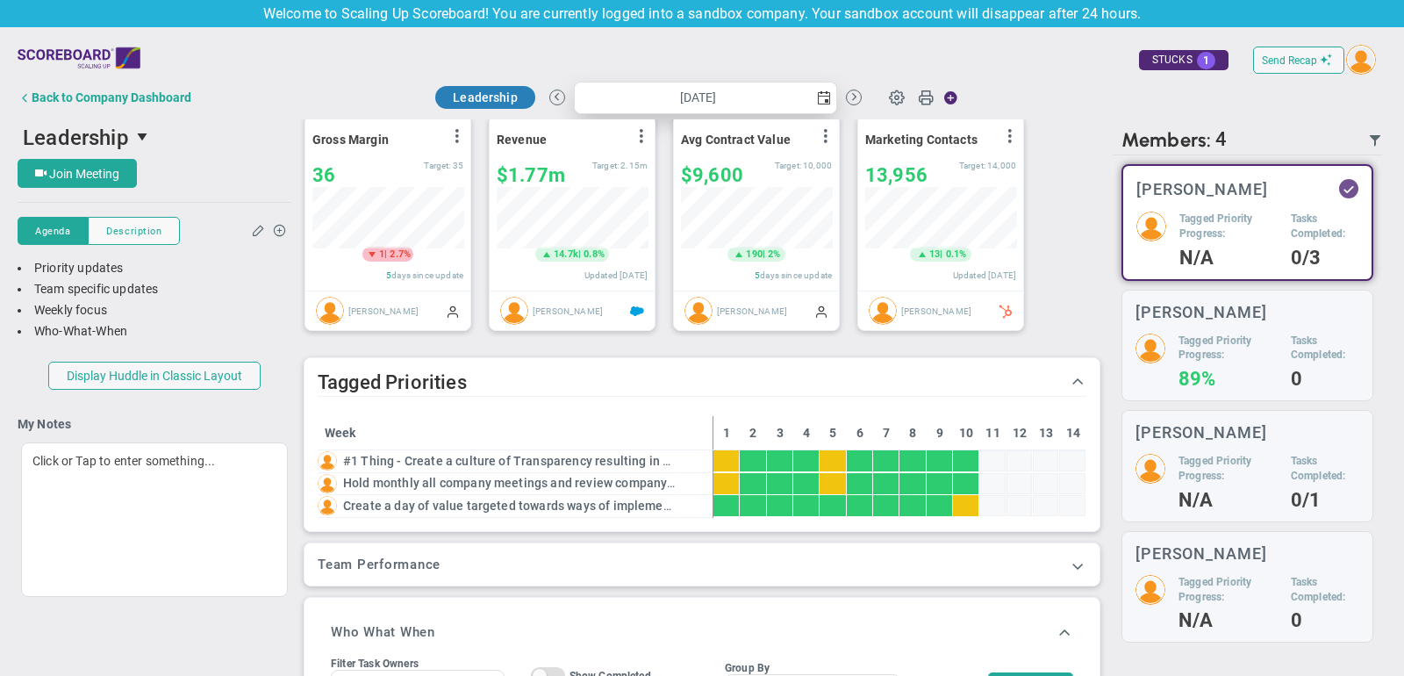
click at [818, 103] on span "select" at bounding box center [824, 98] width 14 height 14
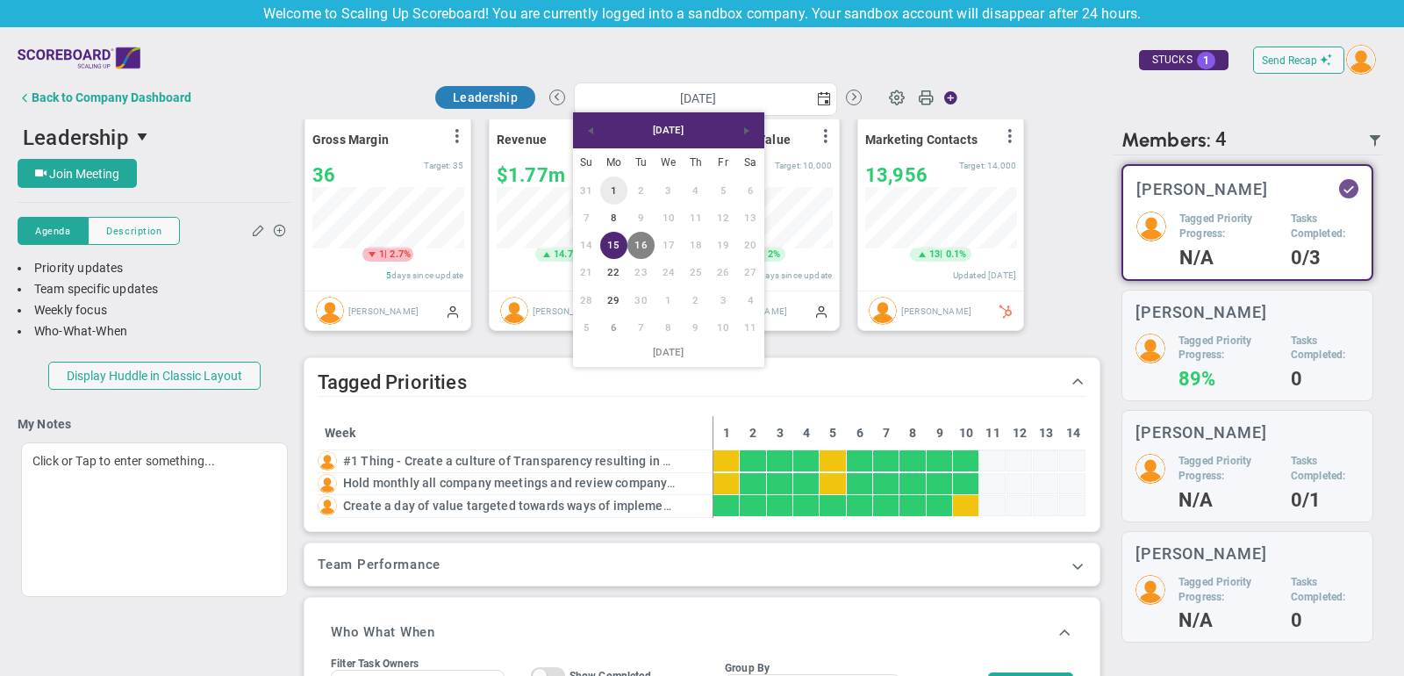
click at [613, 192] on link "1" at bounding box center [613, 189] width 27 height 27
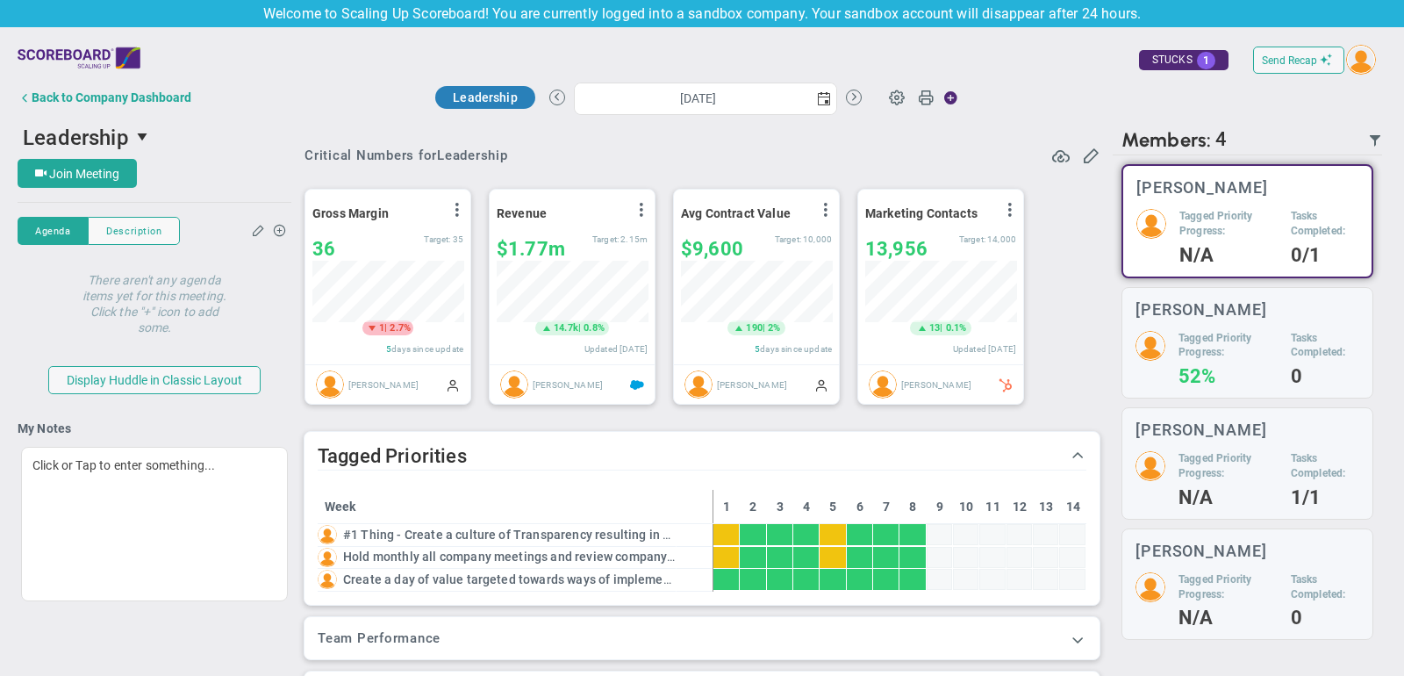
scroll to position [61, 151]
click at [821, 101] on span "select" at bounding box center [824, 98] width 14 height 14
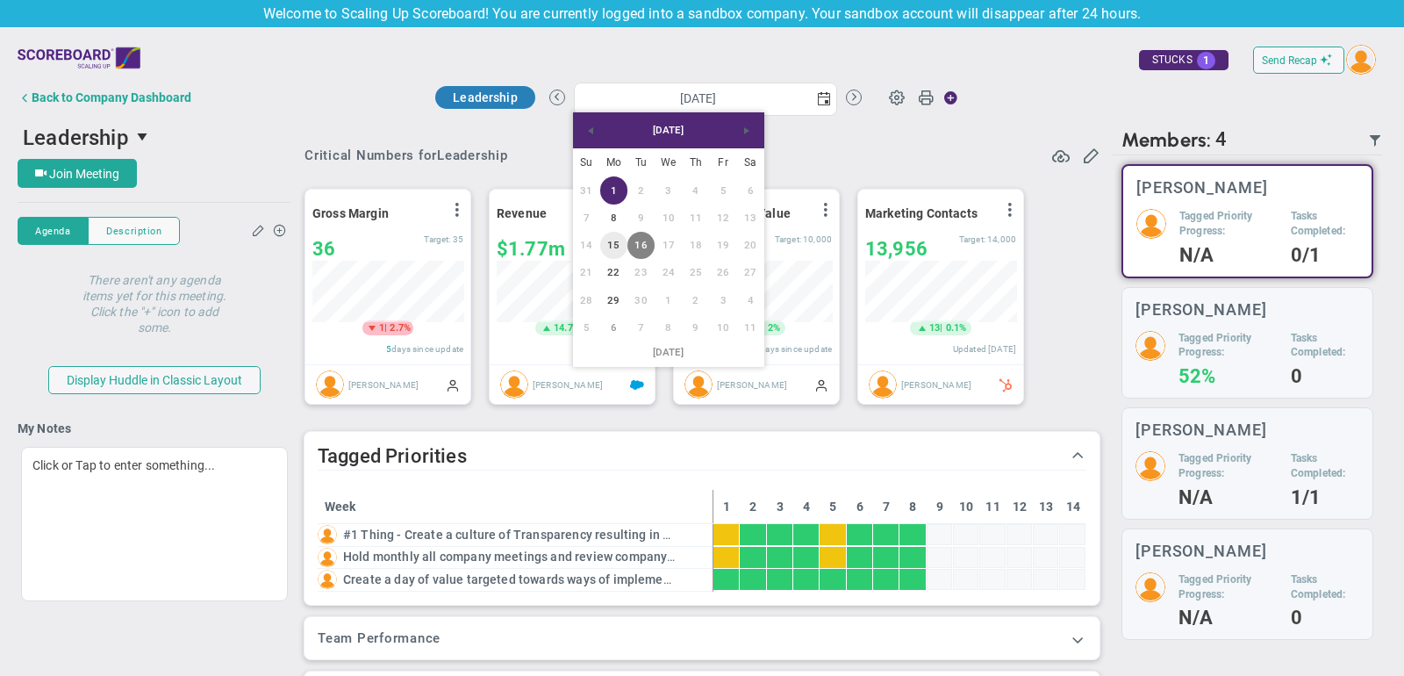
click at [610, 245] on link "15" at bounding box center [613, 245] width 27 height 27
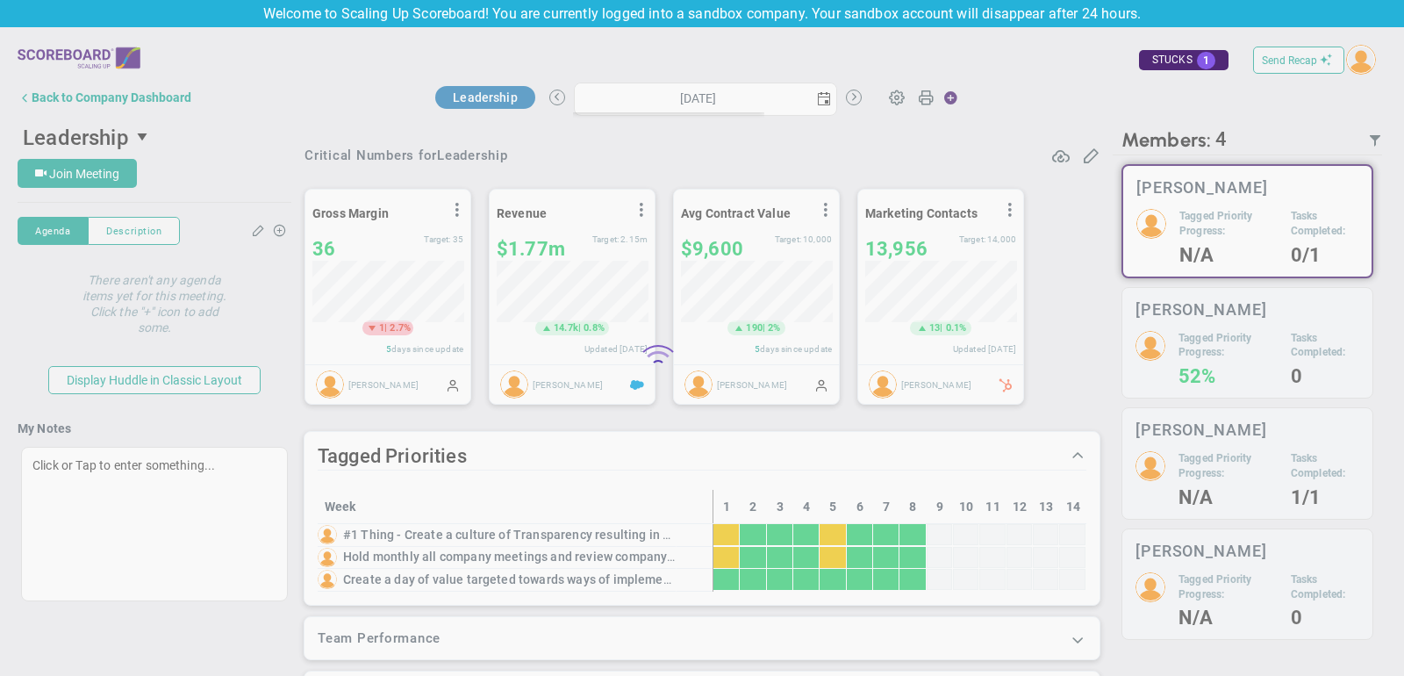
type input "[DATE]"
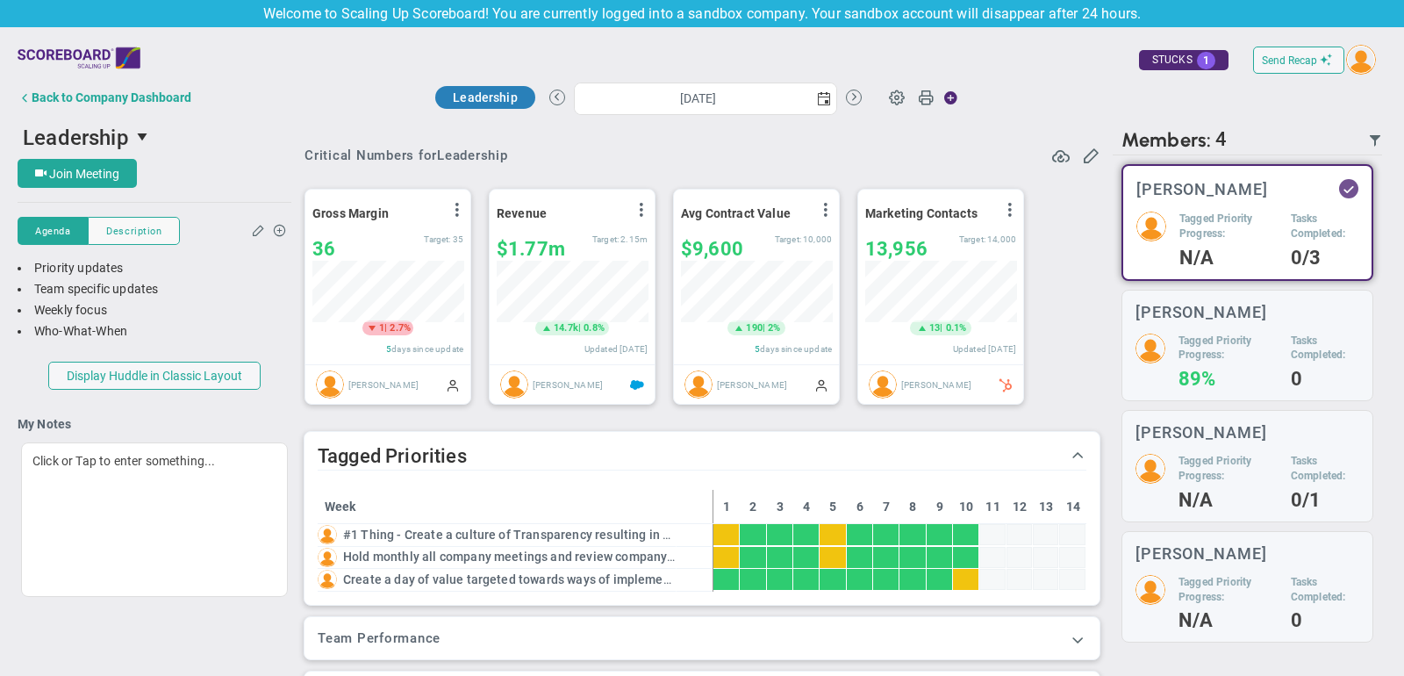
scroll to position [61, 151]
click at [154, 91] on div "Back to Company Dashboard" at bounding box center [112, 97] width 160 height 14
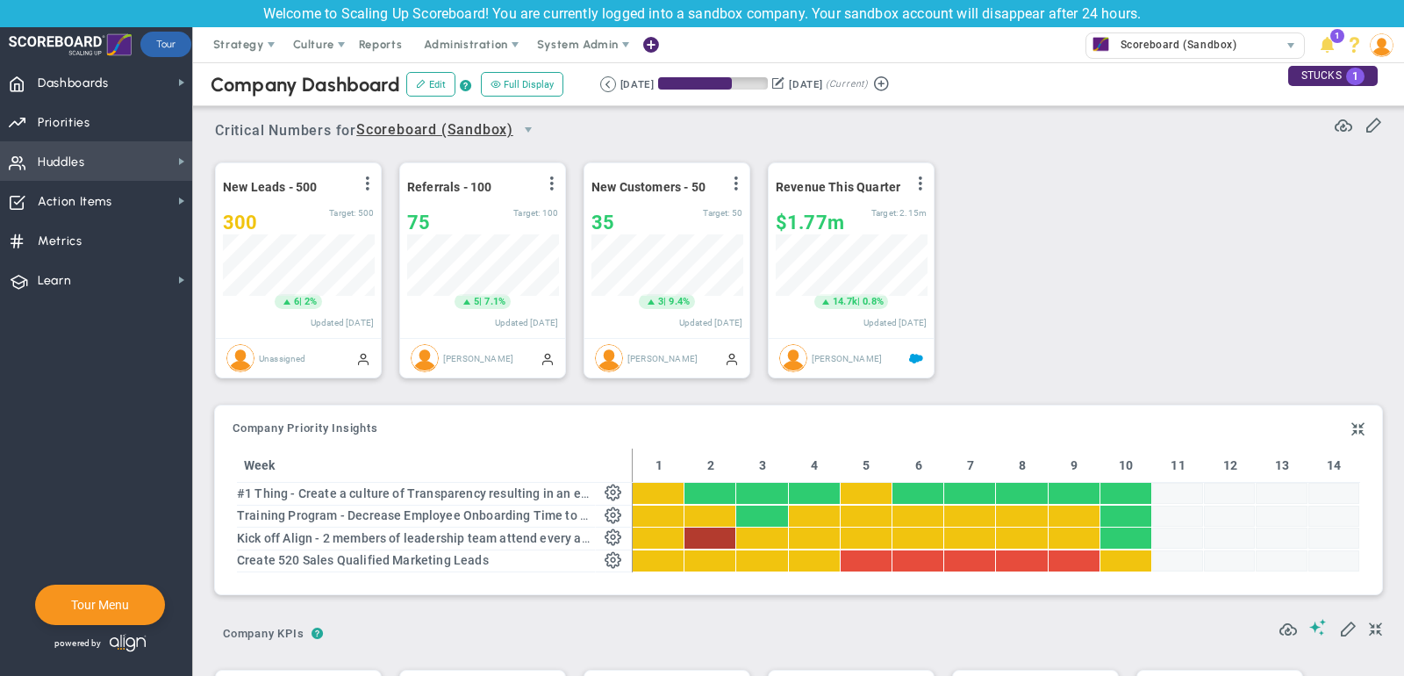
scroll to position [61, 151]
click at [130, 159] on span "Huddles Huddles" at bounding box center [96, 160] width 192 height 39
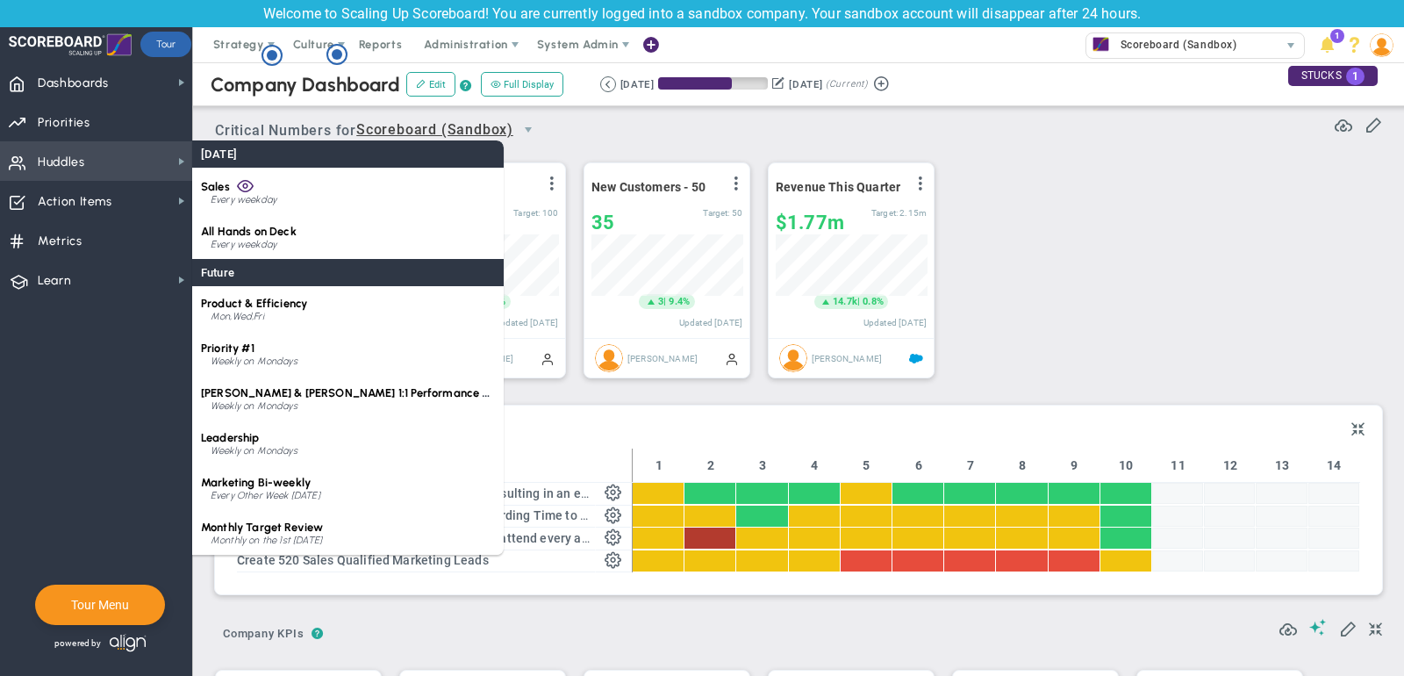
click at [85, 155] on span "Huddles Huddles" at bounding box center [96, 160] width 192 height 39
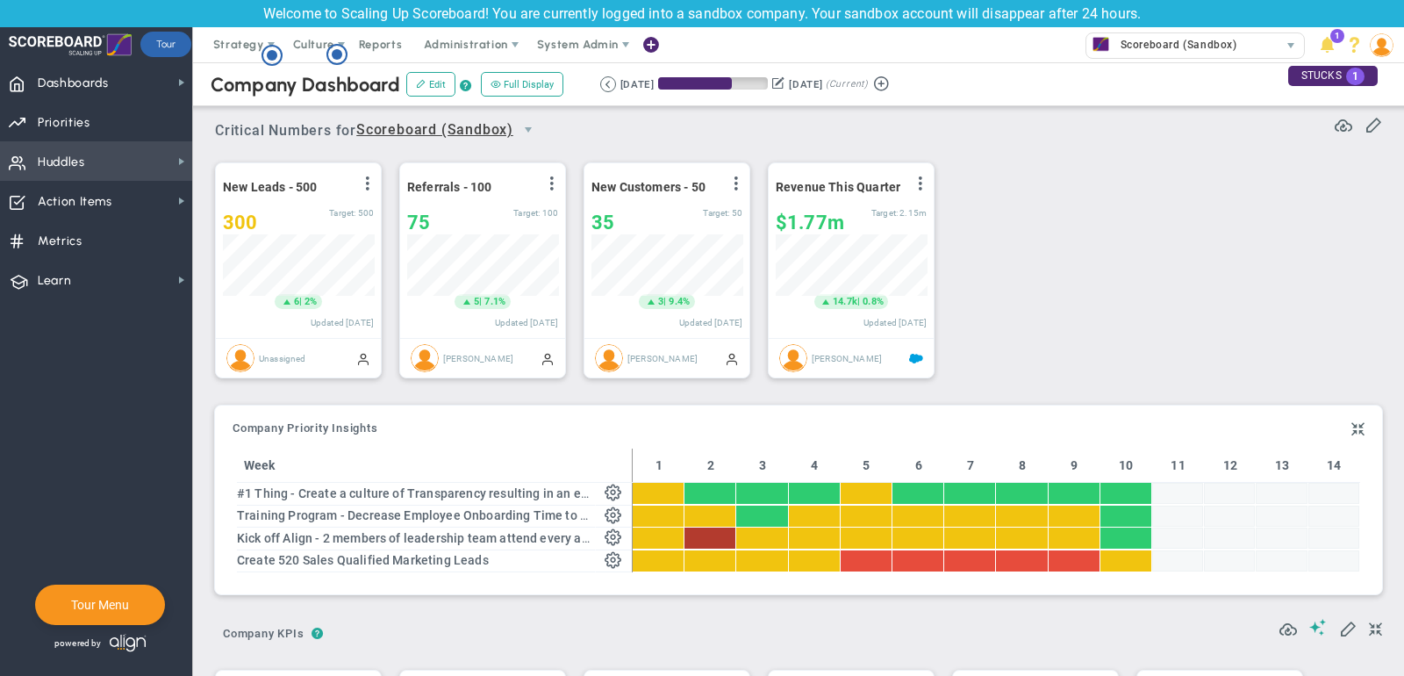
click at [85, 155] on span "Huddles Huddles" at bounding box center [96, 160] width 192 height 39
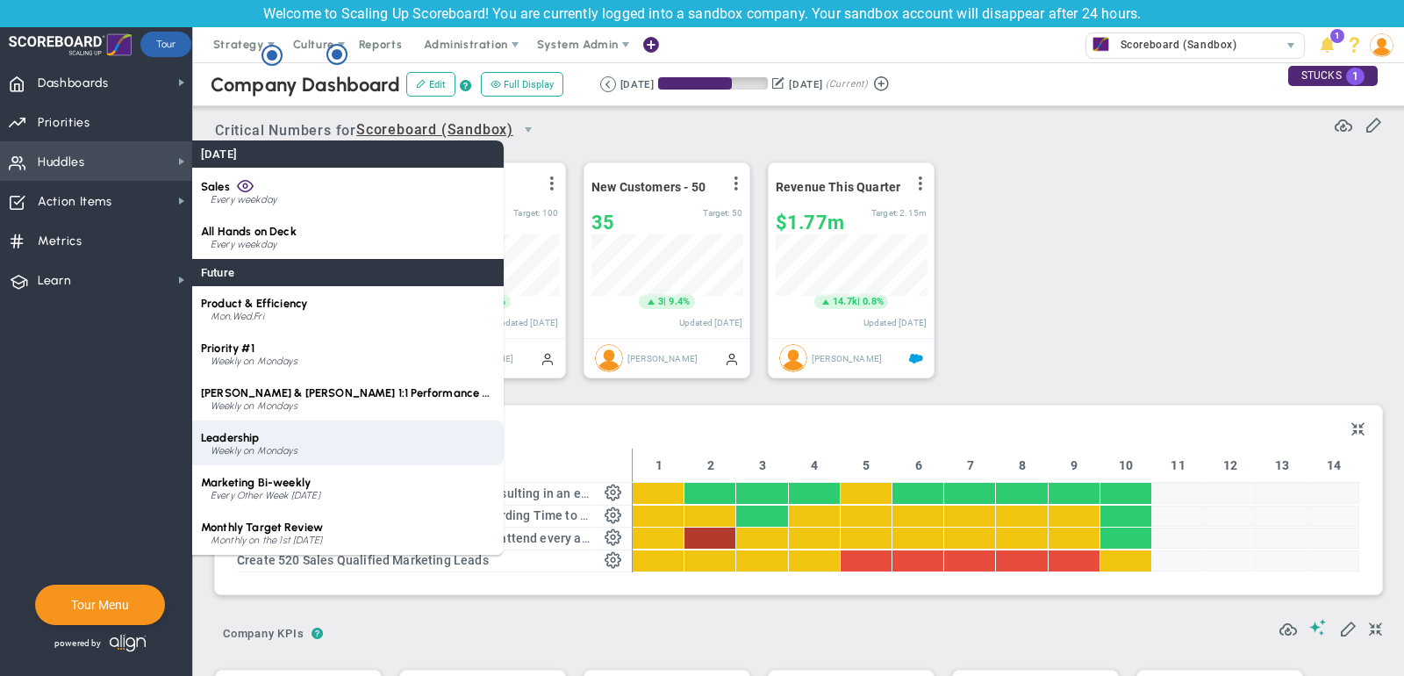
click at [269, 446] on div "Weekly on Mondays" at bounding box center [353, 451] width 284 height 11
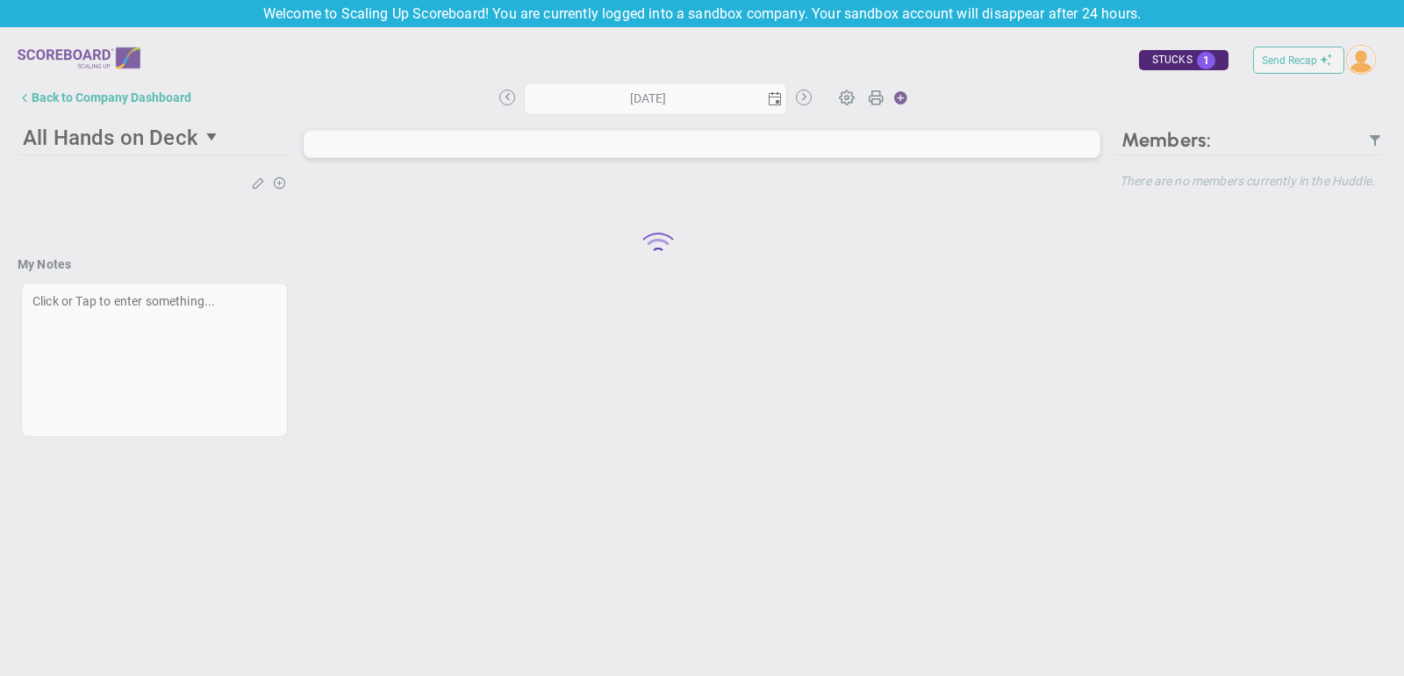
type input "[DATE]"
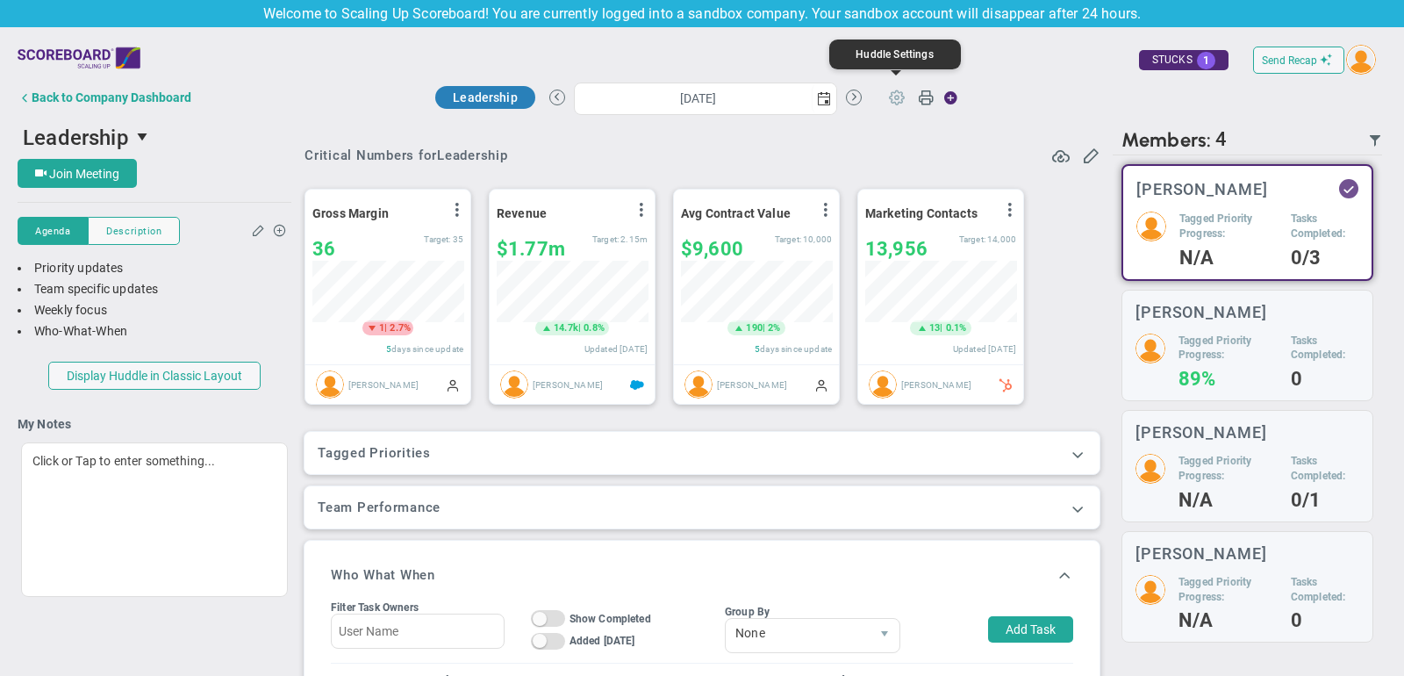
click at [893, 94] on span at bounding box center [896, 96] width 33 height 33
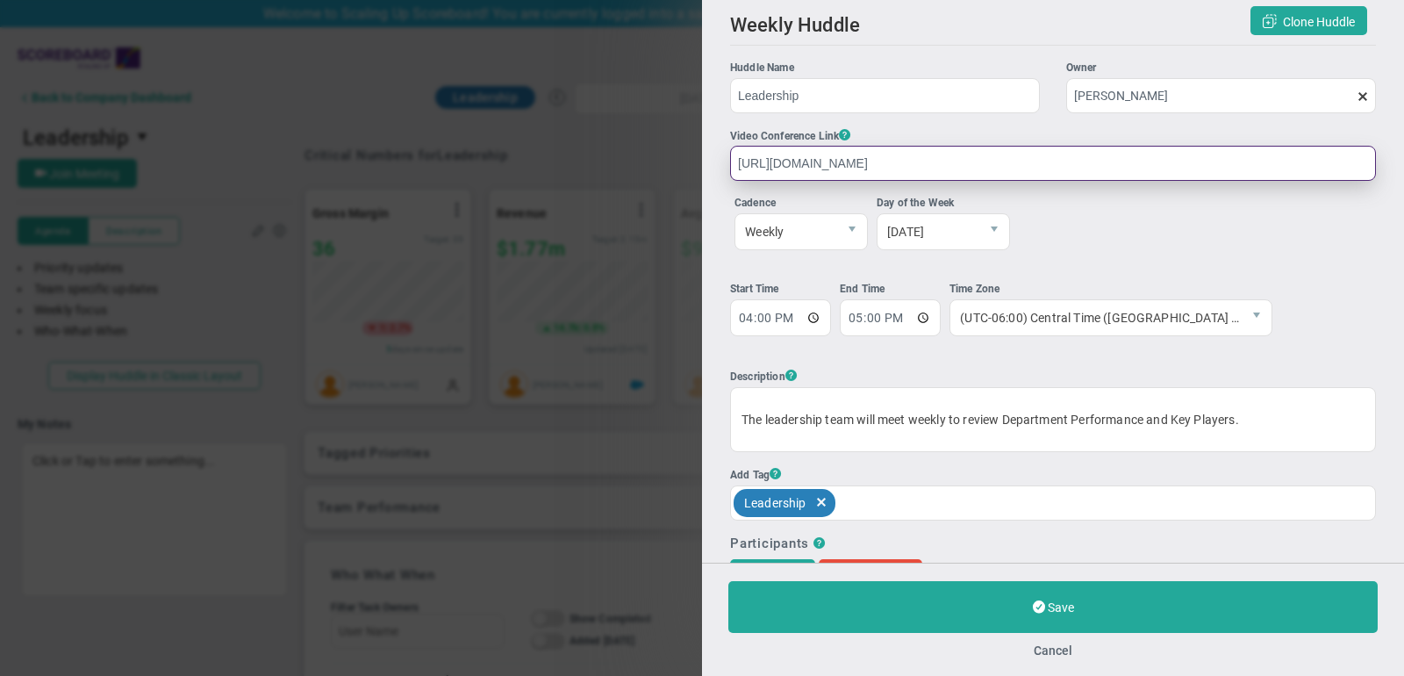
drag, startPoint x: 879, startPoint y: 161, endPoint x: 734, endPoint y: 163, distance: 144.8
click at [734, 163] on input "[URL][DOMAIN_NAME]" at bounding box center [1053, 163] width 646 height 35
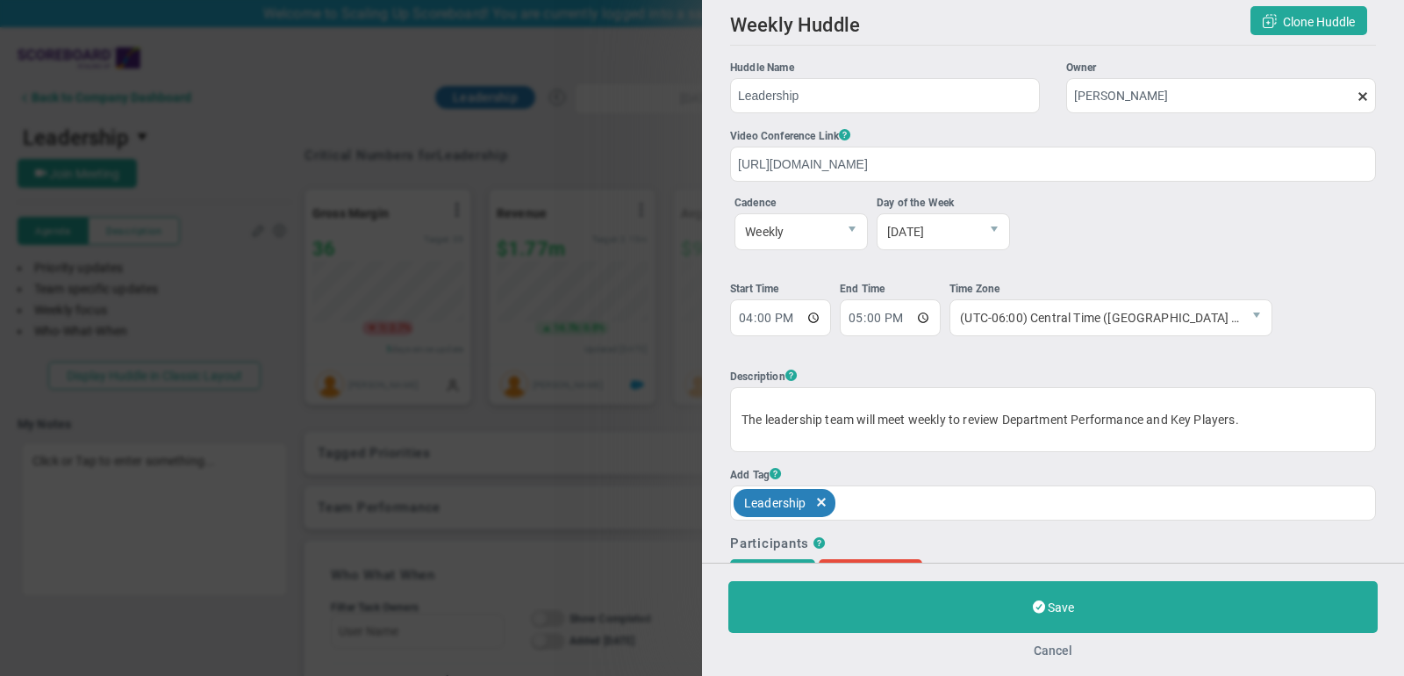
click at [1055, 649] on button "Cancel" at bounding box center [1052, 650] width 39 height 14
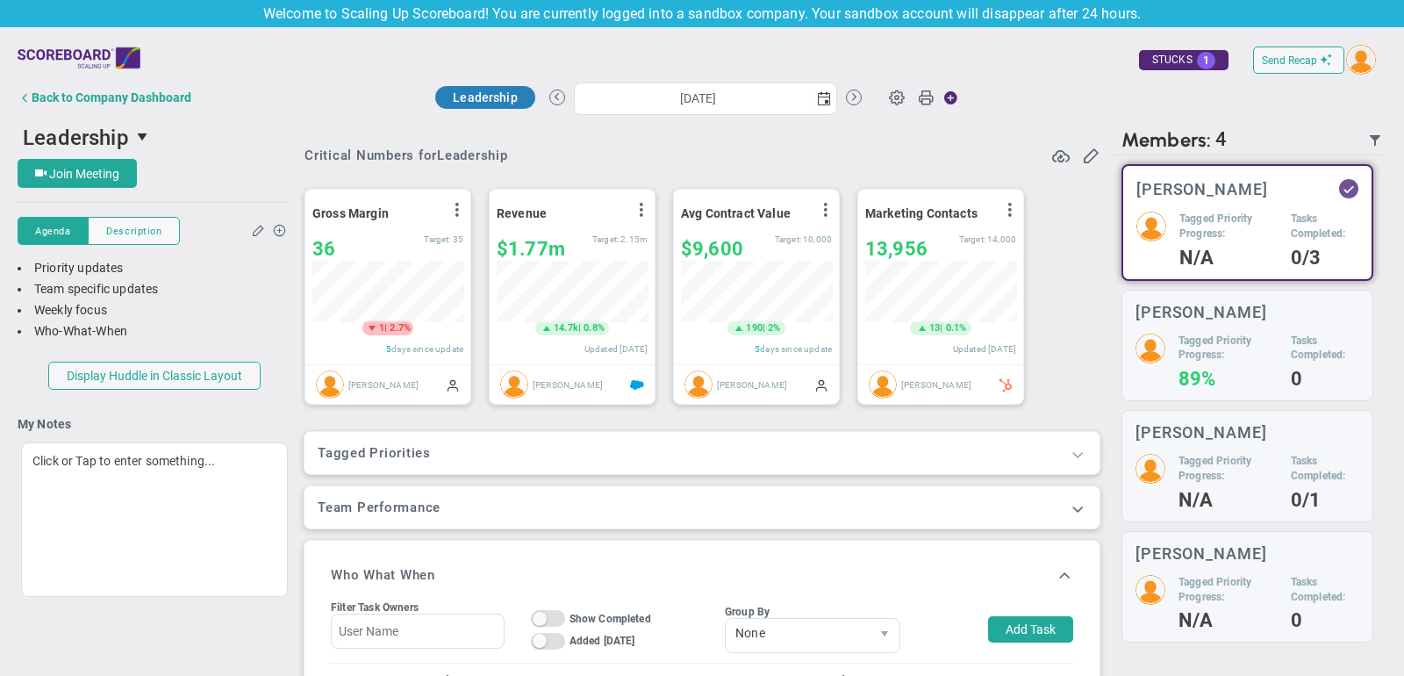
click at [1079, 456] on span at bounding box center [1078, 454] width 18 height 18
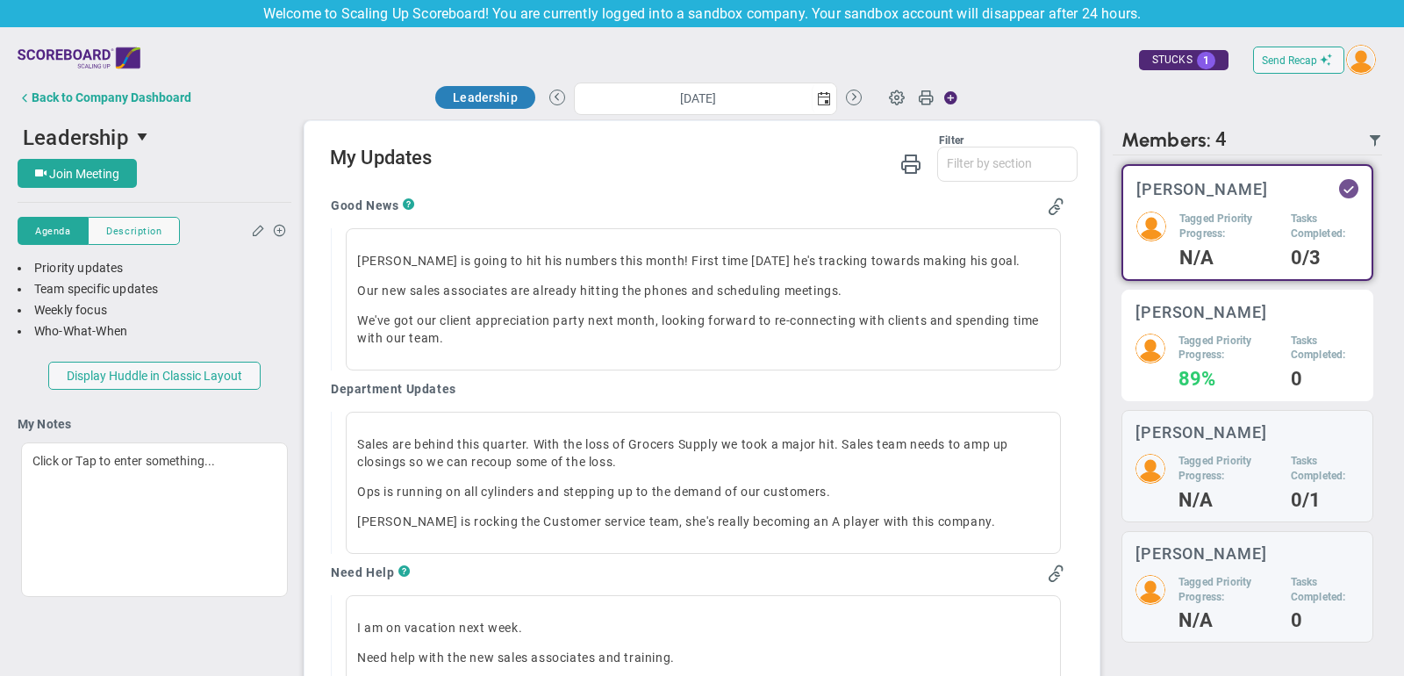
click at [1247, 339] on h5 "Tagged Priority Progress:" at bounding box center [1227, 348] width 99 height 30
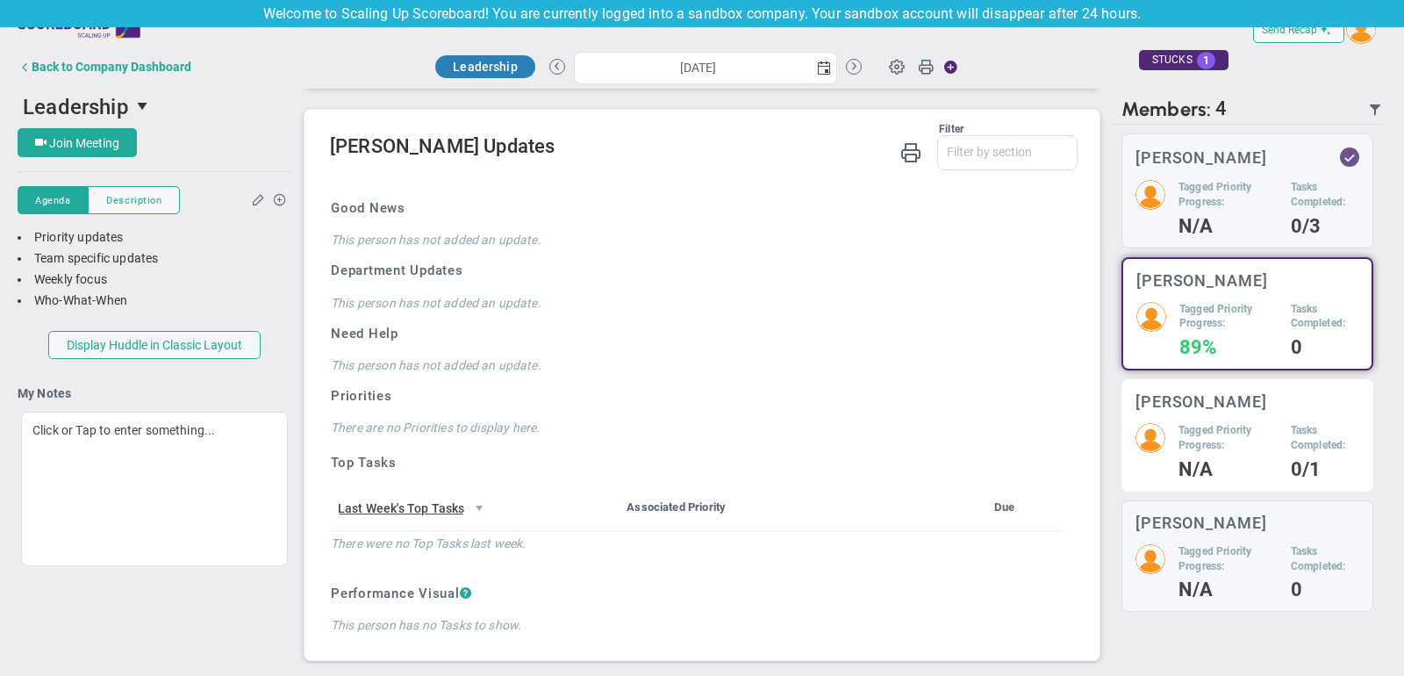
click at [1176, 446] on div "Tagged Priority Progress: N/A Tasks Completed: 0/1" at bounding box center [1247, 450] width 224 height 54
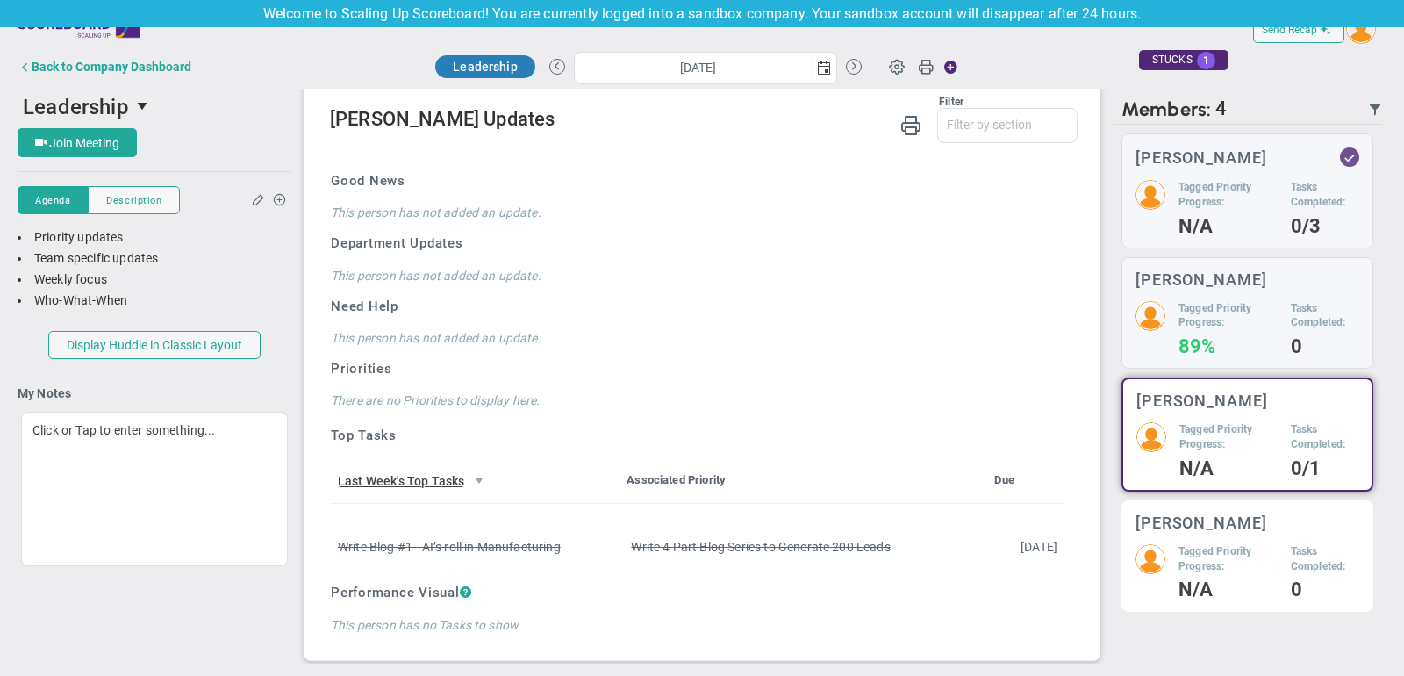
click at [1223, 544] on h5 "Tagged Priority Progress:" at bounding box center [1227, 559] width 99 height 30
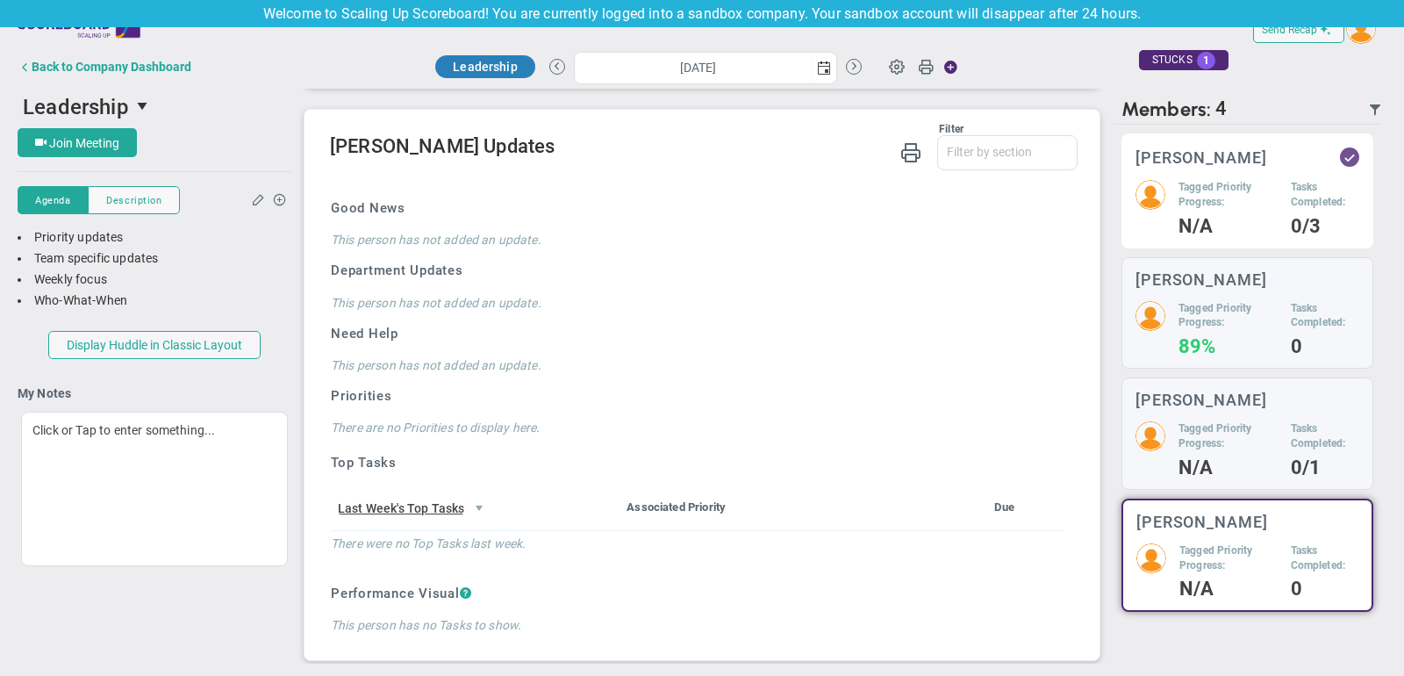
click at [1290, 182] on h5 "Tasks Completed:" at bounding box center [1324, 195] width 68 height 30
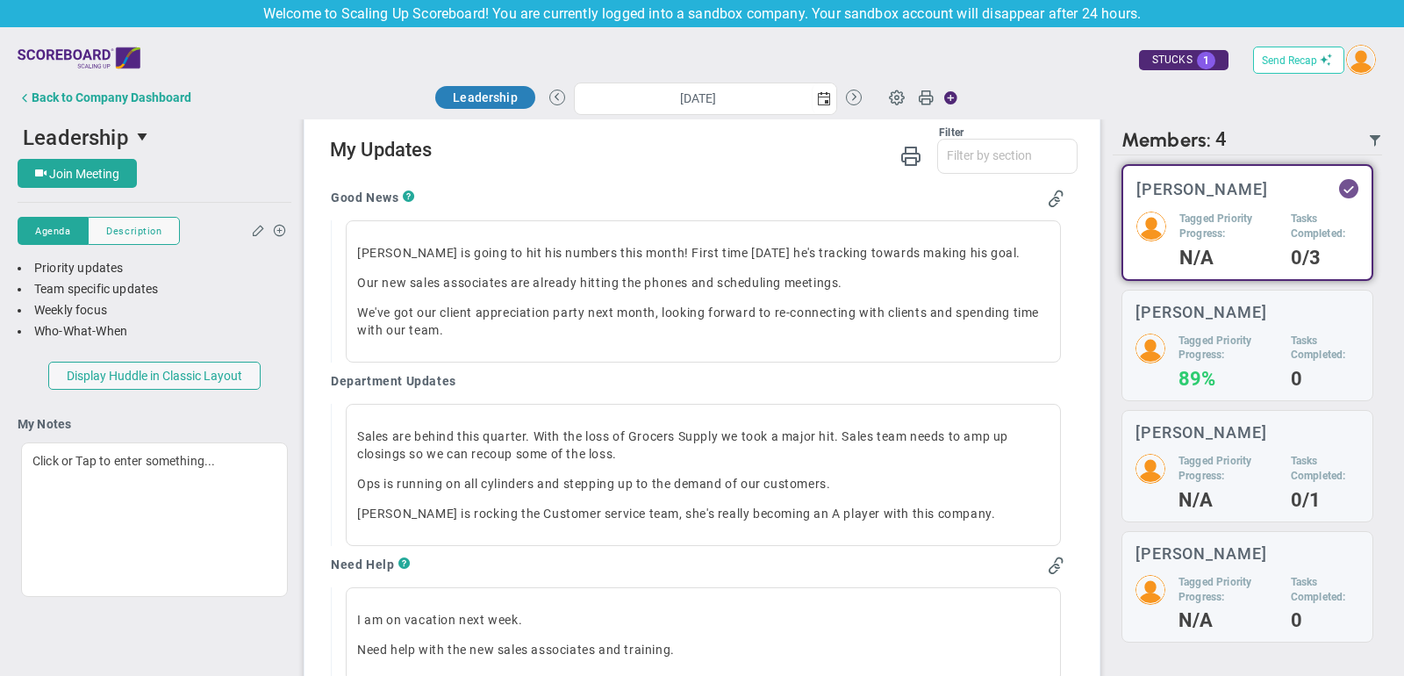
click at [1287, 54] on span "Send Recap" at bounding box center [1289, 60] width 55 height 12
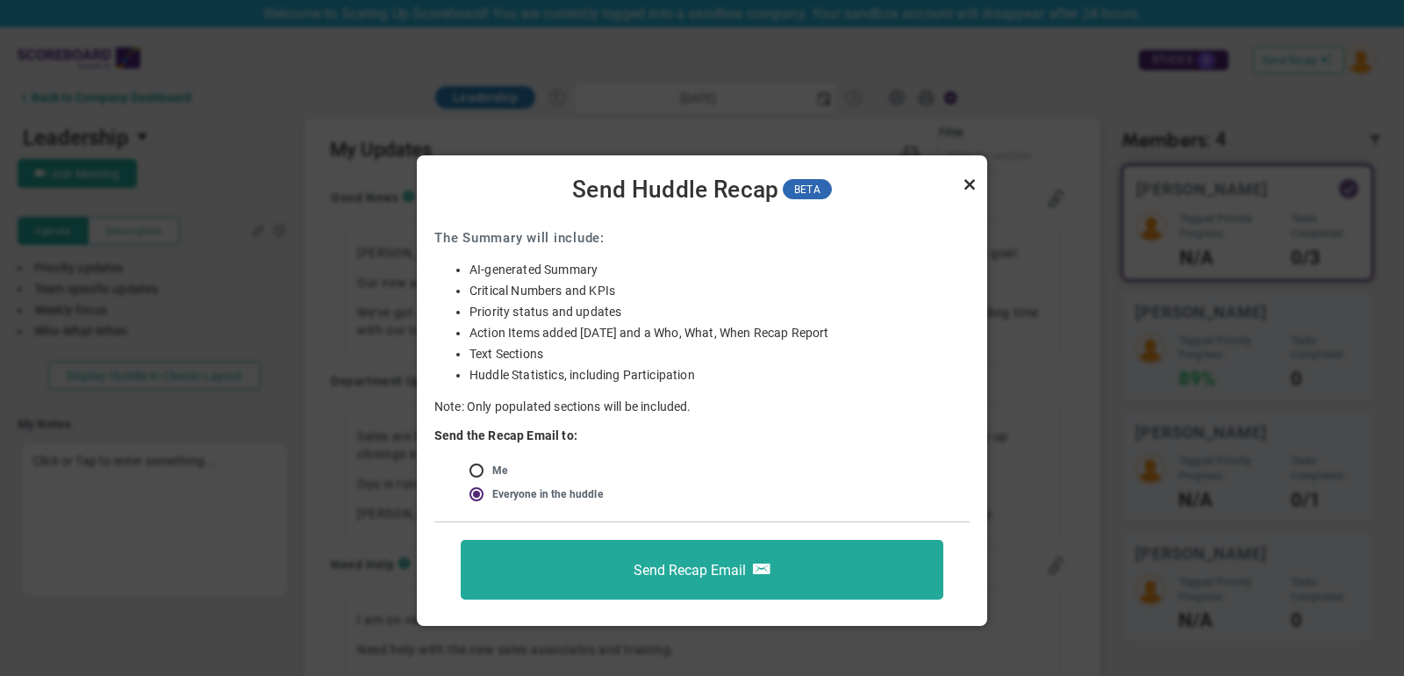
click at [972, 181] on link "Close" at bounding box center [969, 184] width 21 height 21
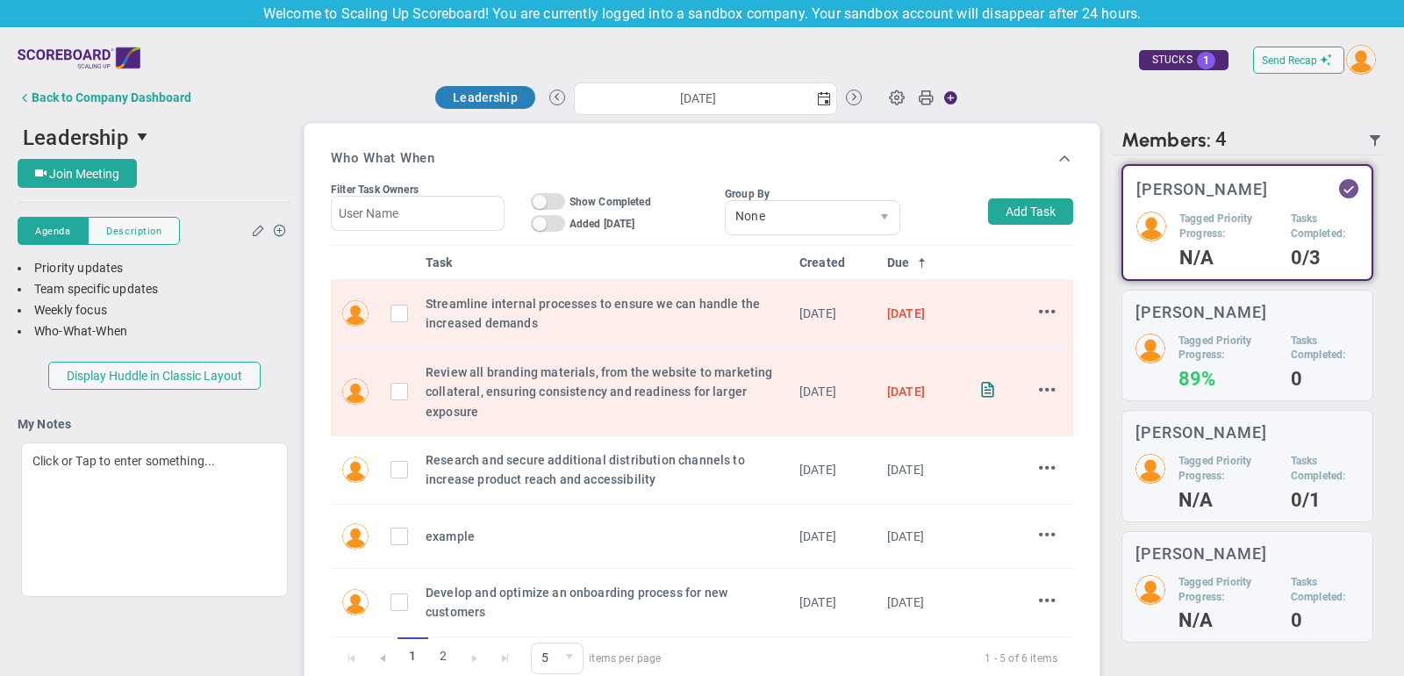
scroll to position [544, 0]
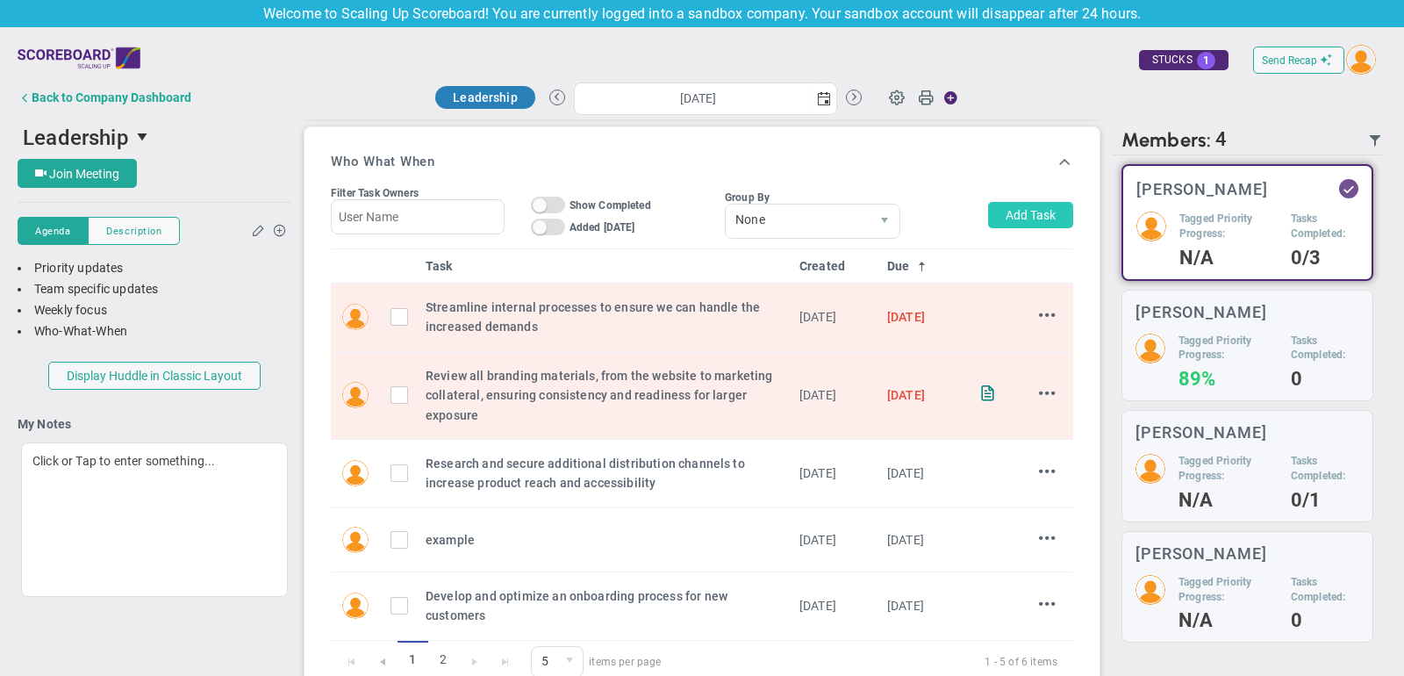
click at [1031, 222] on button "Add Task" at bounding box center [1030, 215] width 85 height 26
type input "[PERSON_NAME]"
type input "[DATE]"
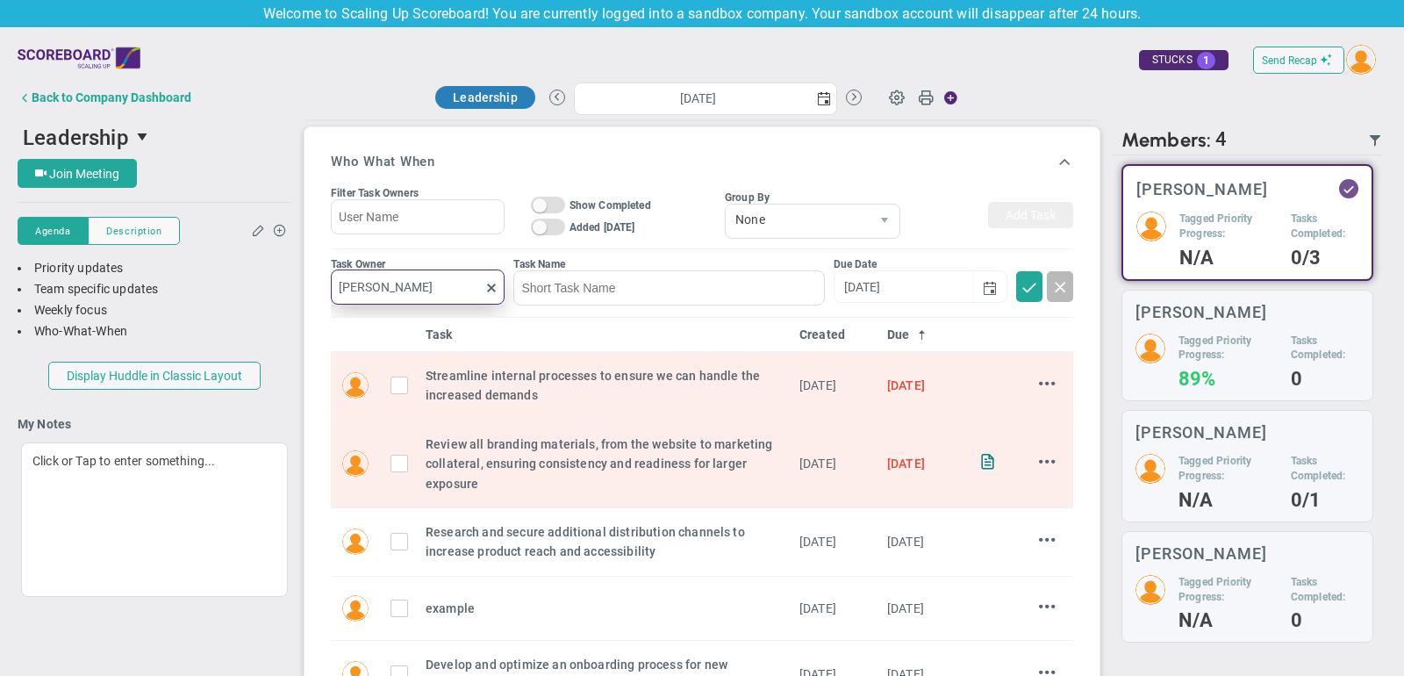
click at [460, 272] on input "[PERSON_NAME]" at bounding box center [418, 286] width 174 height 35
click at [441, 311] on li "[PERSON_NAME]" at bounding box center [418, 324] width 173 height 37
type input "[PERSON_NAME]"
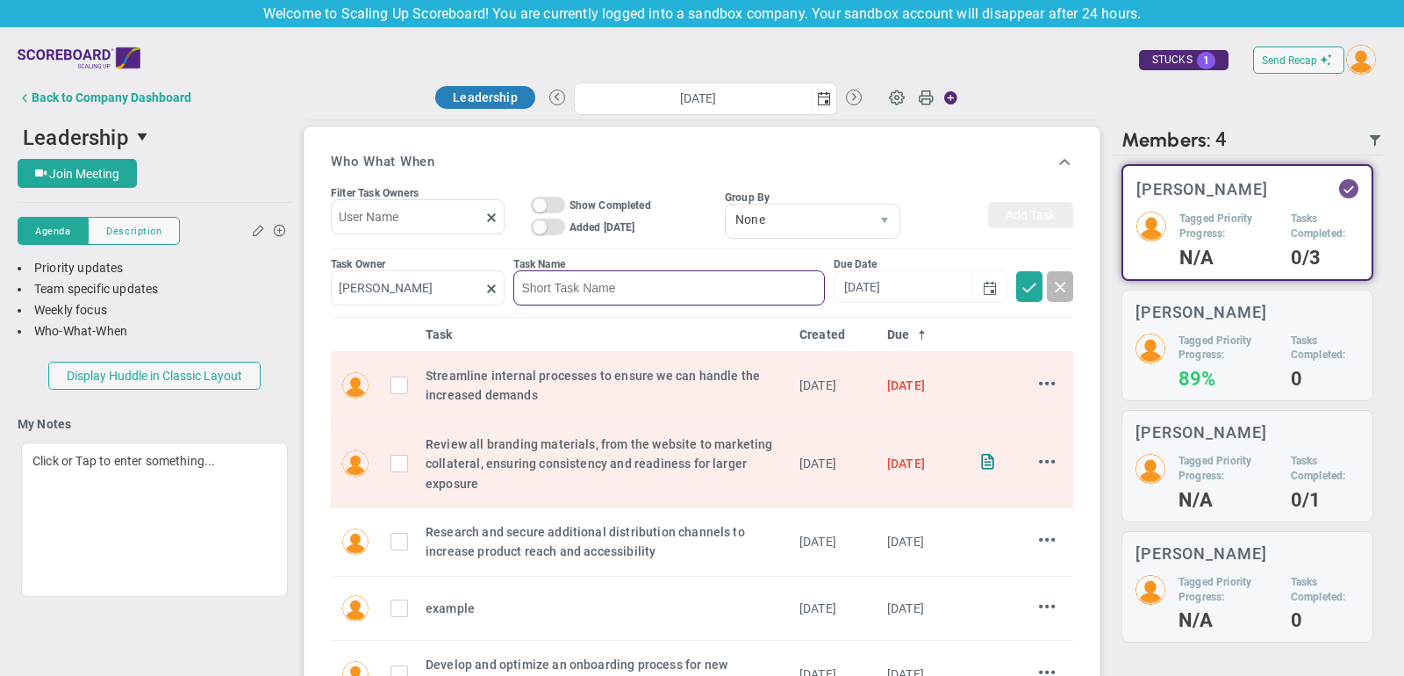
click at [616, 276] on input at bounding box center [668, 287] width 311 height 35
type input "example"
click at [953, 280] on input "[DATE]" at bounding box center [903, 285] width 139 height 31
click at [983, 281] on span "select" at bounding box center [990, 288] width 14 height 14
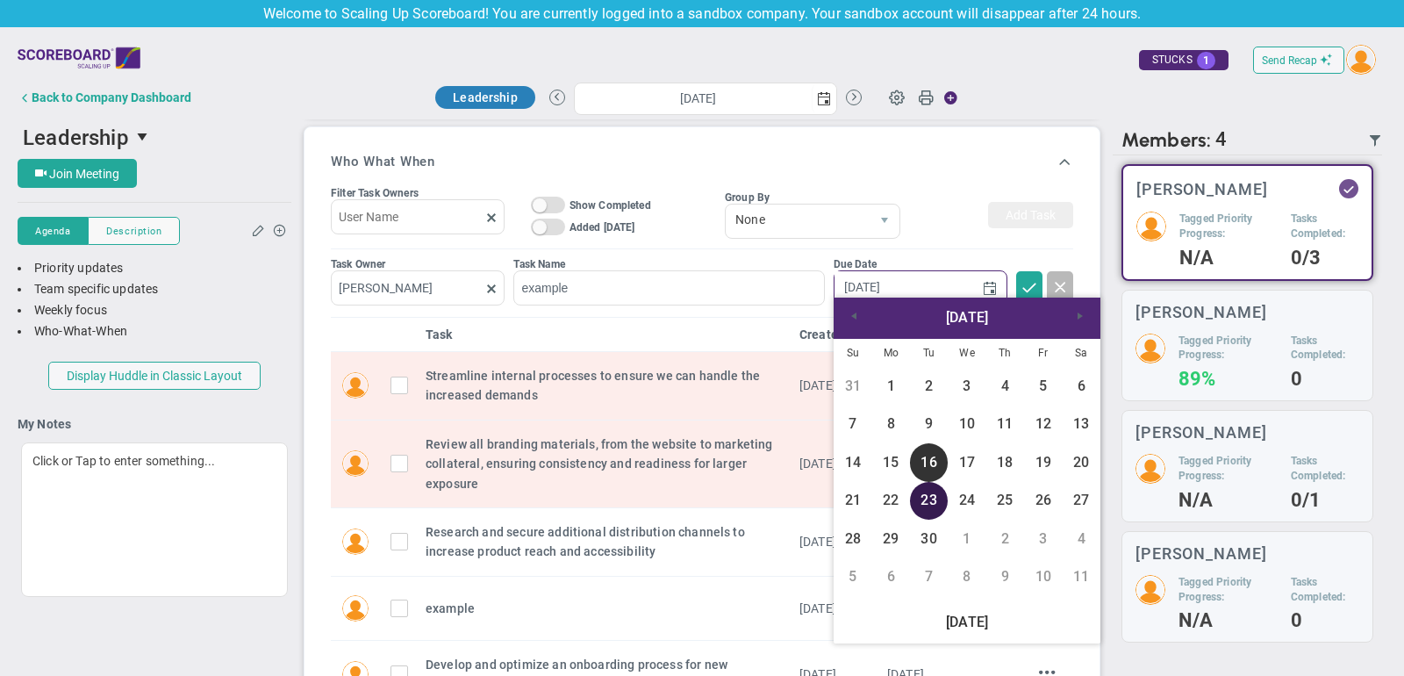
click at [923, 504] on link "23" at bounding box center [929, 501] width 38 height 38
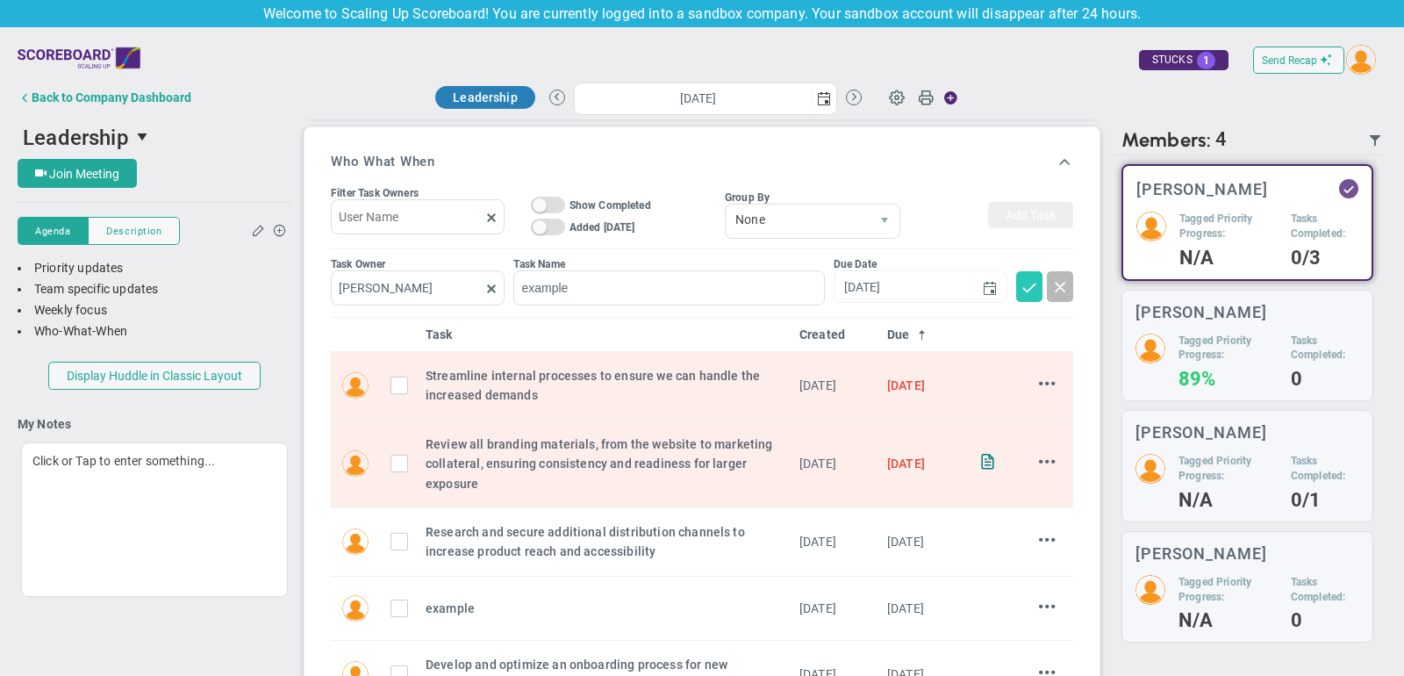
click at [1029, 288] on span at bounding box center [1029, 286] width 18 height 18
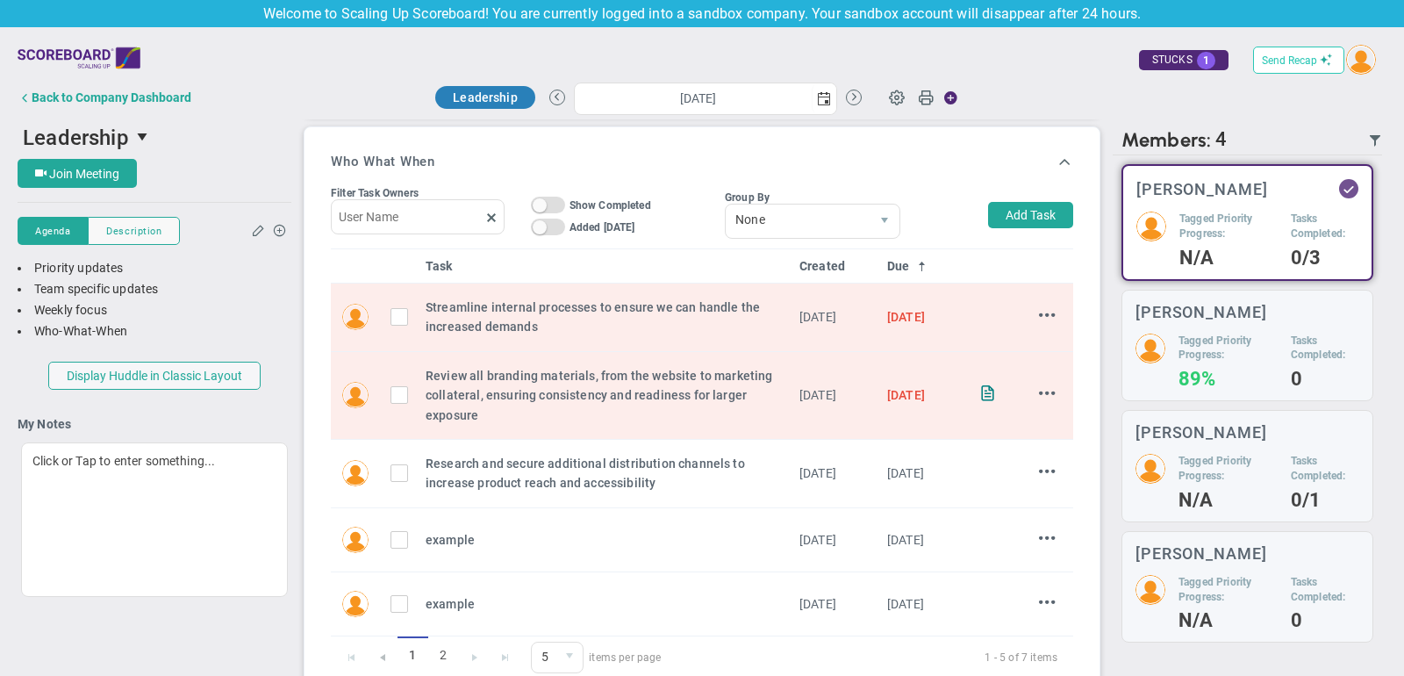
click at [1303, 59] on span "Send Recap" at bounding box center [1289, 60] width 55 height 12
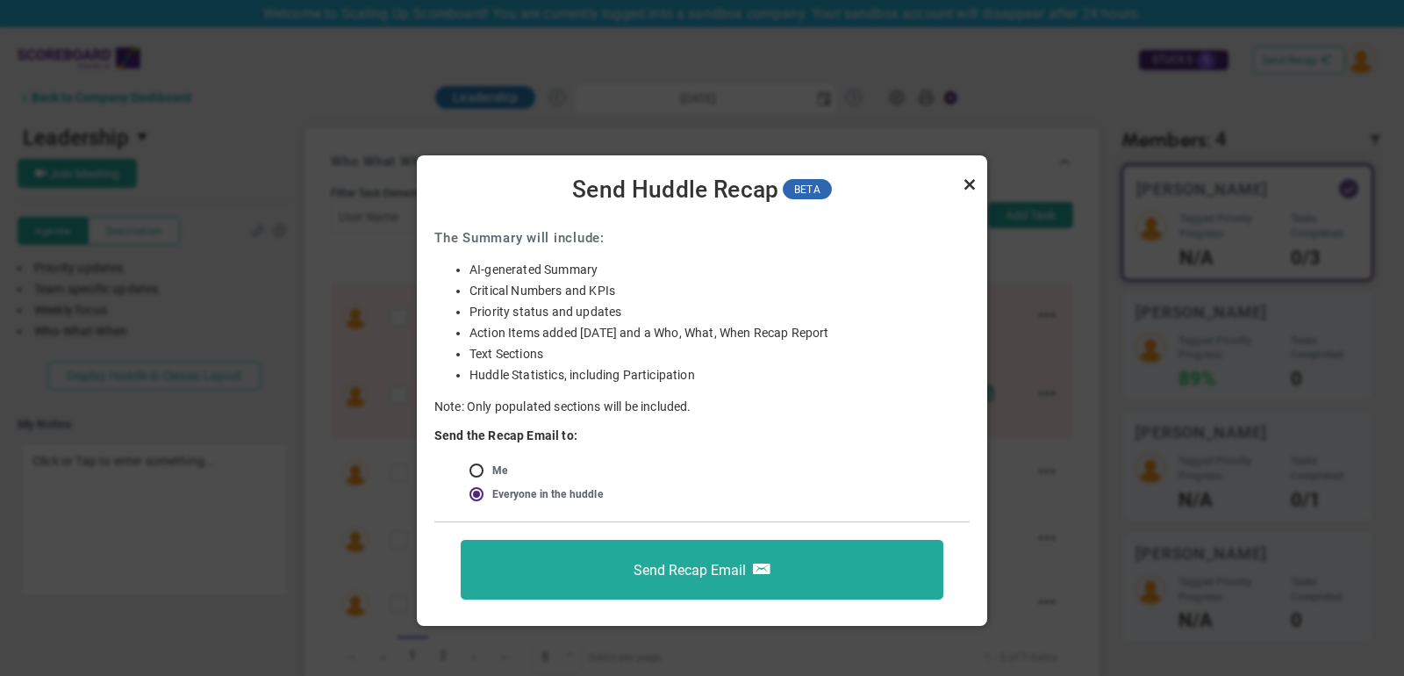
click at [971, 182] on link "Close" at bounding box center [969, 184] width 21 height 21
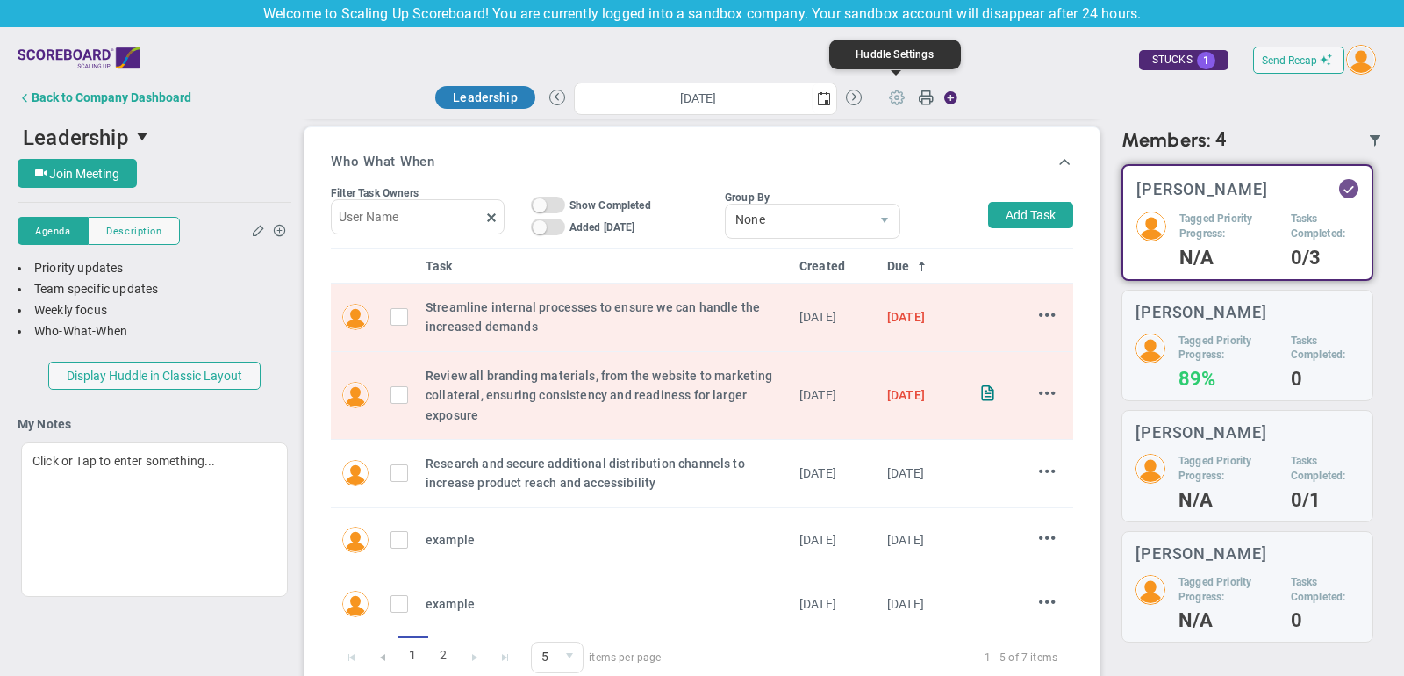
click at [900, 98] on span at bounding box center [896, 96] width 33 height 33
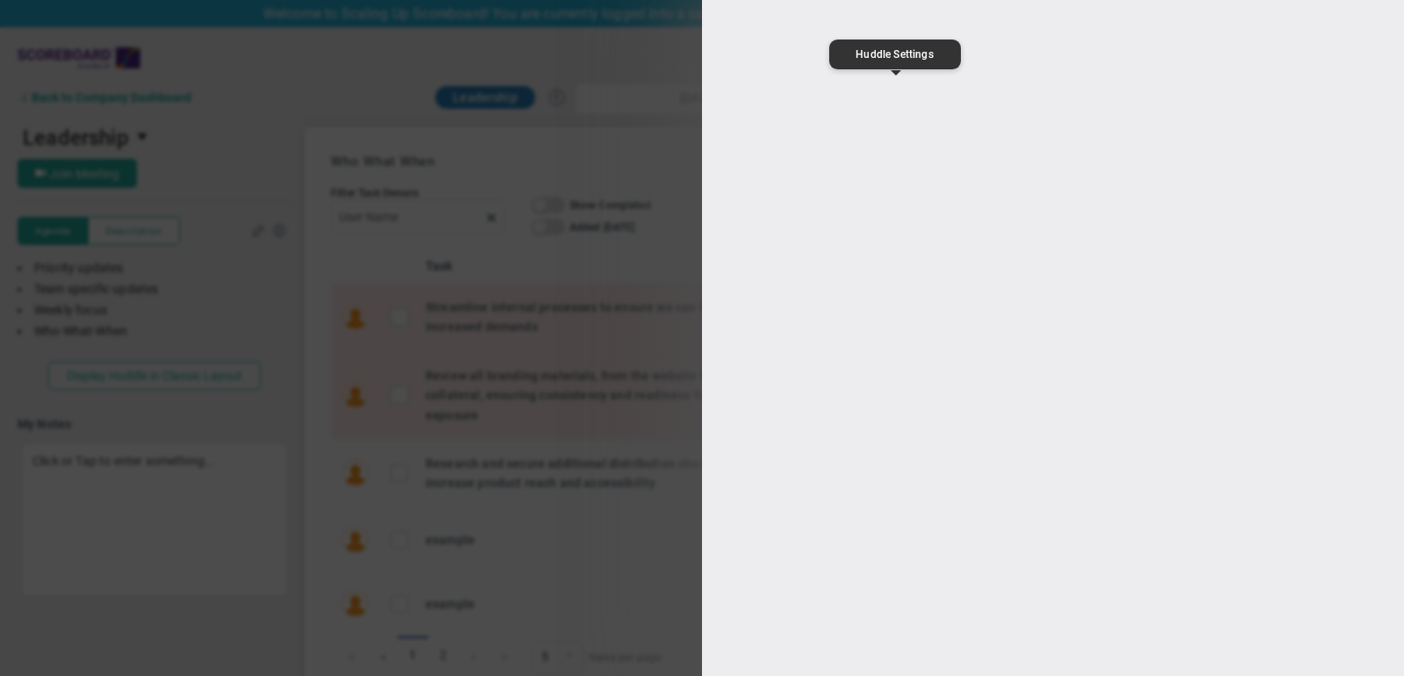
type input "Leadership"
type input "[URL][DOMAIN_NAME]"
type input "16:00:00"
type input "17:00:00"
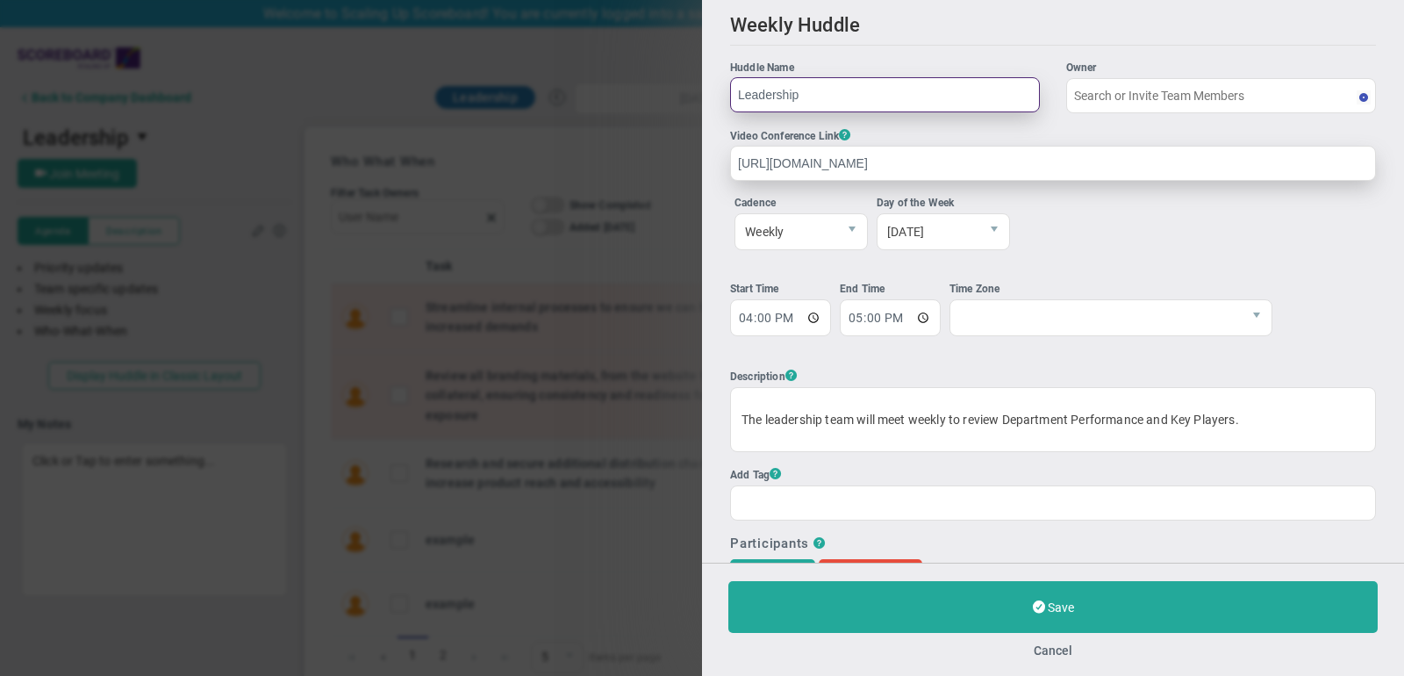
type input "[PERSON_NAME]"
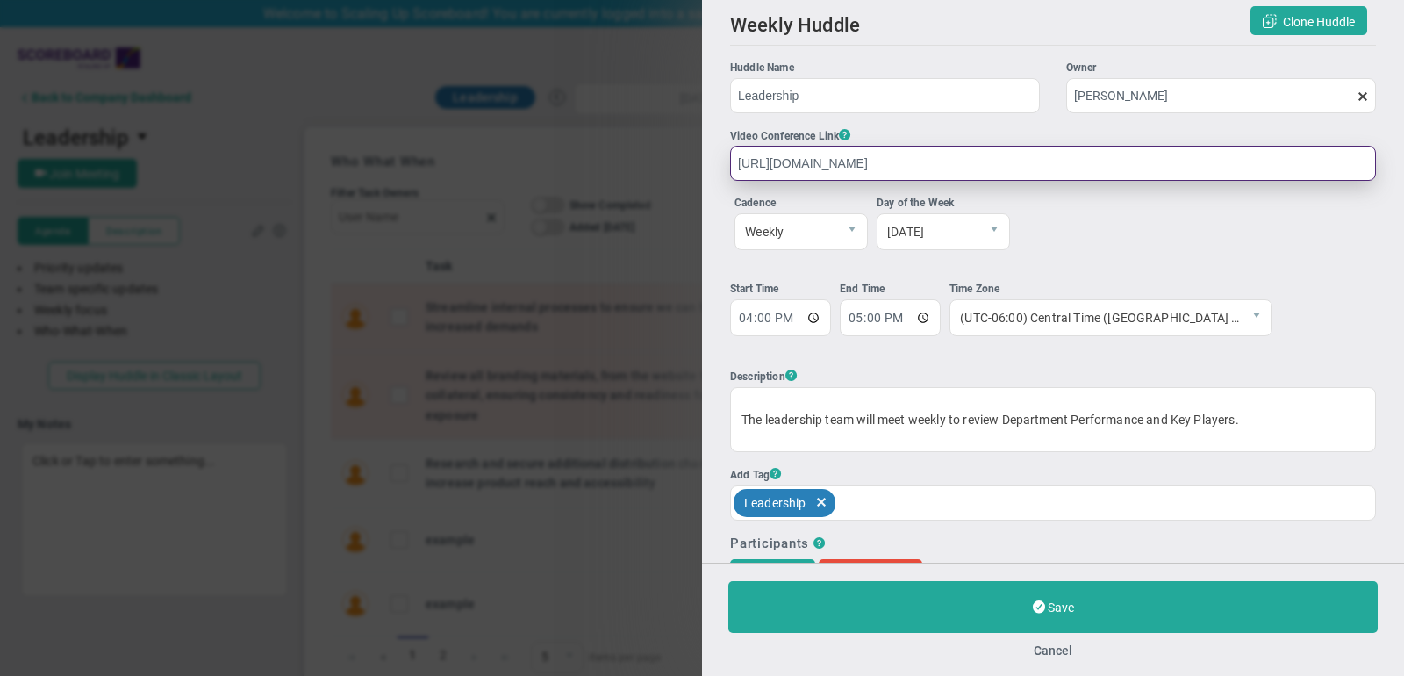
drag, startPoint x: 896, startPoint y: 151, endPoint x: 742, endPoint y: 154, distance: 153.6
click at [742, 154] on input "[URL][DOMAIN_NAME]" at bounding box center [1053, 163] width 646 height 35
click at [855, 165] on input "[URL][DOMAIN_NAME]" at bounding box center [1053, 163] width 646 height 35
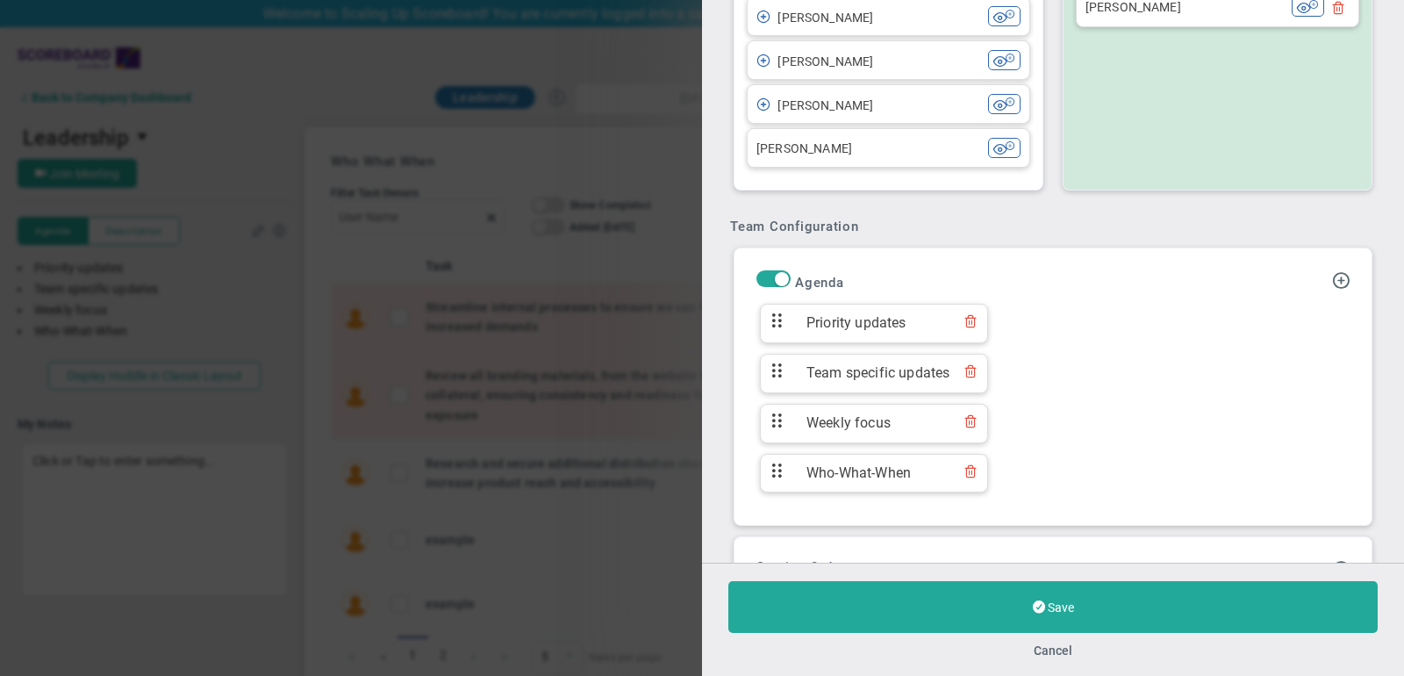
scroll to position [812, 0]
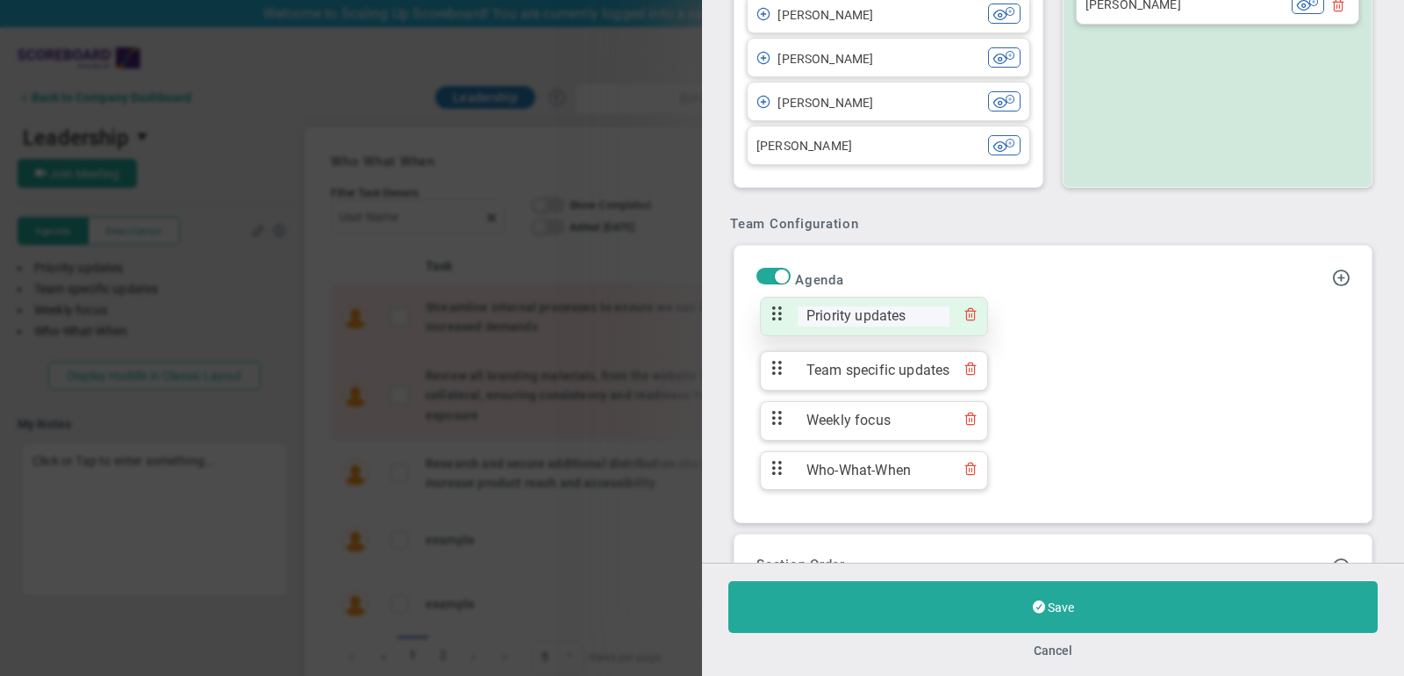
click at [873, 306] on span "Priority updates" at bounding box center [873, 316] width 152 height 20
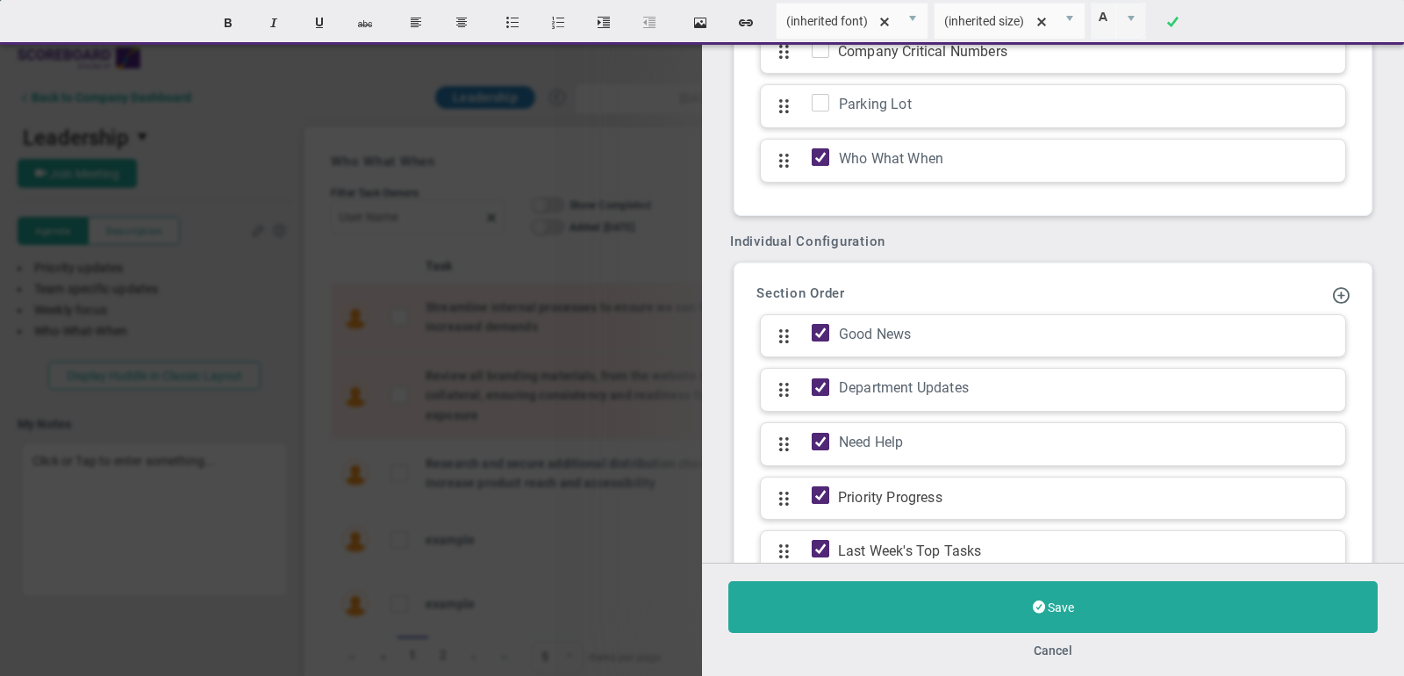
scroll to position [1579, 0]
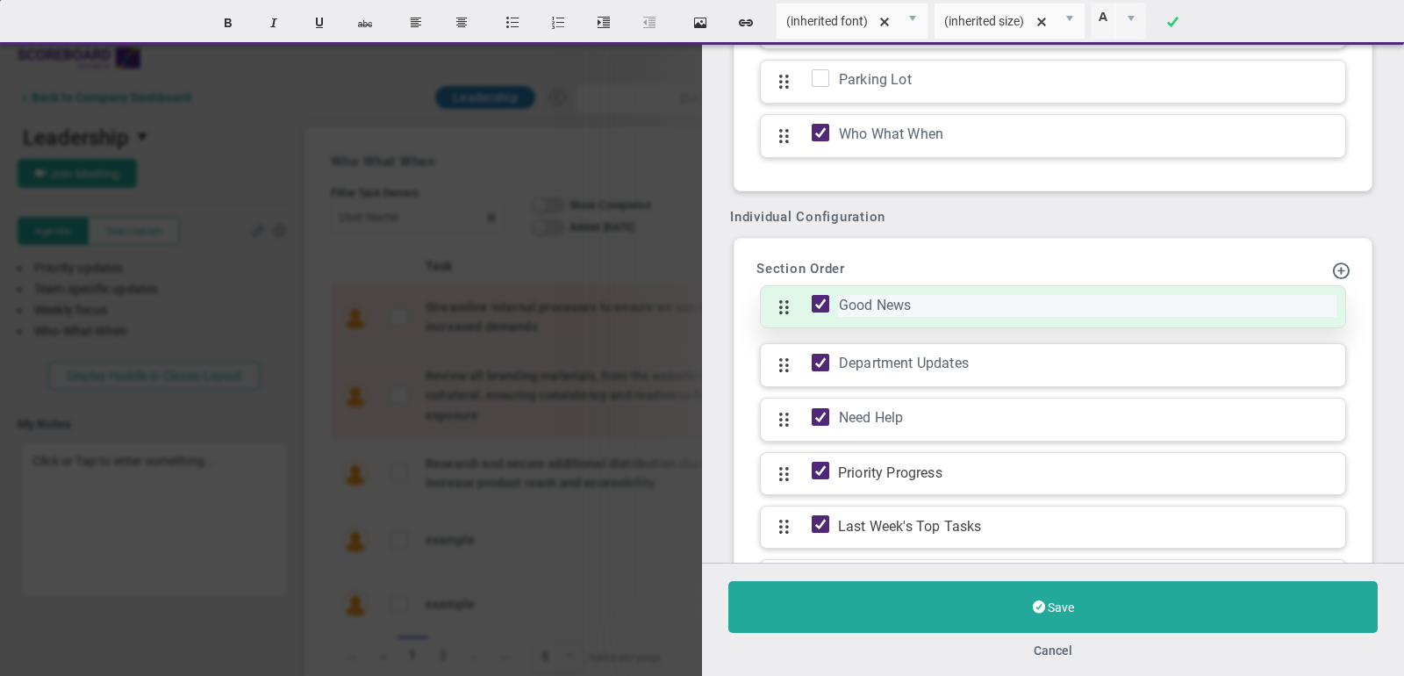
click at [930, 295] on div "Good News" at bounding box center [1087, 306] width 498 height 22
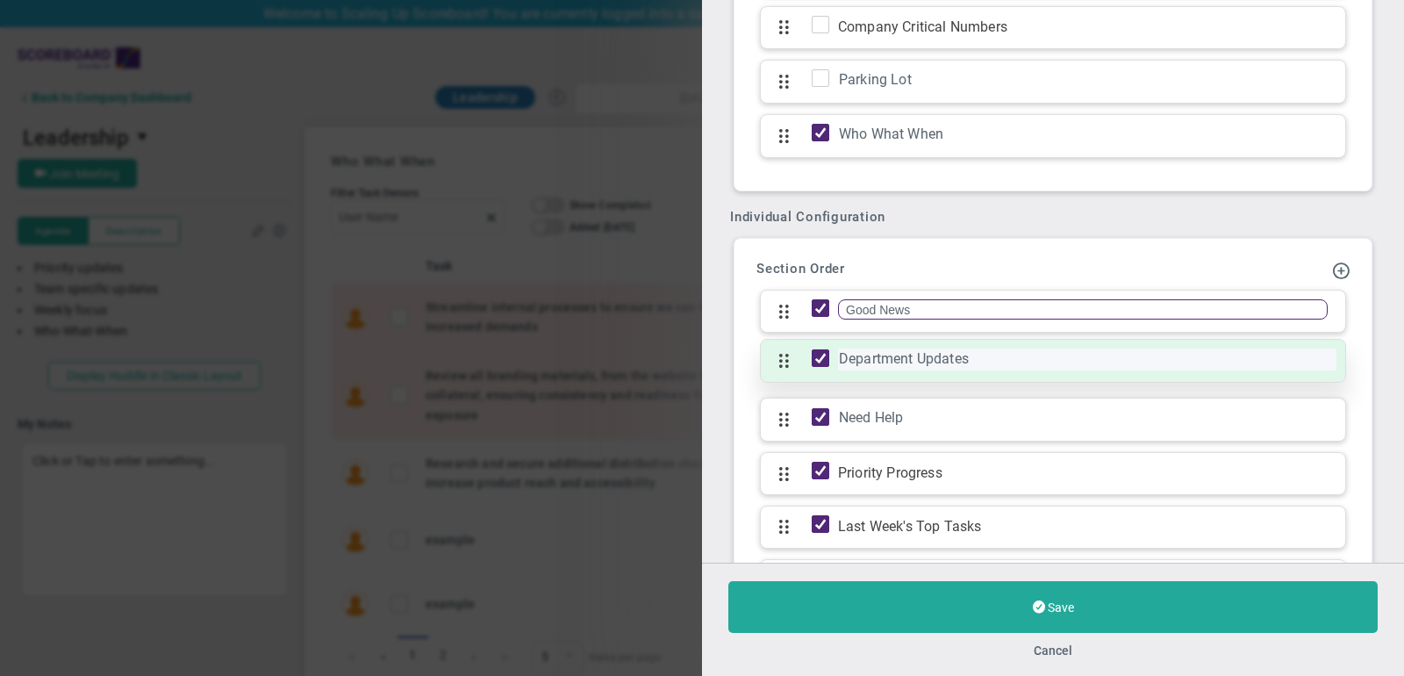
click at [945, 348] on div "Department Updates" at bounding box center [1087, 359] width 498 height 22
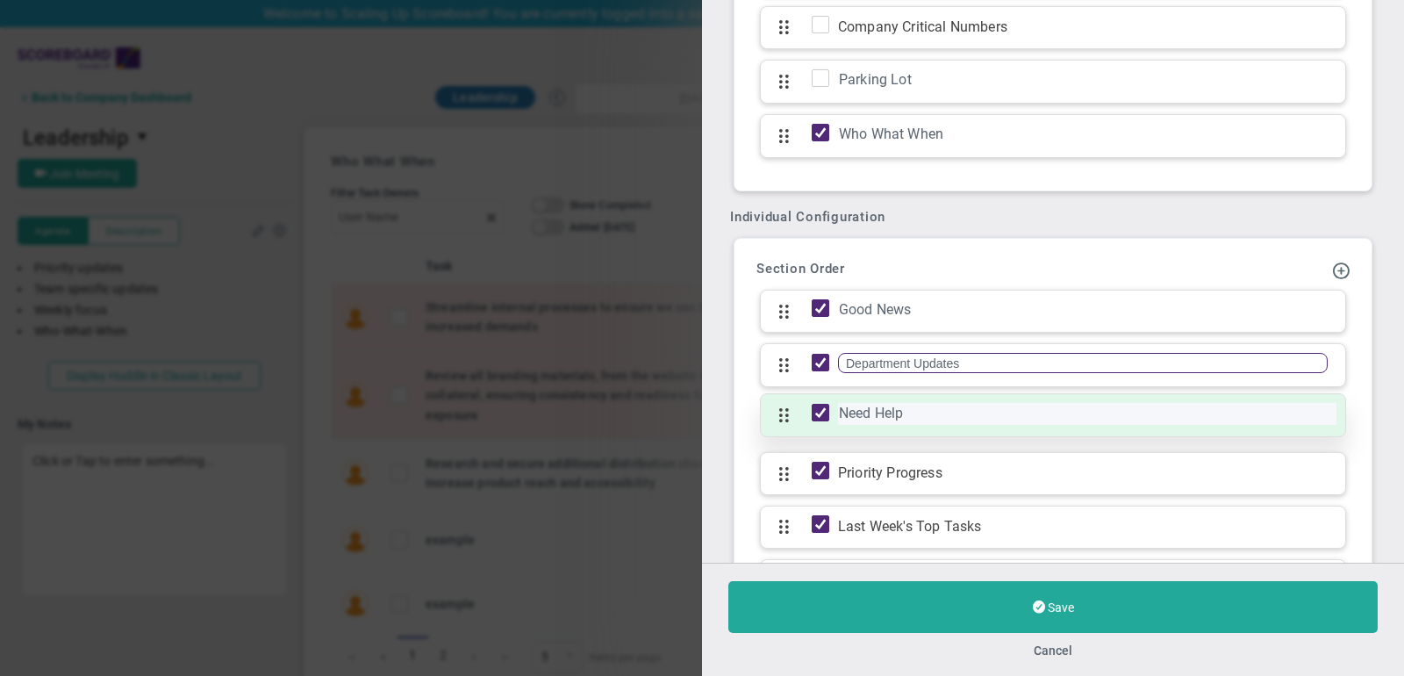
click at [876, 403] on div "Need Help" at bounding box center [1087, 414] width 498 height 22
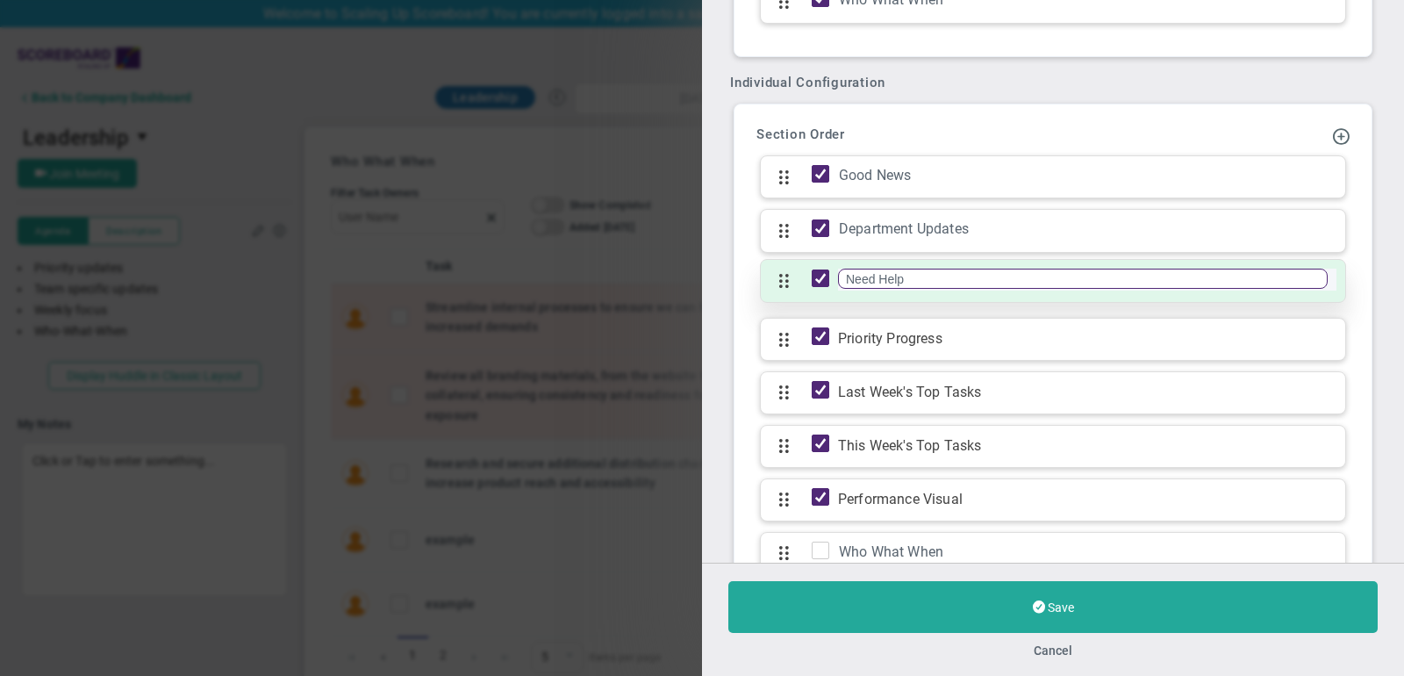
scroll to position [1745, 0]
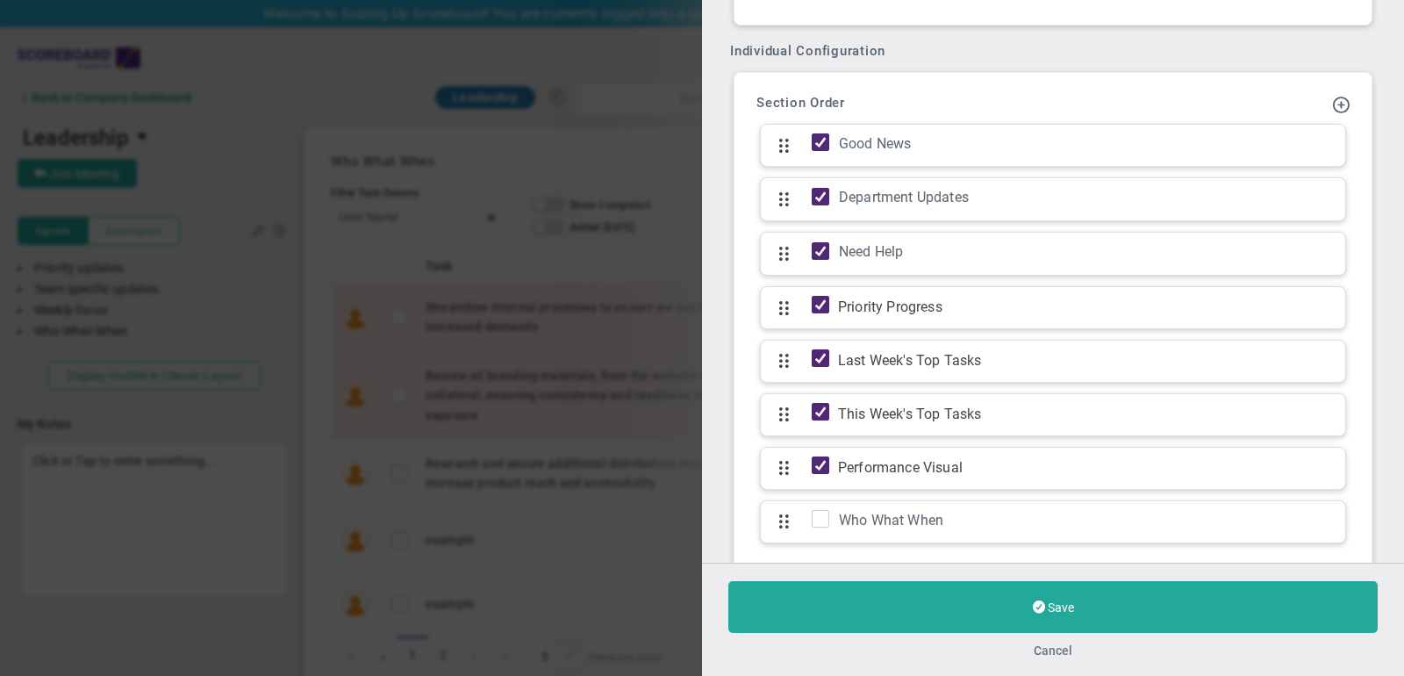
click at [1053, 651] on button "Cancel" at bounding box center [1052, 650] width 39 height 14
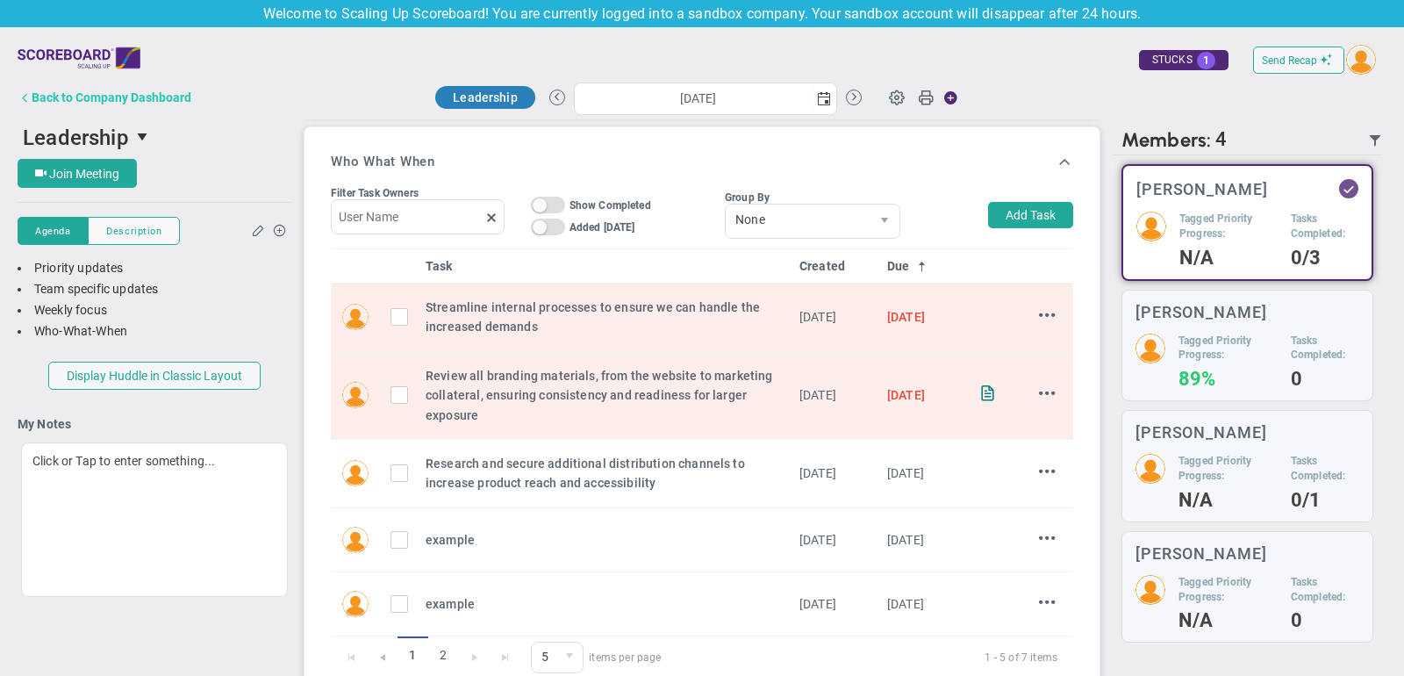
click at [126, 106] on button "Back to Company Dashboard" at bounding box center [105, 97] width 174 height 35
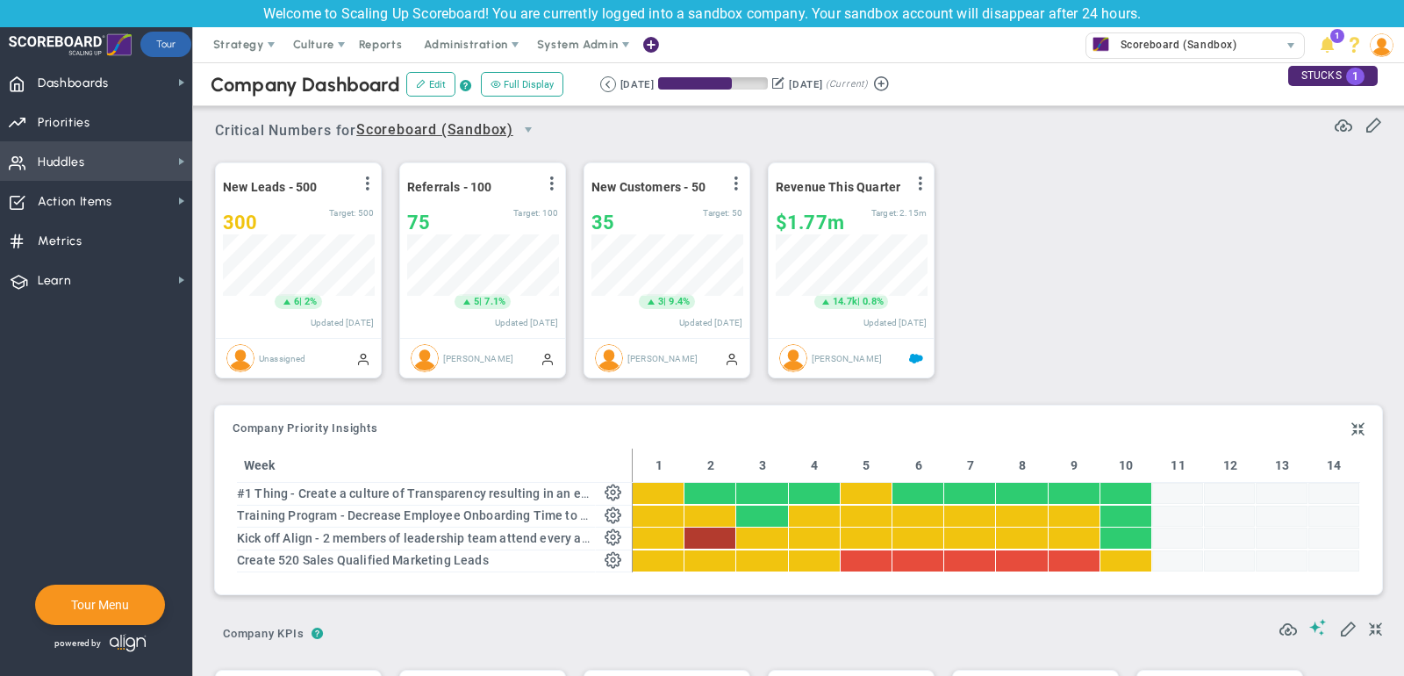
click at [109, 163] on span "Huddles Huddles" at bounding box center [96, 160] width 192 height 39
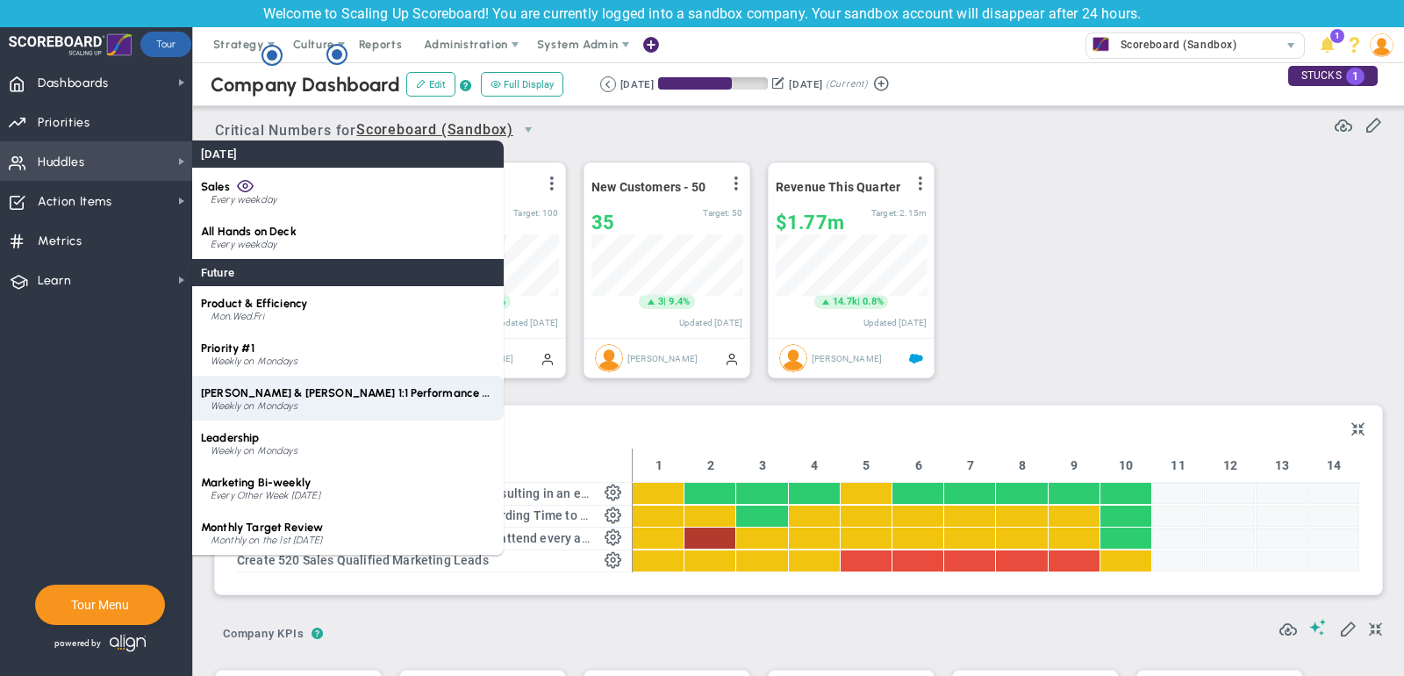
click at [294, 396] on span "[PERSON_NAME] & [PERSON_NAME] 1:1 Performance Review" at bounding box center [360, 392] width 319 height 13
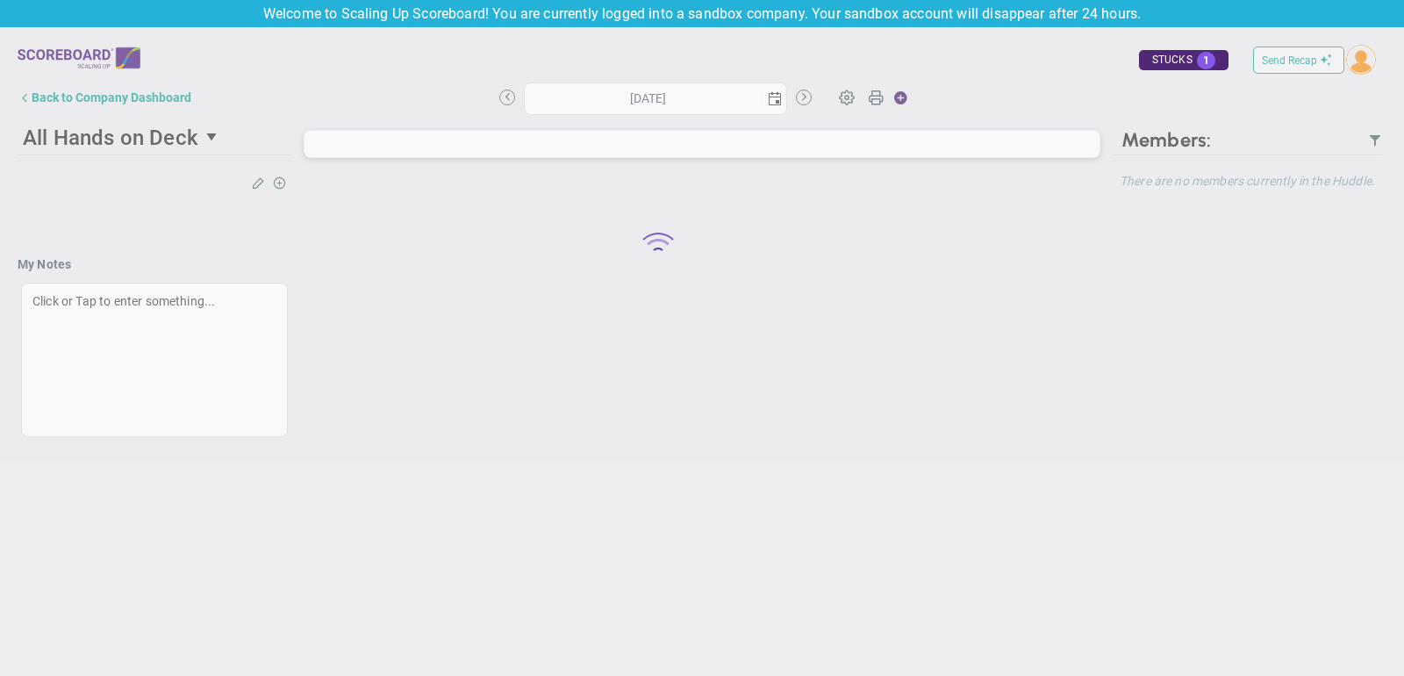
type input "[DATE]"
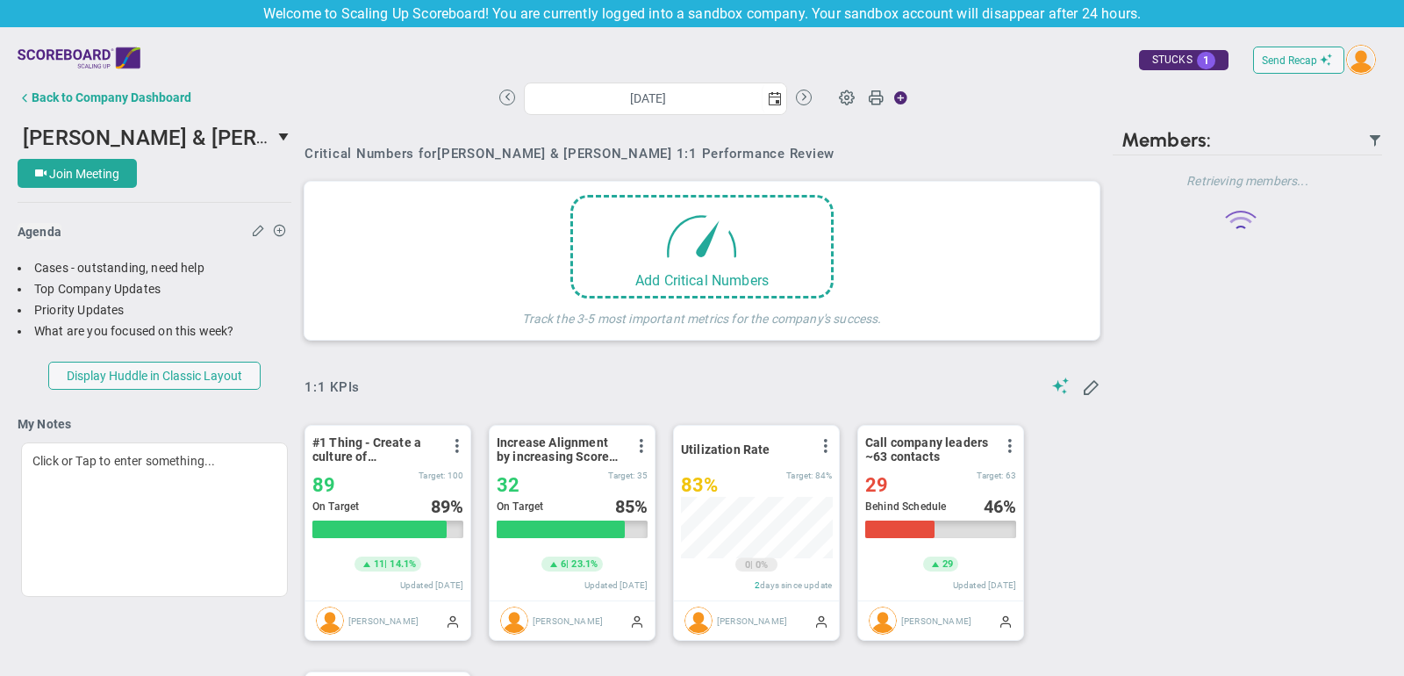
scroll to position [61, 151]
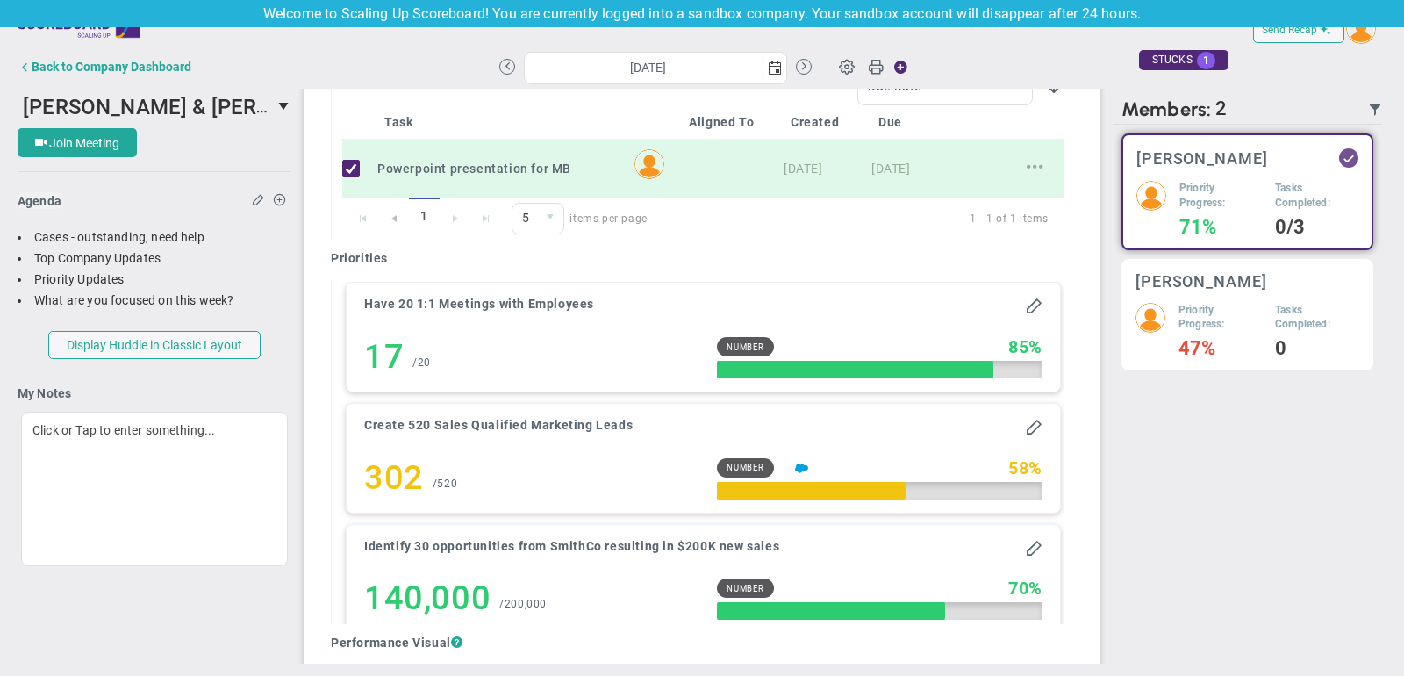
click at [1212, 315] on h5 "Priority Progress:" at bounding box center [1219, 318] width 83 height 30
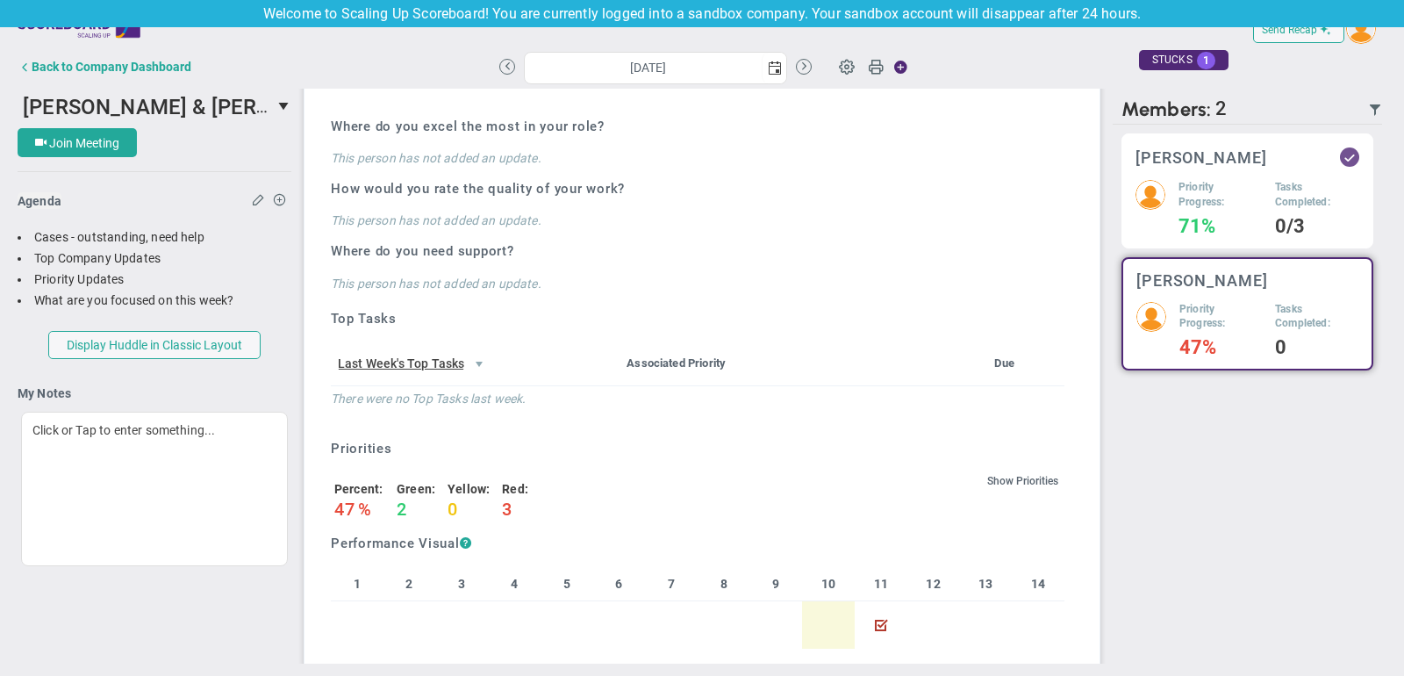
click at [1258, 190] on h5 "Priority Progress:" at bounding box center [1219, 195] width 83 height 30
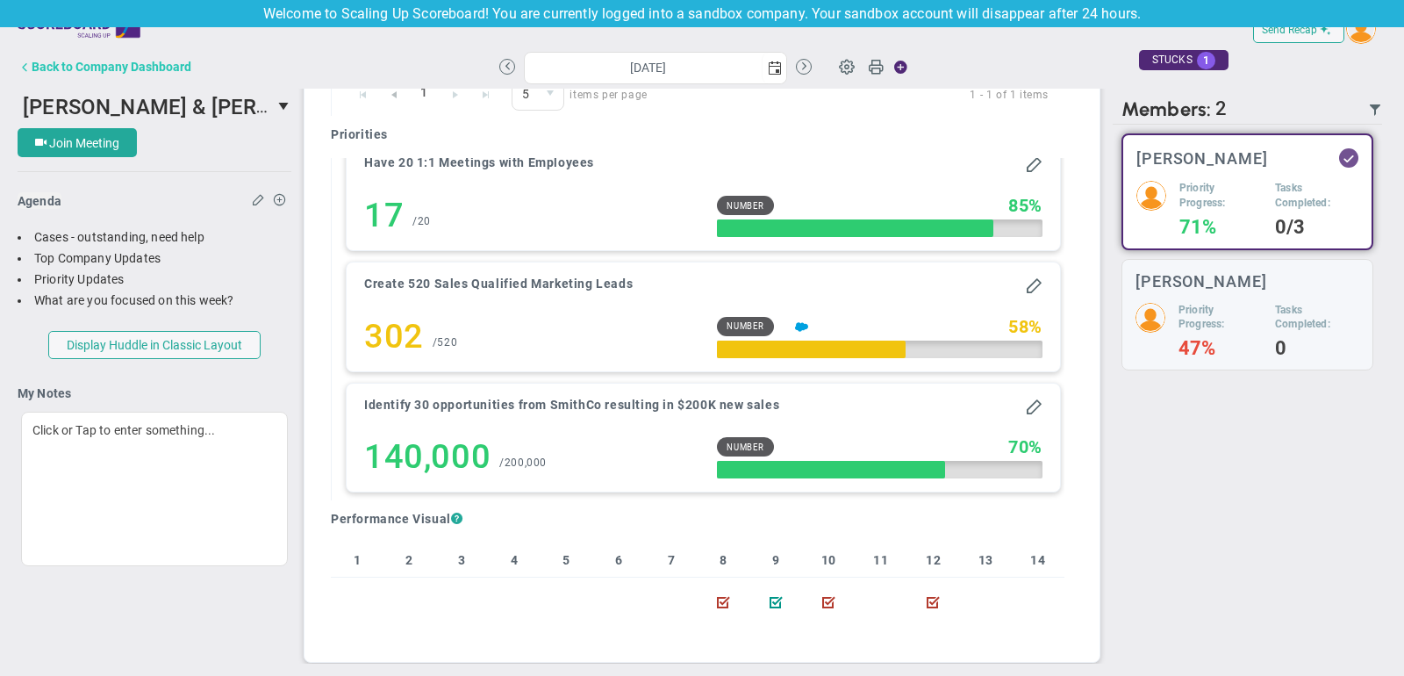
click at [147, 61] on div "Back to Company Dashboard" at bounding box center [112, 67] width 160 height 14
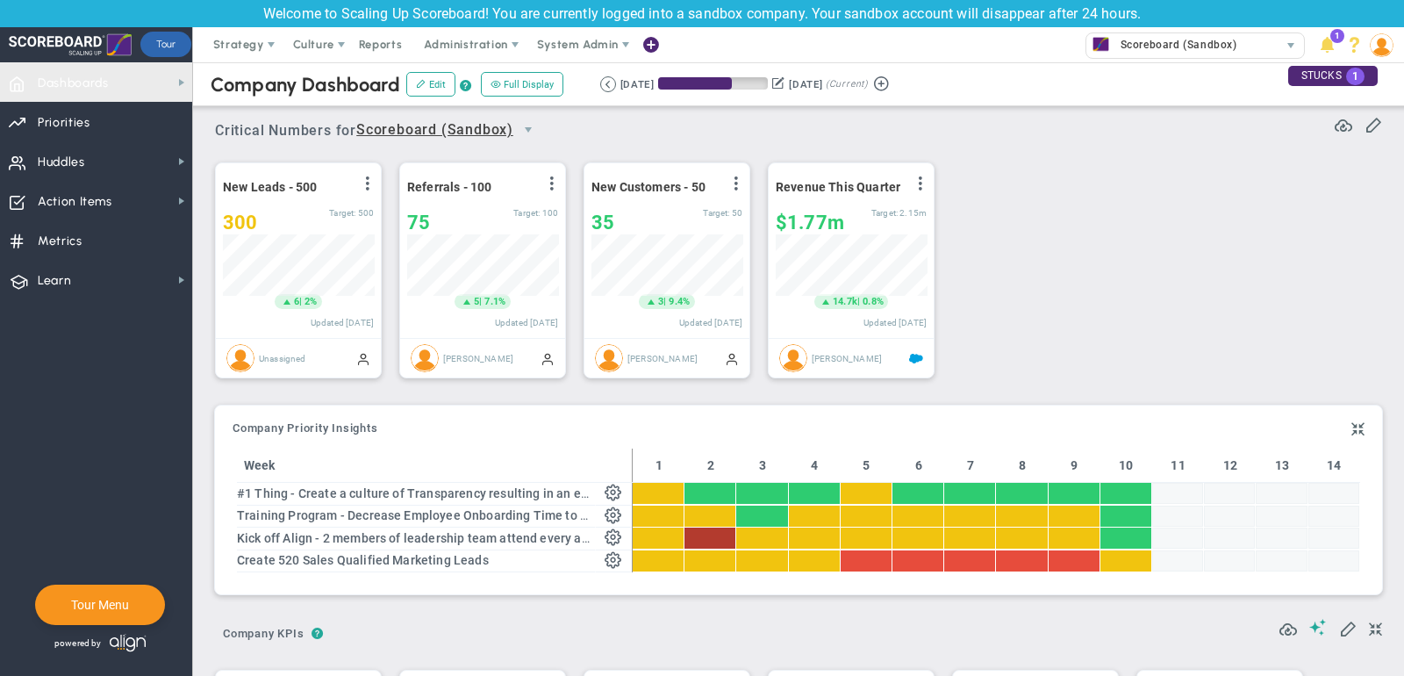
scroll to position [61, 151]
click at [238, 50] on span "Strategy" at bounding box center [238, 44] width 51 height 13
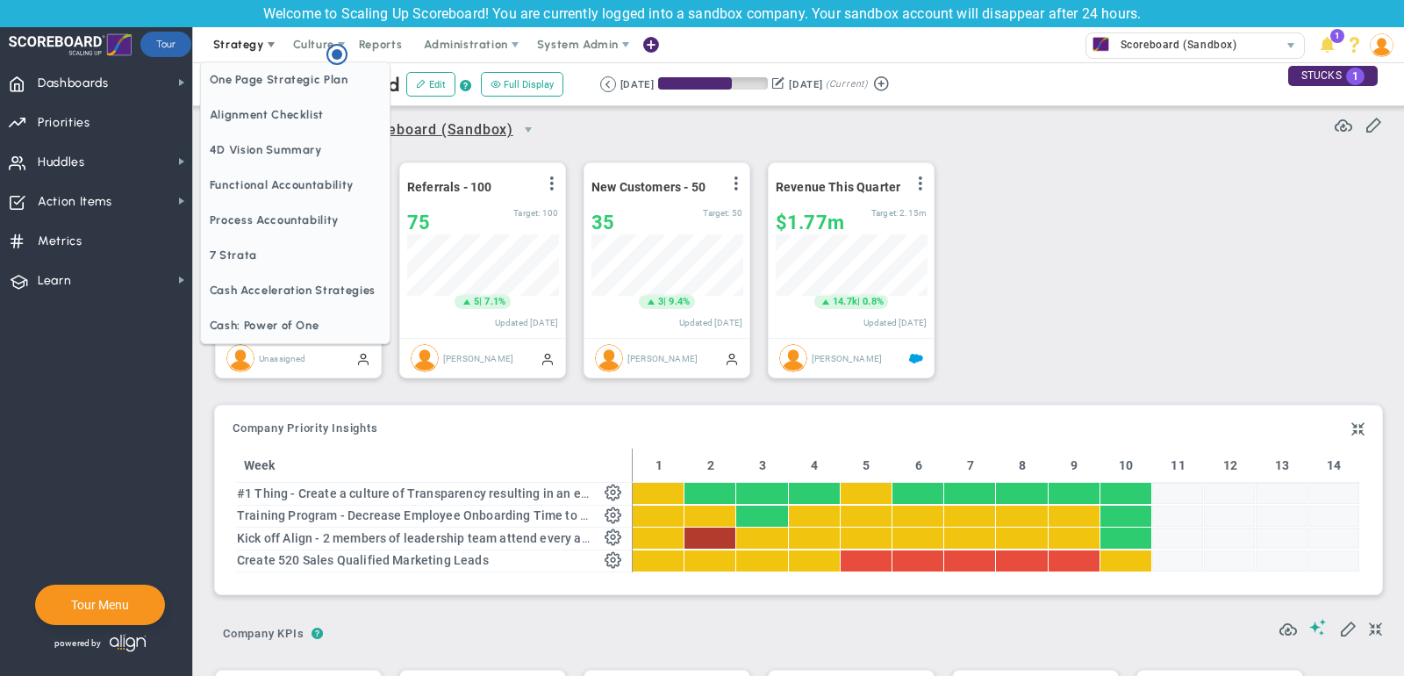
scroll to position [0, 0]
click at [240, 84] on span "One Page Strategic Plan" at bounding box center [295, 79] width 189 height 35
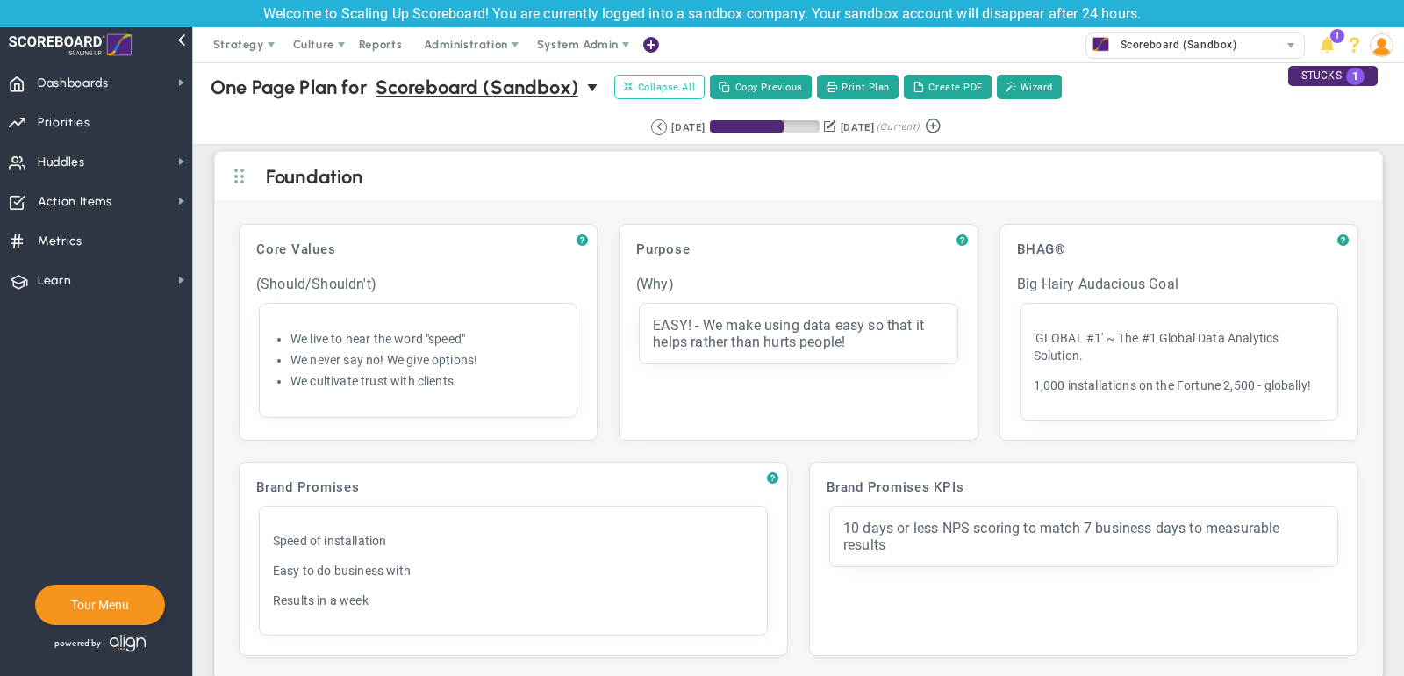
click at [680, 90] on span "Collapse All" at bounding box center [659, 87] width 71 height 16
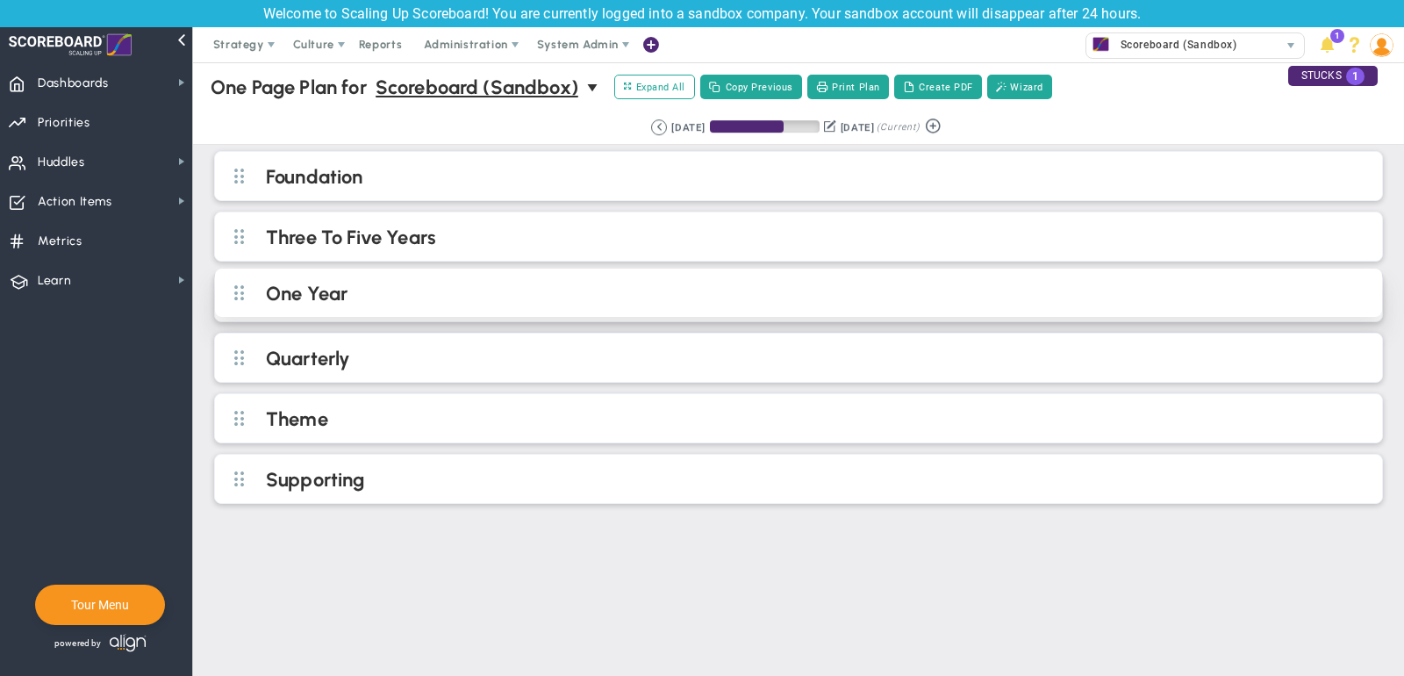
click at [636, 282] on h2 "One Year" at bounding box center [813, 295] width 1094 height 26
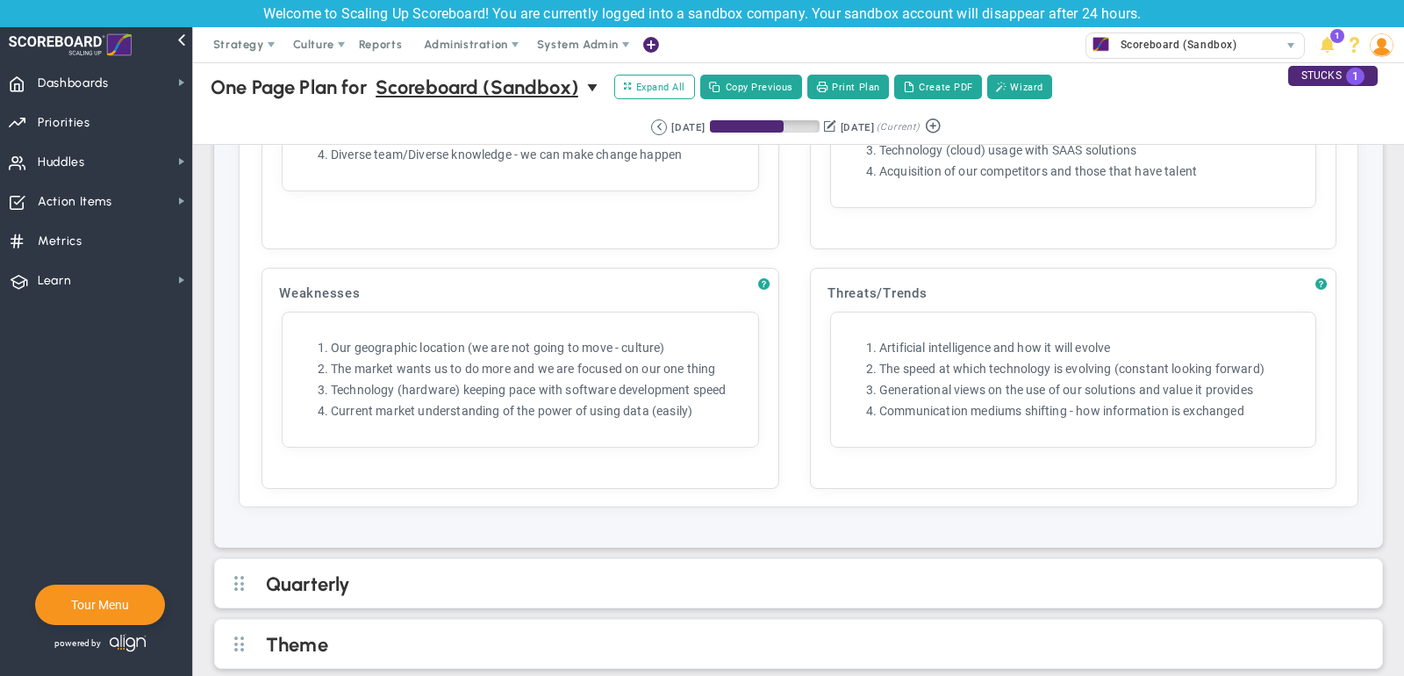
scroll to position [1671, 0]
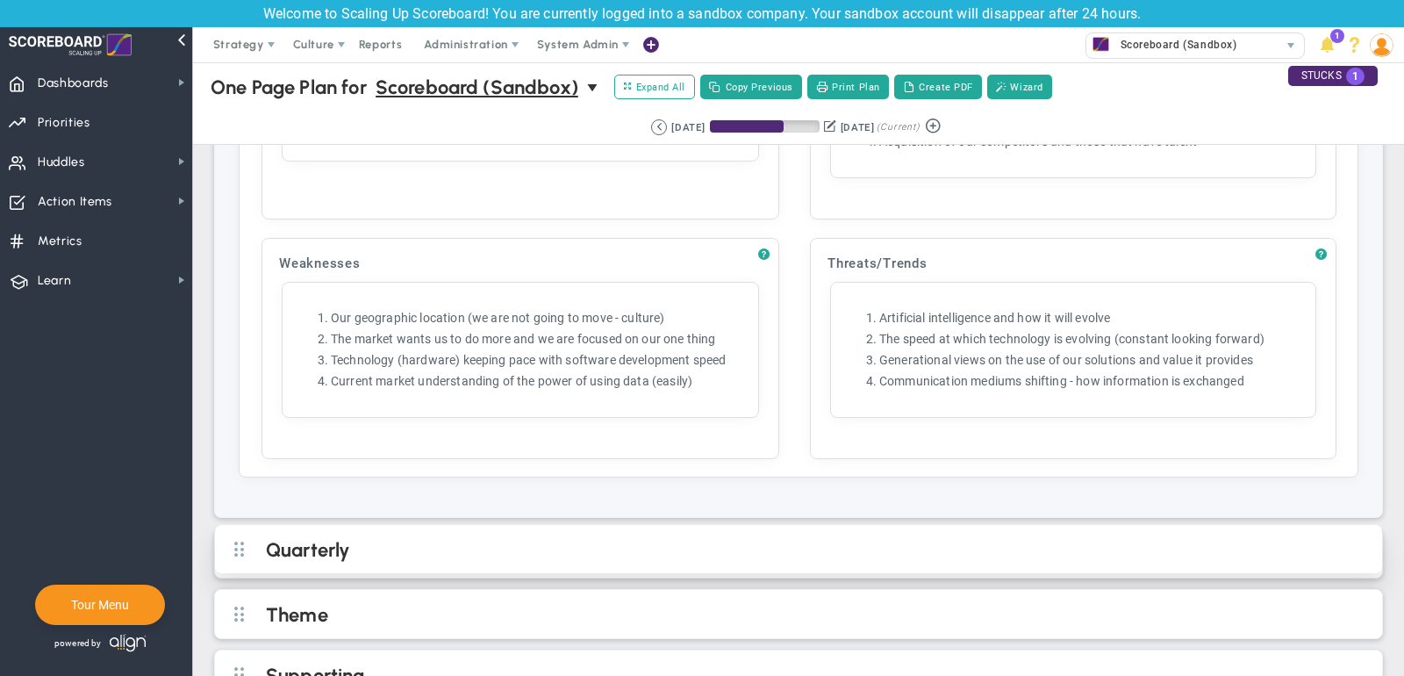
click at [547, 538] on h2 "Quarterly" at bounding box center [813, 551] width 1094 height 26
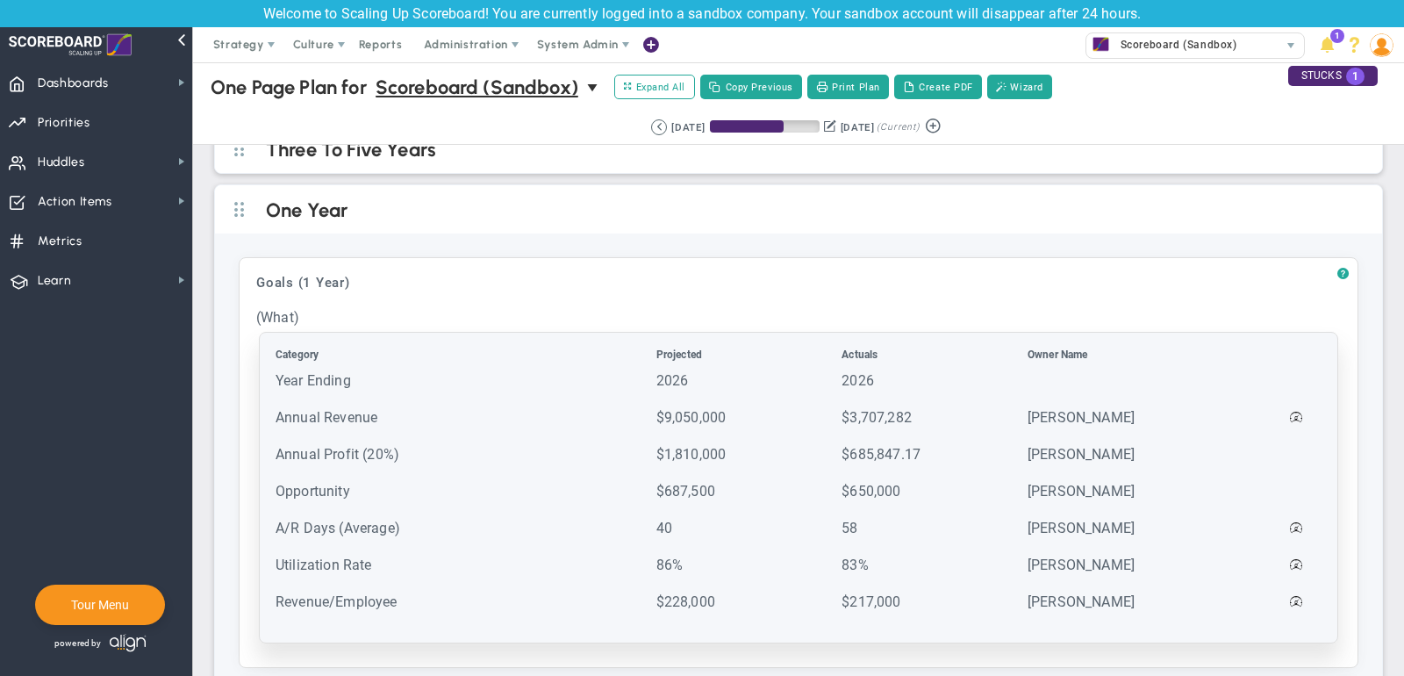
scroll to position [0, 0]
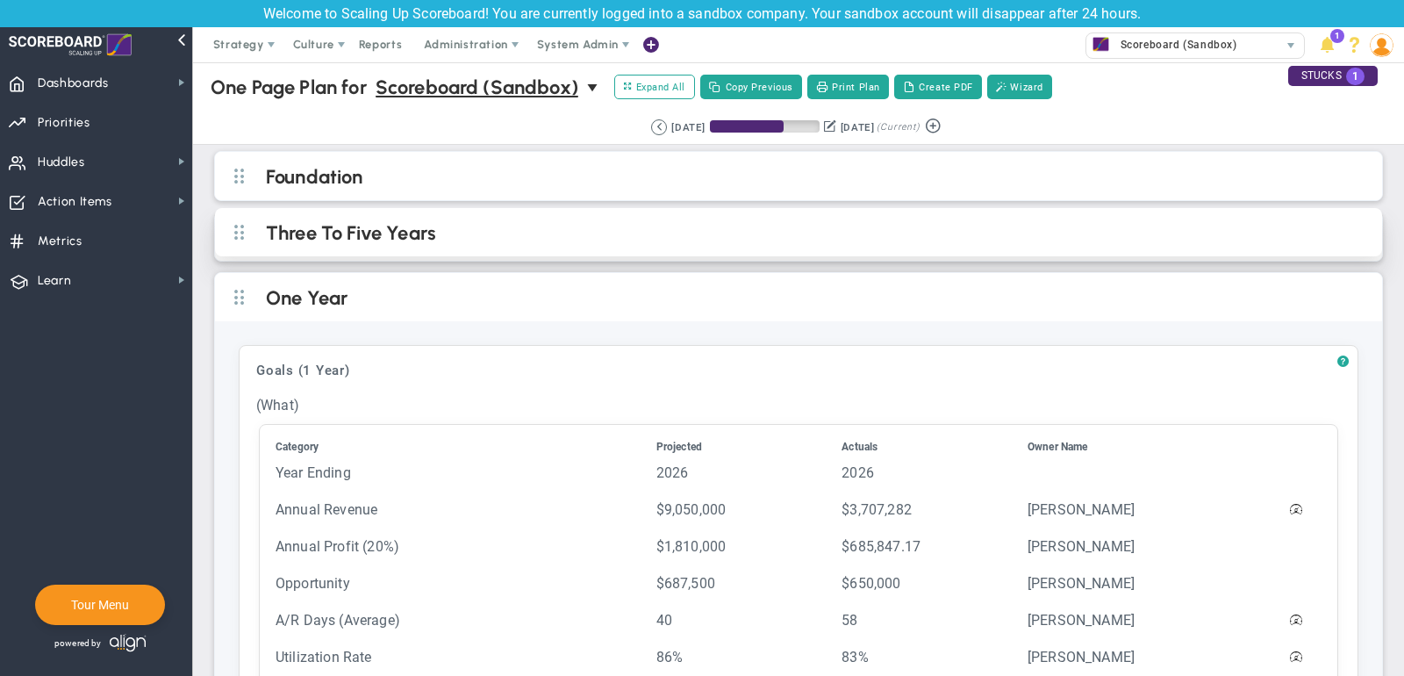
click at [846, 239] on h2 "Three To Five Years" at bounding box center [813, 234] width 1094 height 26
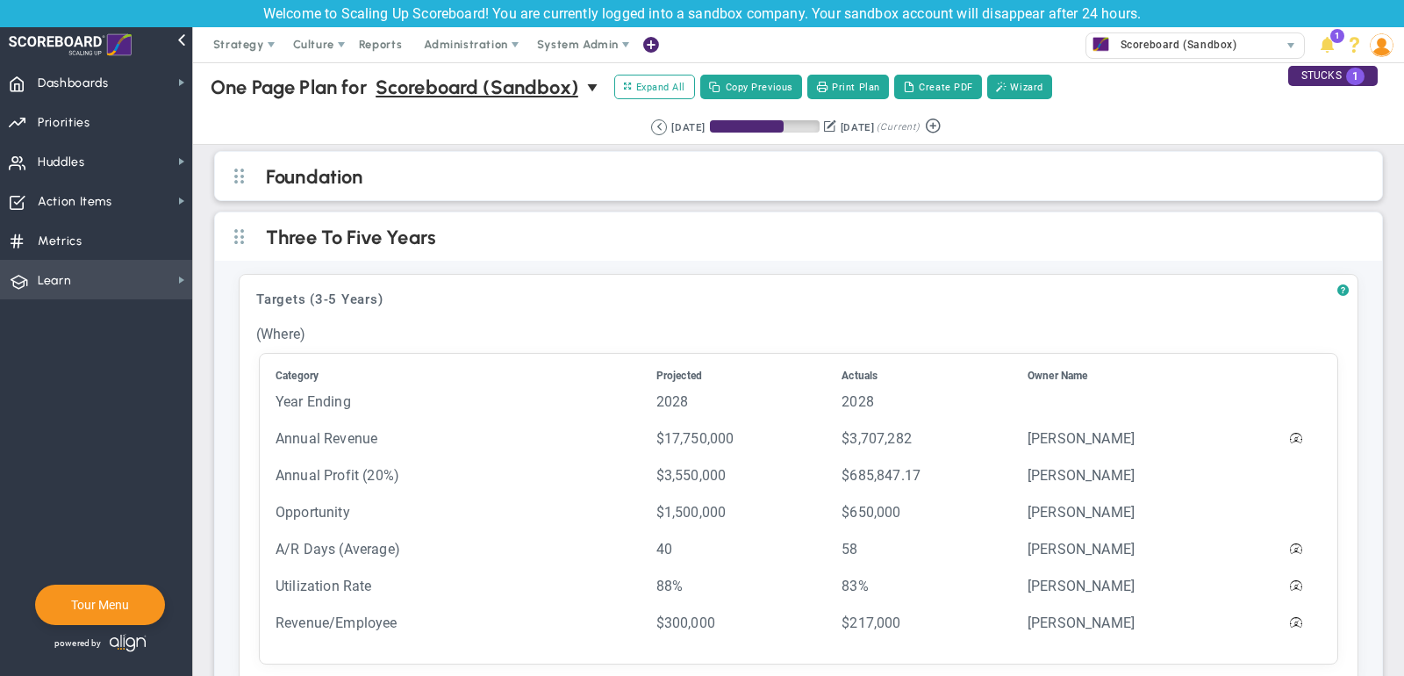
click at [82, 278] on span "Learn Learn" at bounding box center [96, 279] width 192 height 39
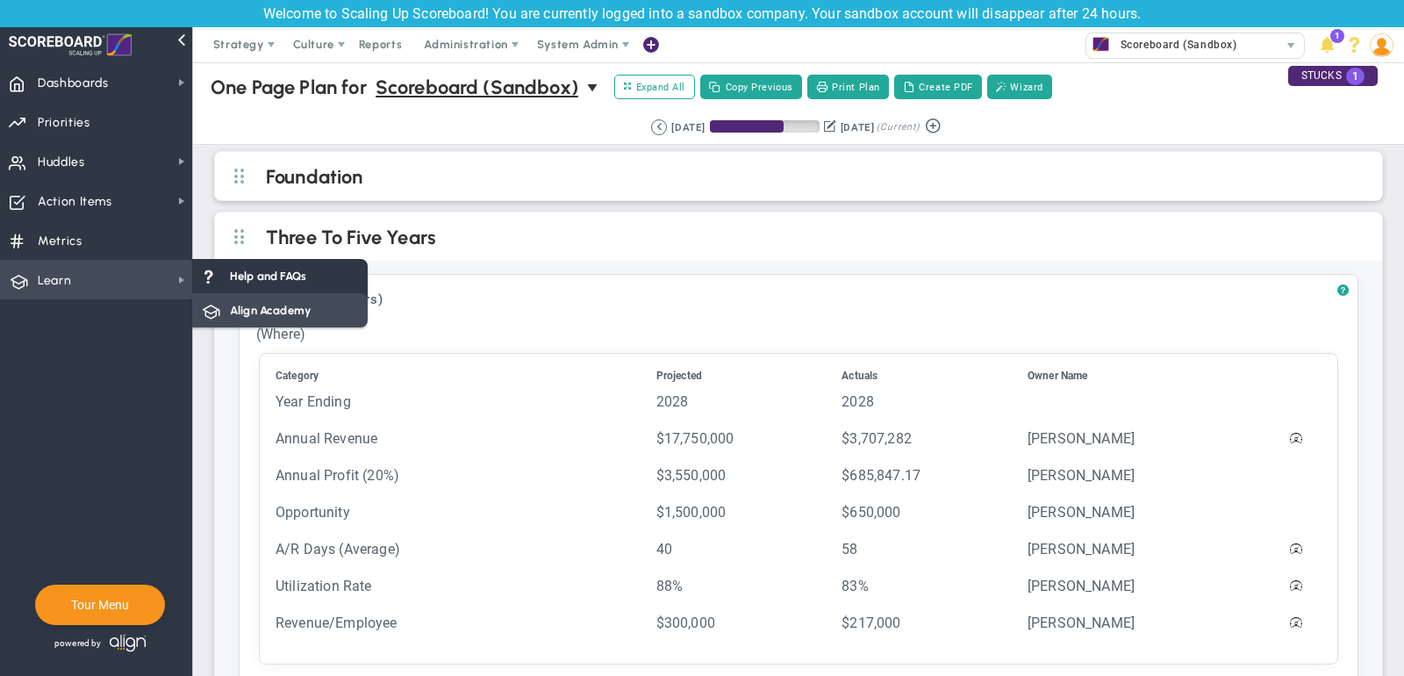
click at [257, 311] on span "Align Academy" at bounding box center [270, 310] width 81 height 17
